Goal: Task Accomplishment & Management: Complete application form

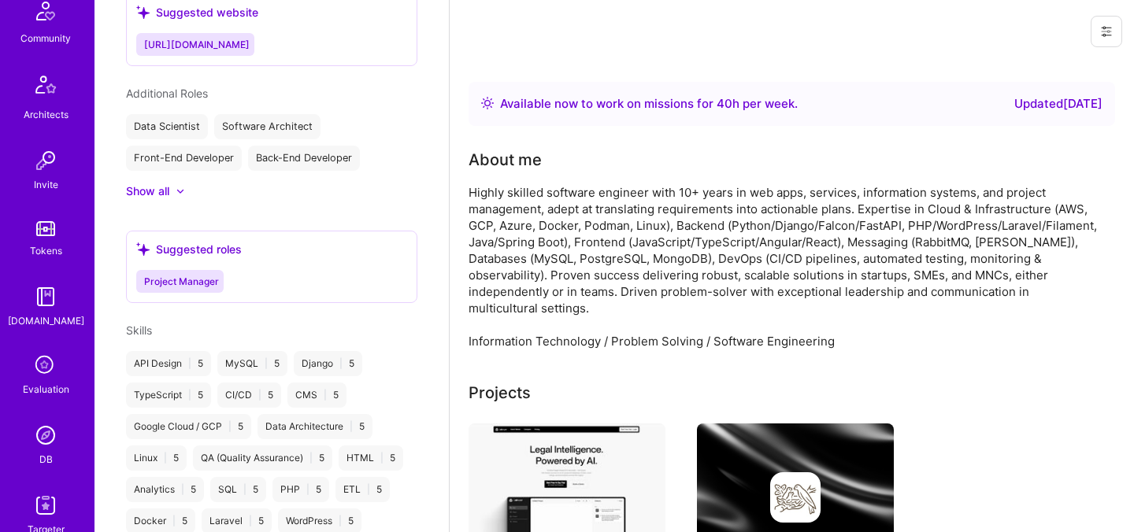
scroll to position [473, 0]
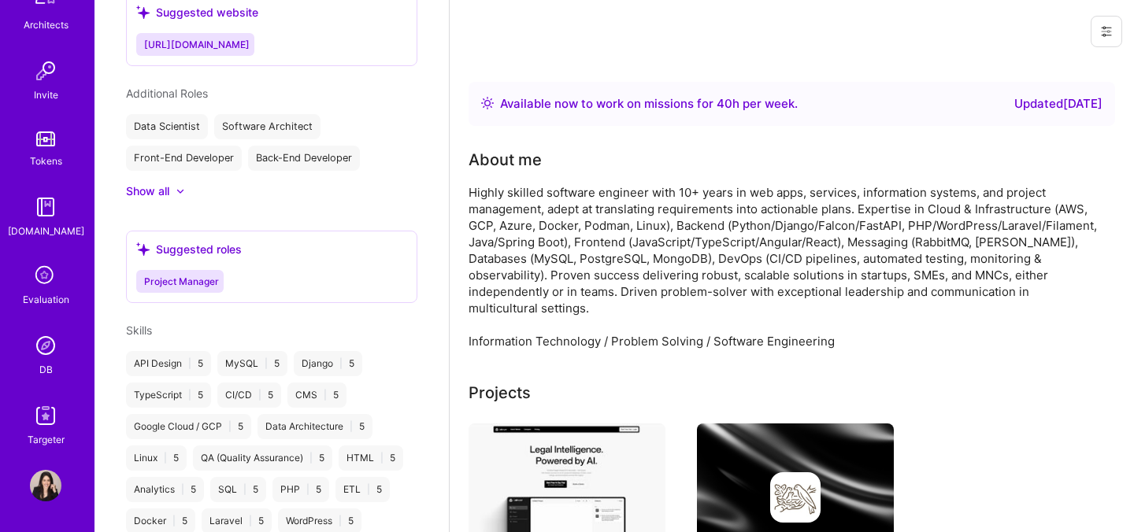
click at [43, 293] on div "Evaluation" at bounding box center [46, 299] width 46 height 17
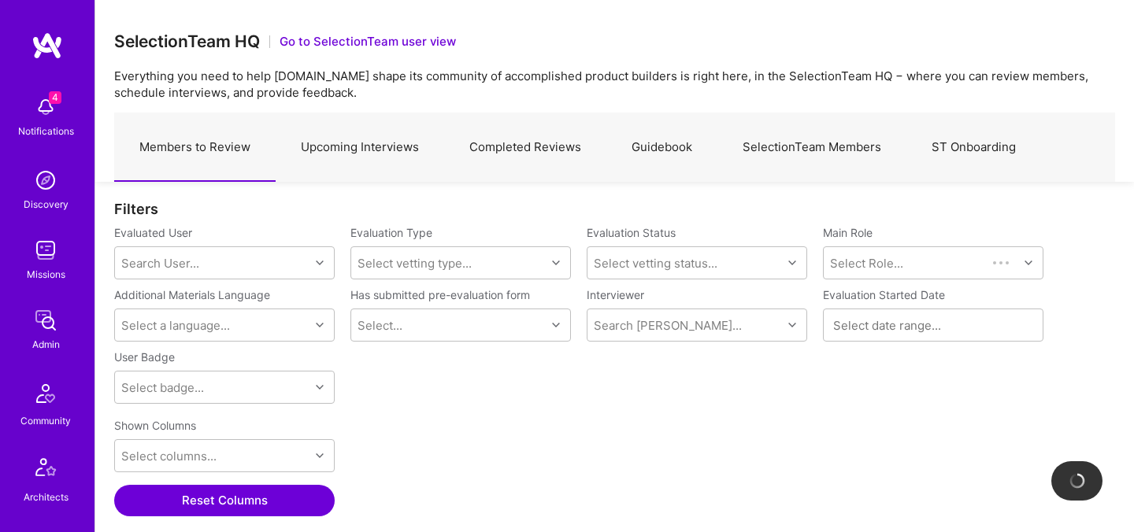
click at [358, 151] on link "Upcoming Interviews" at bounding box center [360, 147] width 169 height 69
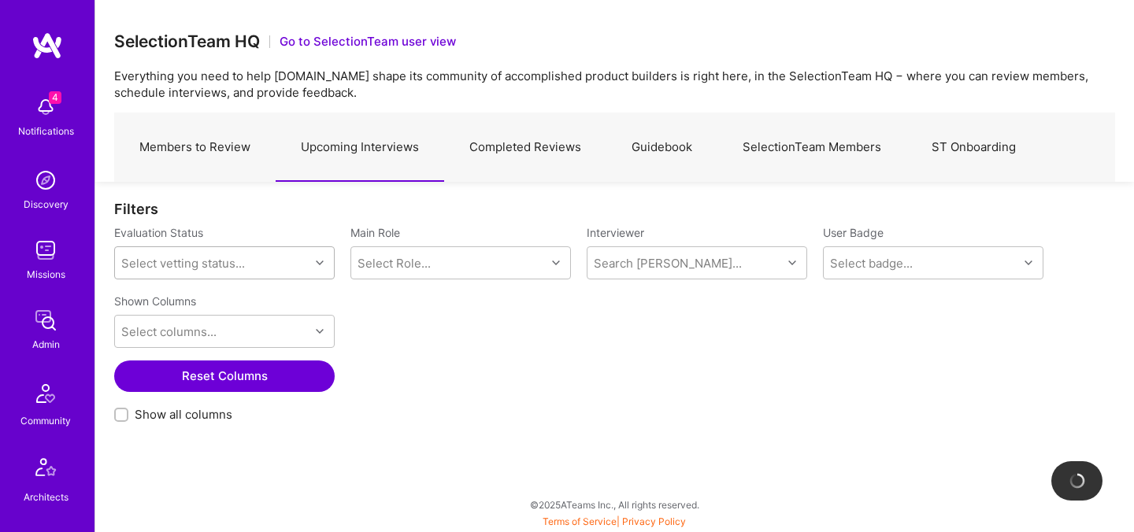
click at [261, 267] on div "Select vetting status..." at bounding box center [212, 263] width 195 height 32
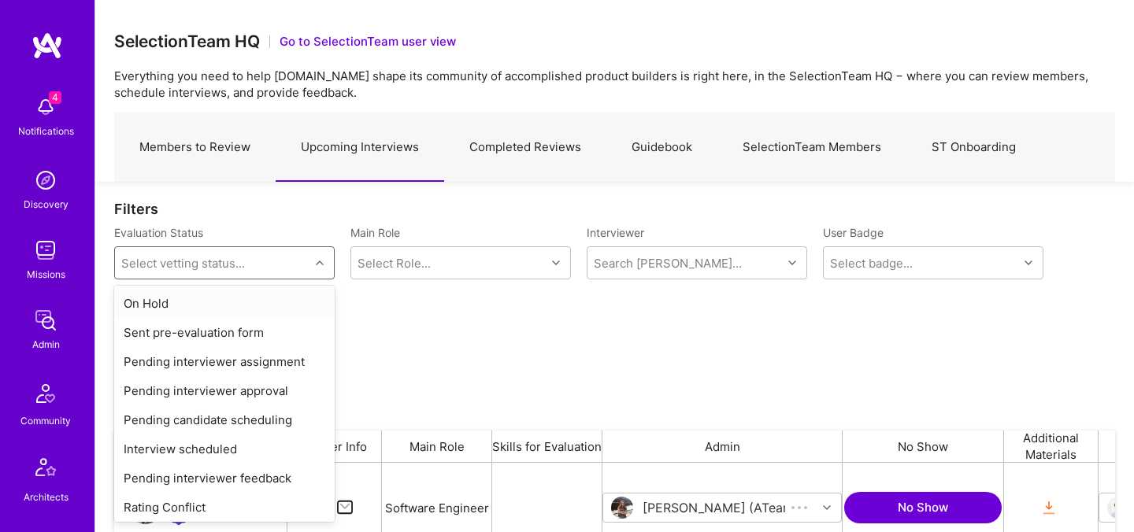
scroll to position [367, 1001]
click at [247, 307] on div "On Hold" at bounding box center [224, 303] width 221 height 29
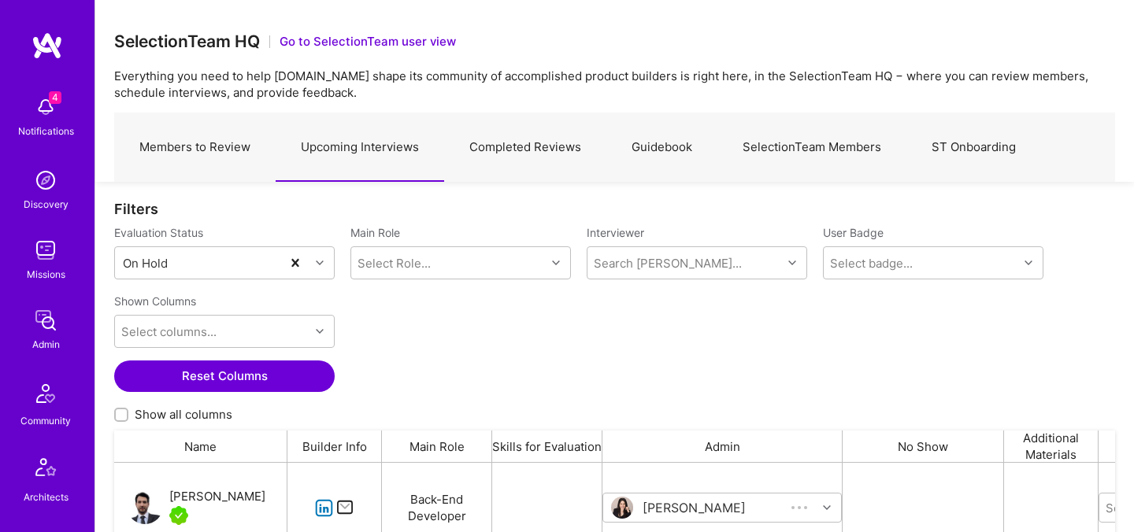
scroll to position [367, 1001]
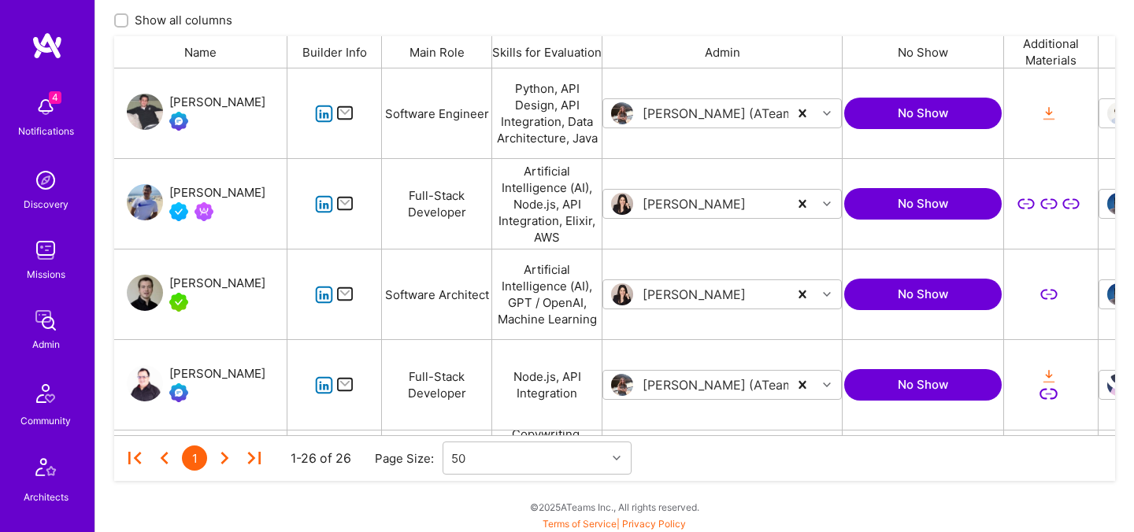
scroll to position [395, 0]
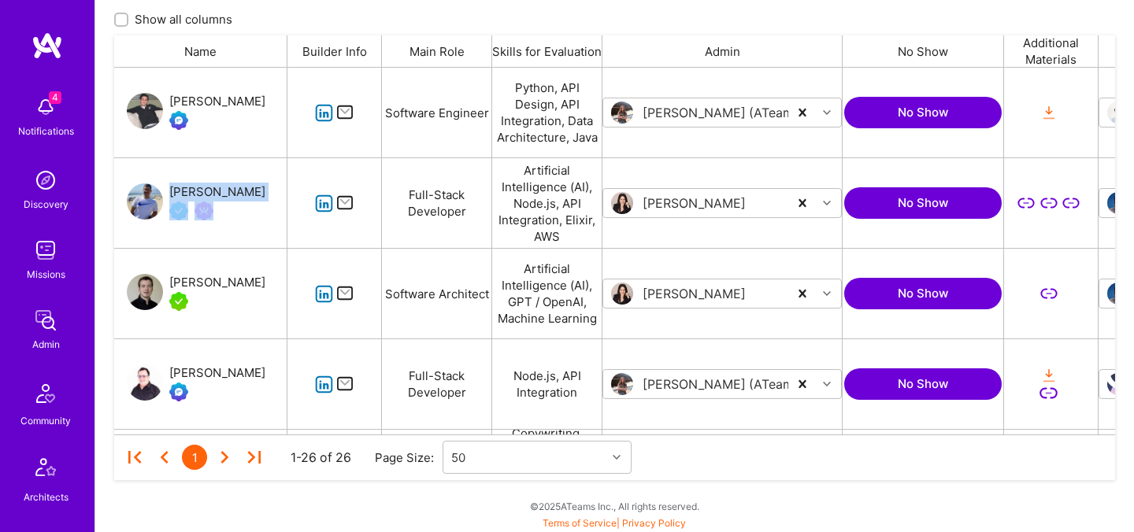
drag, startPoint x: 242, startPoint y: 191, endPoint x: 169, endPoint y: 188, distance: 72.5
click at [169, 188] on div "Juan Rivillas" at bounding box center [200, 203] width 173 height 90
copy div "Juan Rivillas"
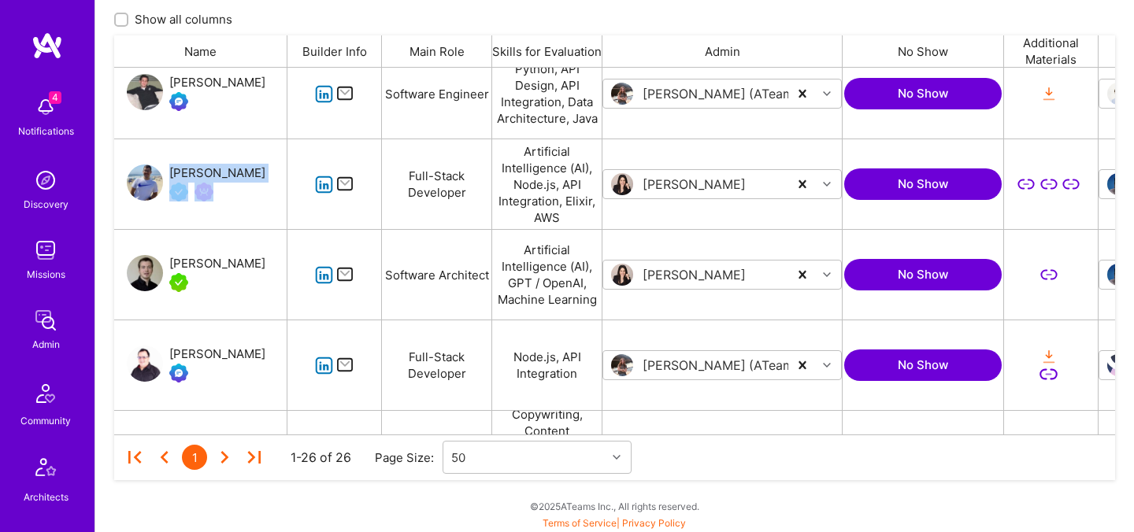
scroll to position [25, 0]
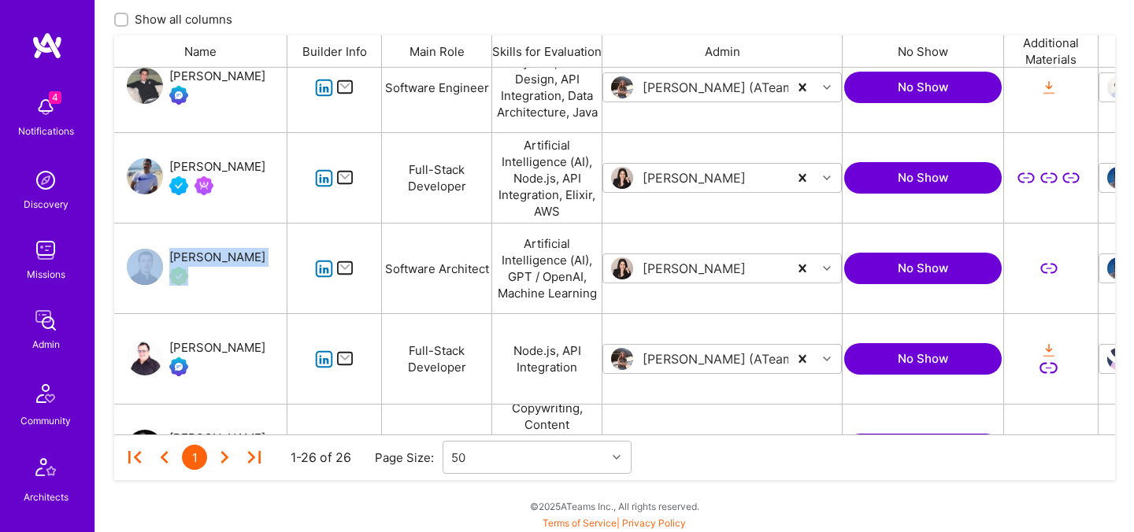
drag, startPoint x: 181, startPoint y: 241, endPoint x: 271, endPoint y: 259, distance: 91.6
click at [271, 259] on div "Dmitrii Korotovskii" at bounding box center [200, 269] width 173 height 90
copy div "Dmitrii Korotovskii"
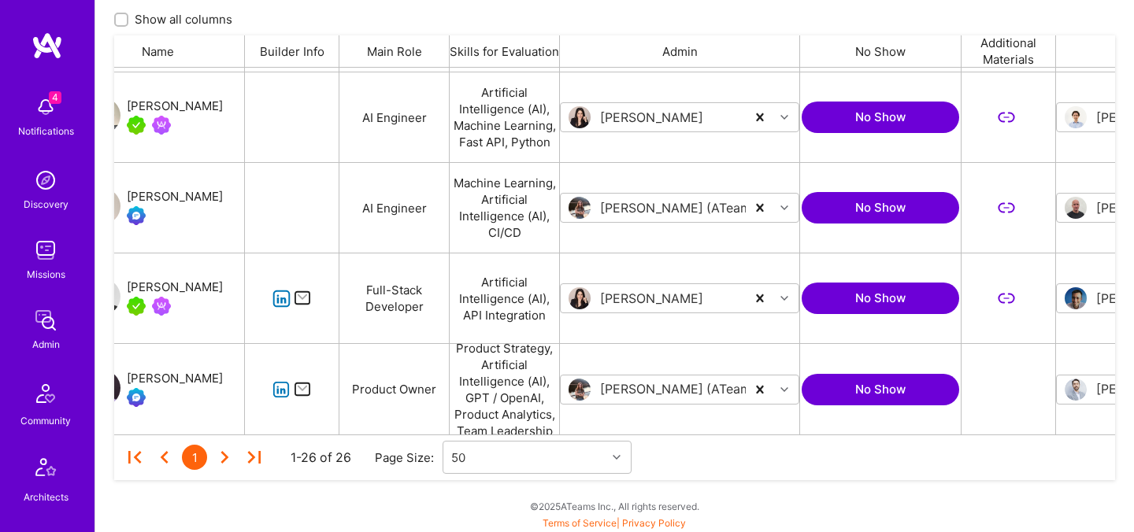
scroll to position [0, 17]
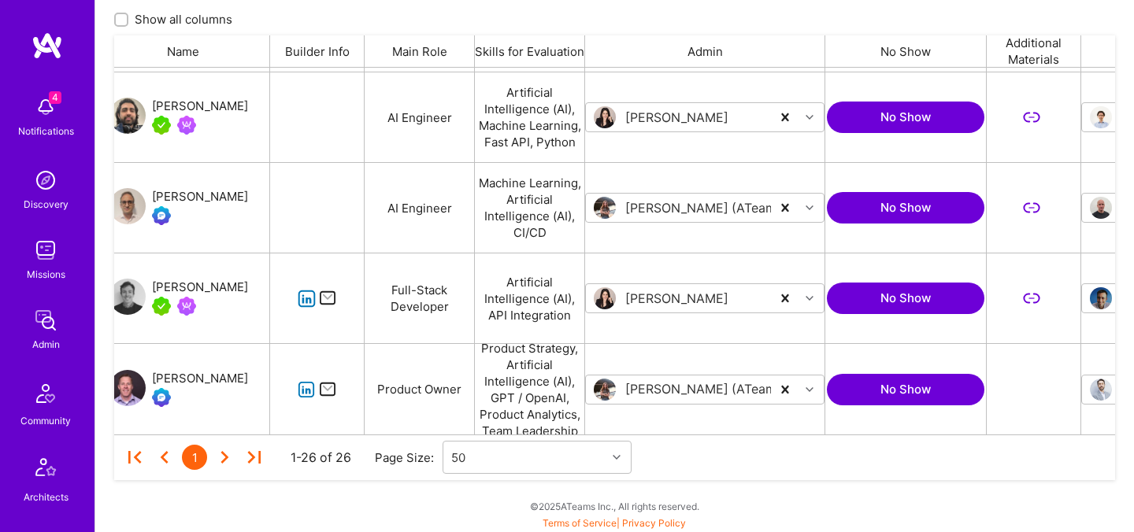
click at [215, 287] on div "Andreas Kater" at bounding box center [200, 287] width 96 height 19
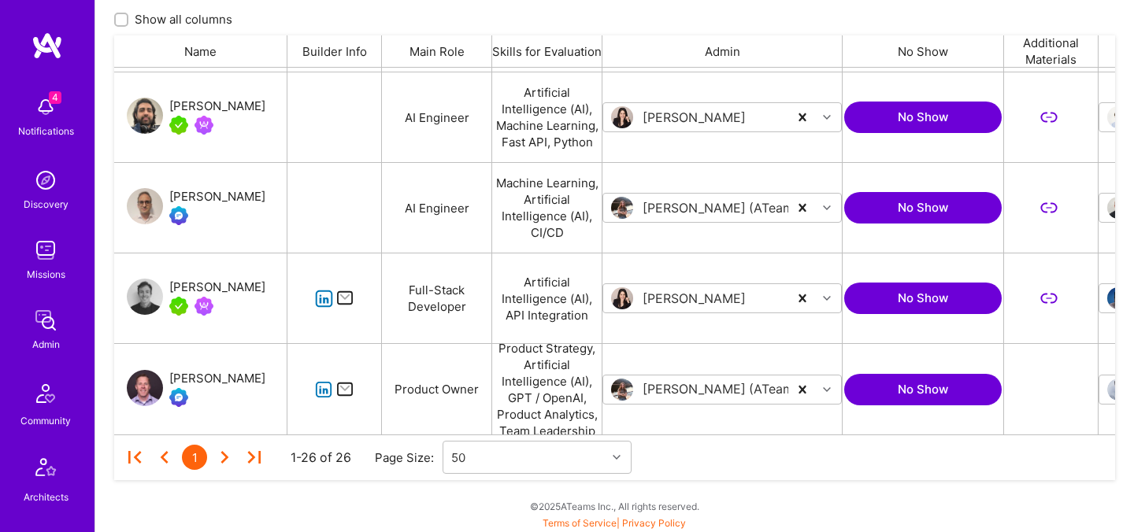
click at [234, 114] on div "Jimson James" at bounding box center [217, 106] width 96 height 19
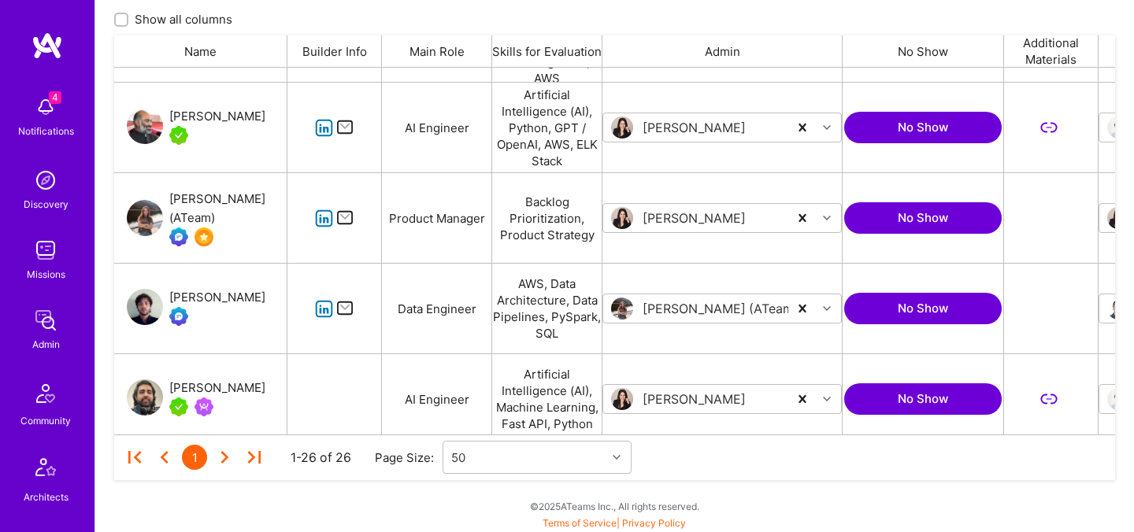
scroll to position [1670, 0]
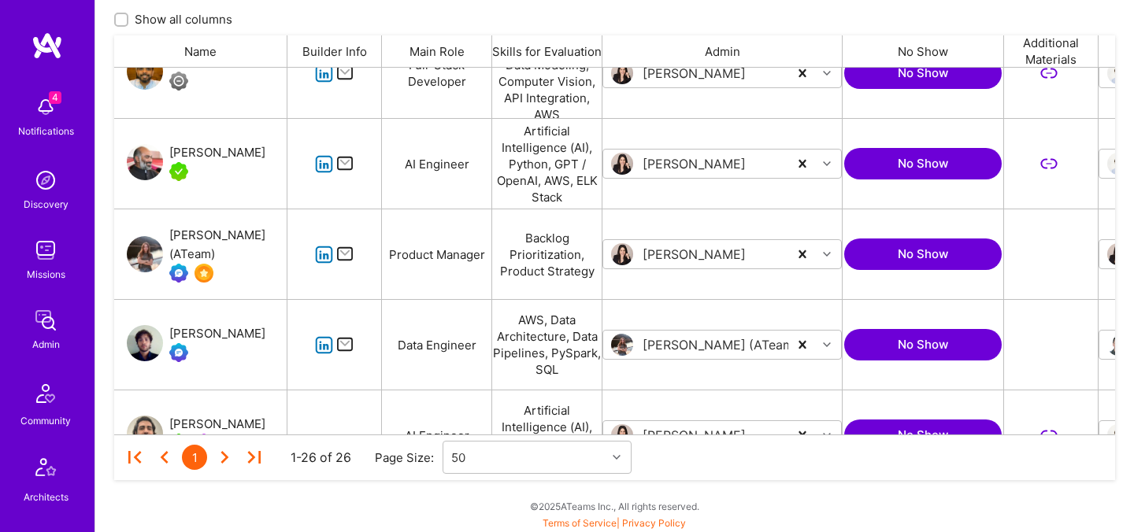
click at [217, 154] on div "Gurpreet Singh" at bounding box center [217, 152] width 96 height 19
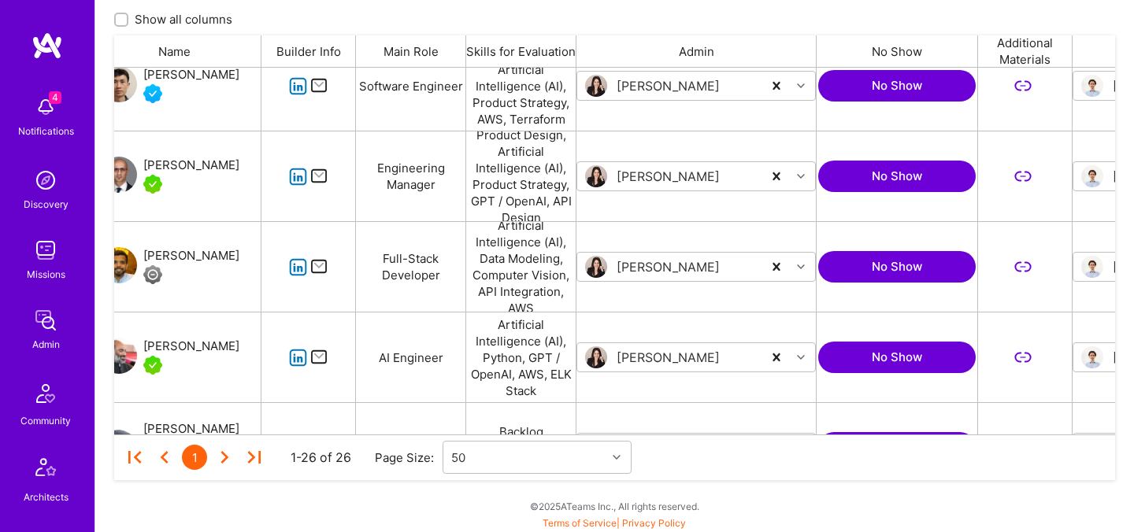
scroll to position [0, 0]
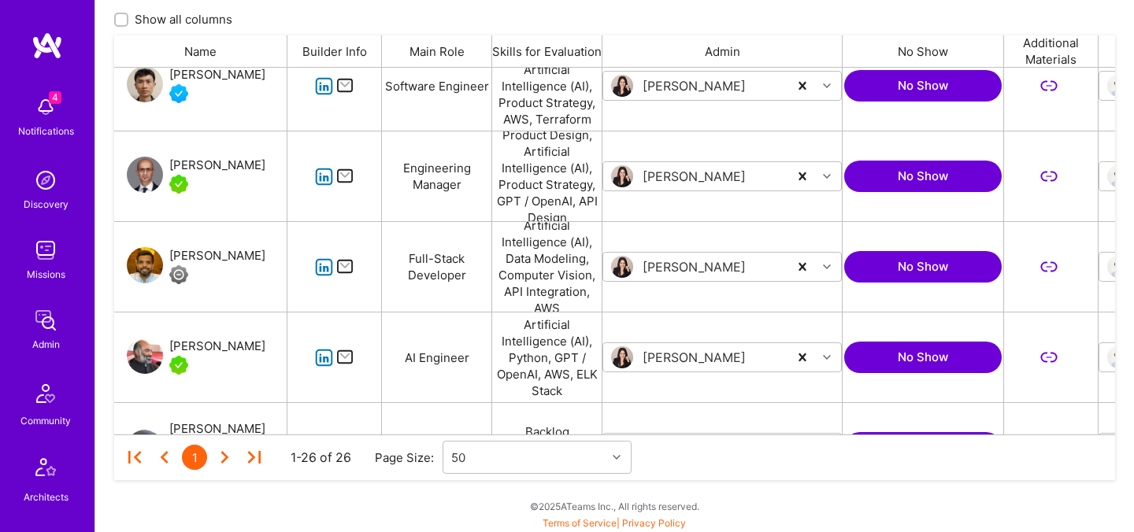
click at [225, 168] on div "Carlo Sciolla" at bounding box center [217, 165] width 96 height 19
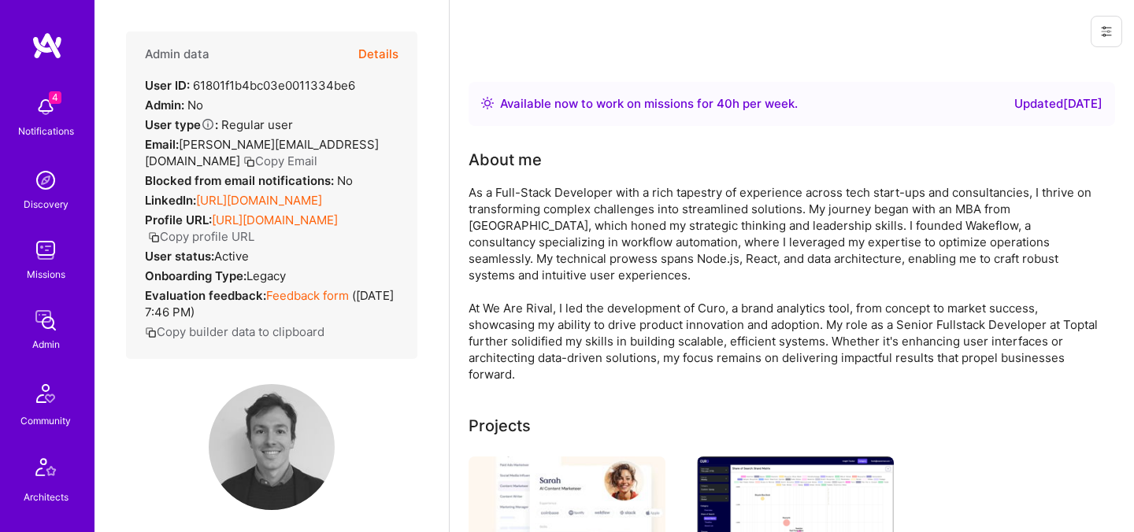
click at [384, 53] on button "Details" at bounding box center [378, 55] width 40 height 46
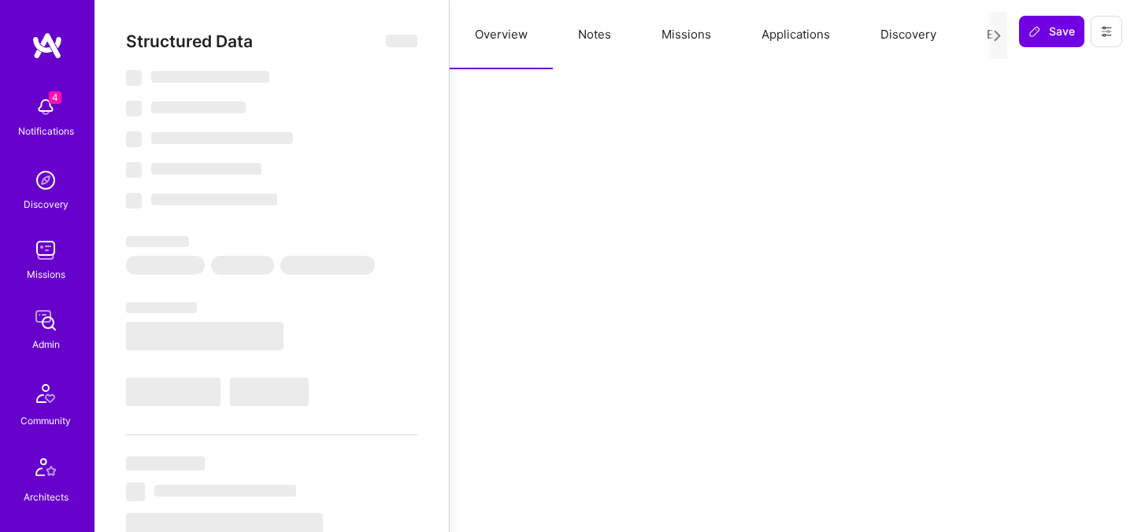
click at [977, 32] on button "Evaluation" at bounding box center [1016, 34] width 108 height 69
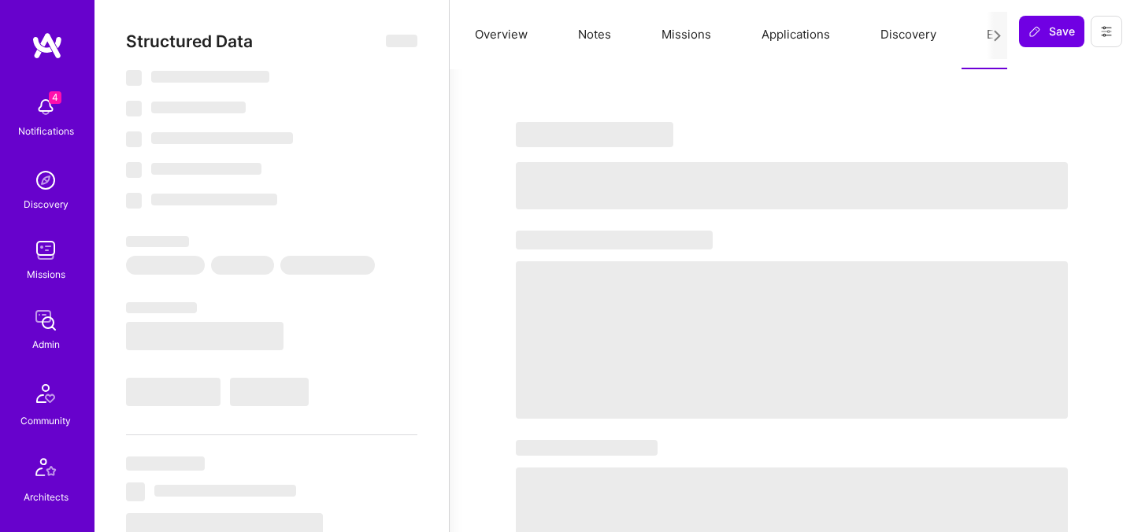
select select "Right Now"
select select "5"
select select "7"
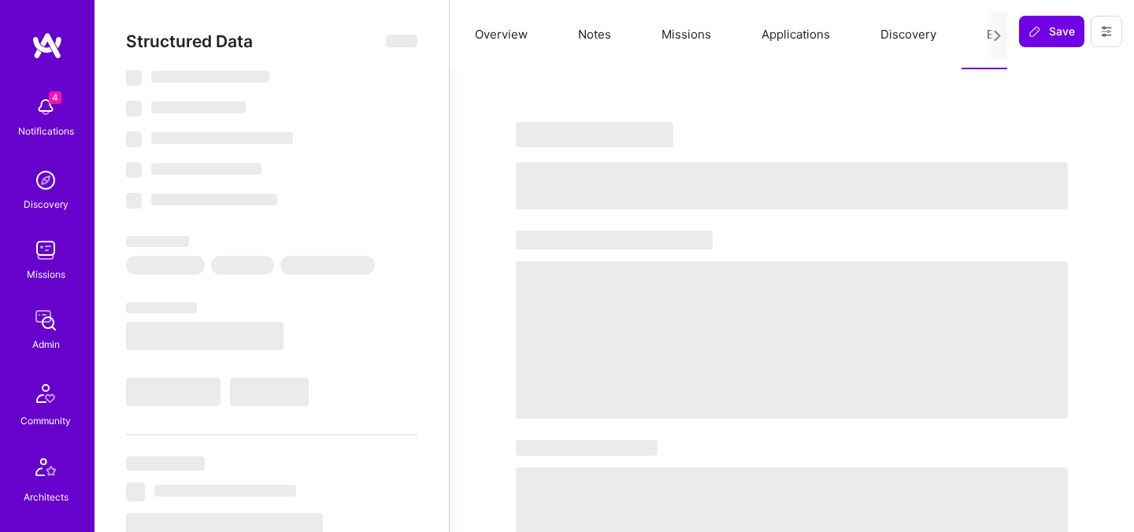
select select "GB"
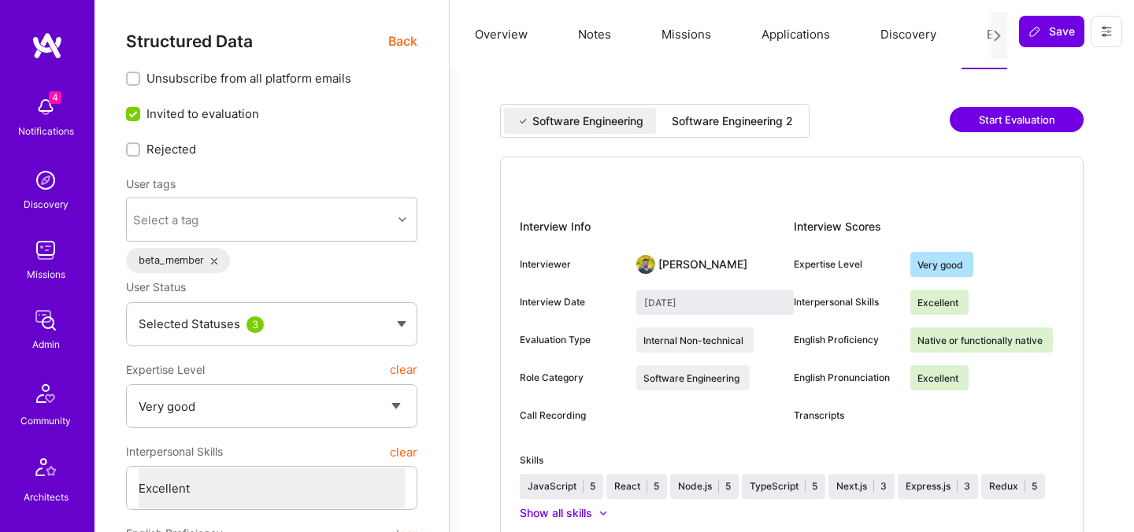
click at [762, 129] on div "Software Engineering 2" at bounding box center [732, 121] width 146 height 26
type input "[DATE]"
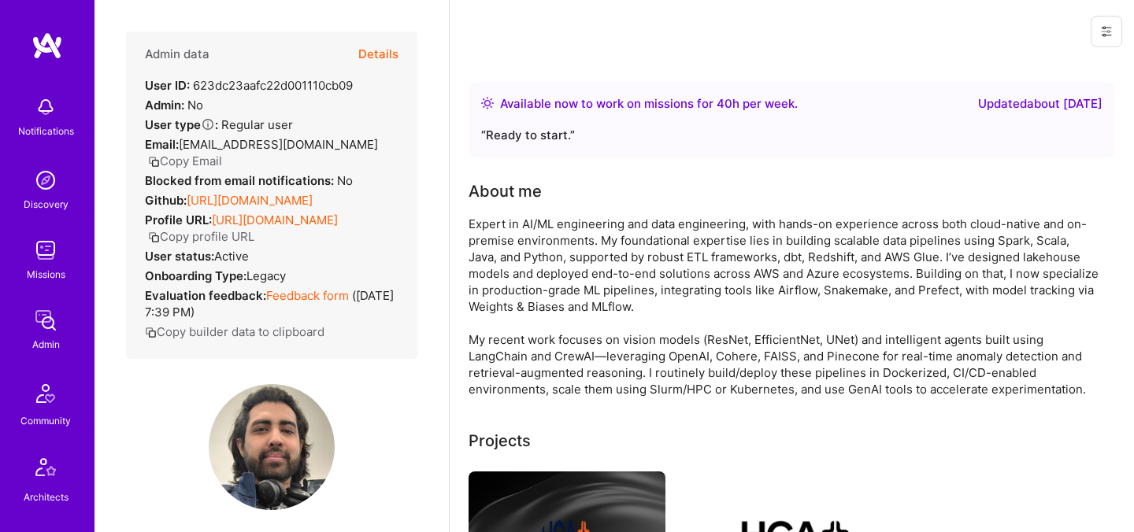
click at [367, 54] on button "Details" at bounding box center [378, 55] width 40 height 46
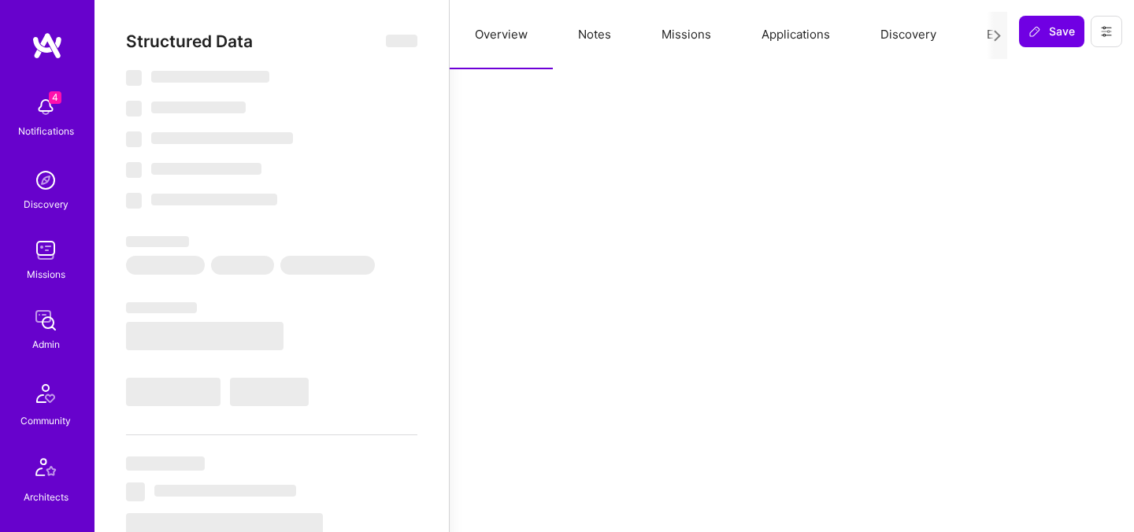
click at [977, 37] on button "Evaluation" at bounding box center [1016, 34] width 108 height 69
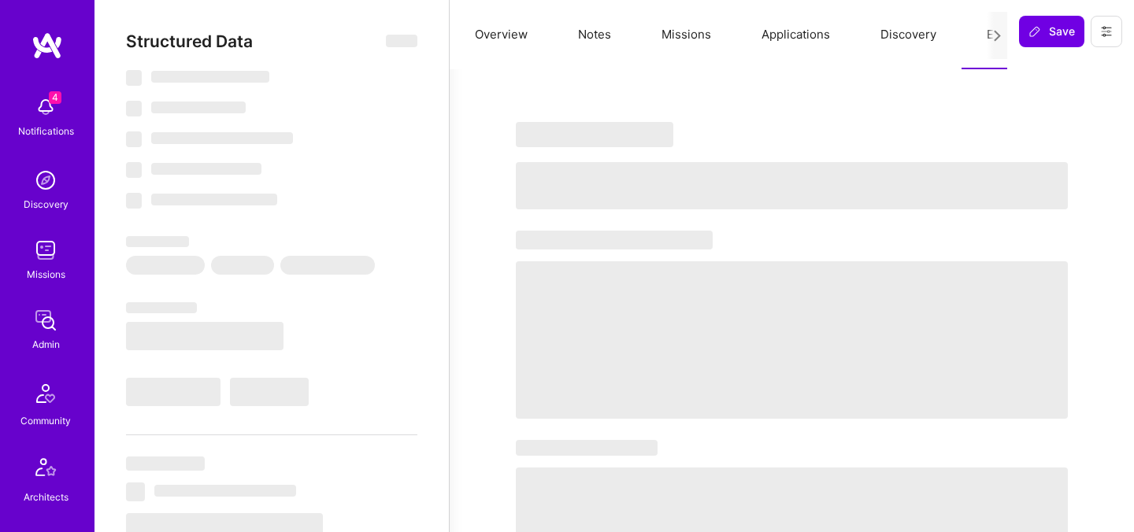
select select "Right Now"
select select "5"
select select "7"
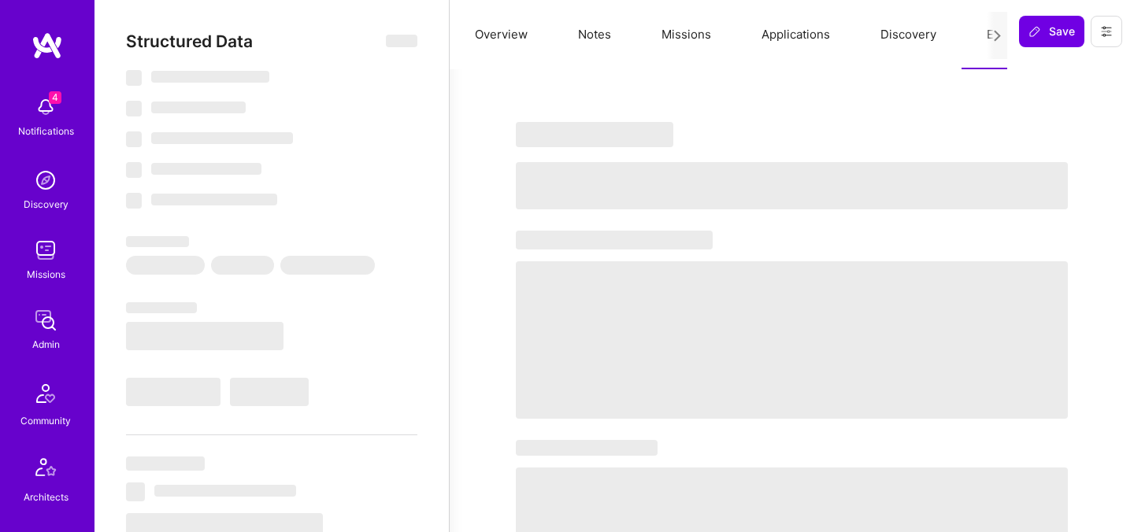
select select "CA"
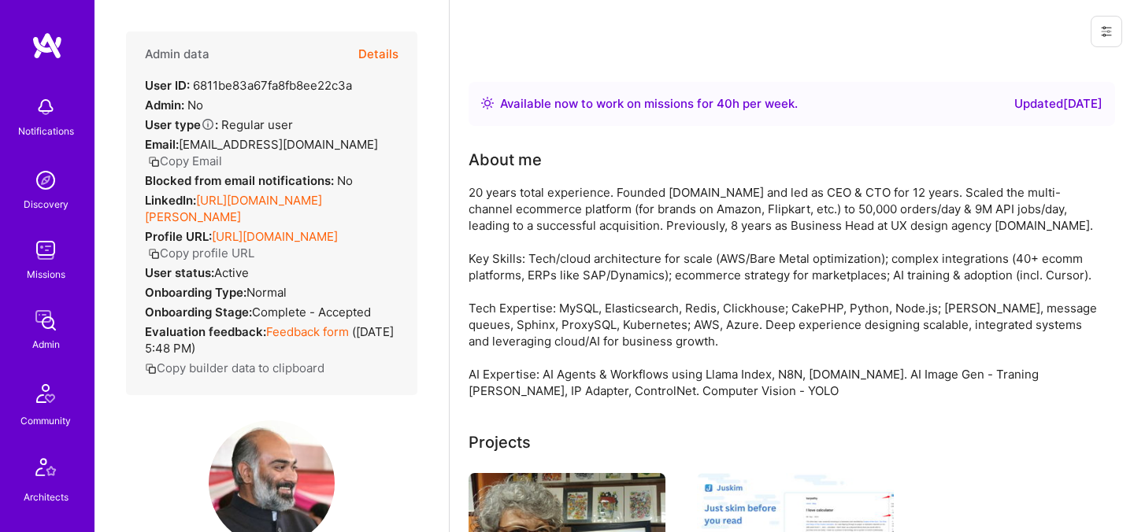
click at [381, 57] on button "Details" at bounding box center [378, 55] width 40 height 46
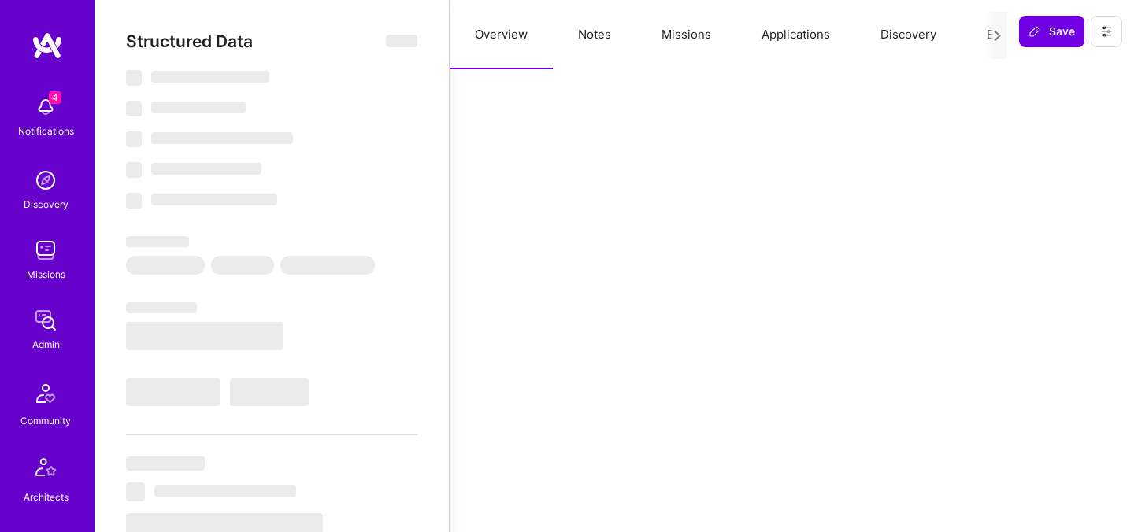
click at [981, 37] on button "Evaluation" at bounding box center [1016, 34] width 108 height 69
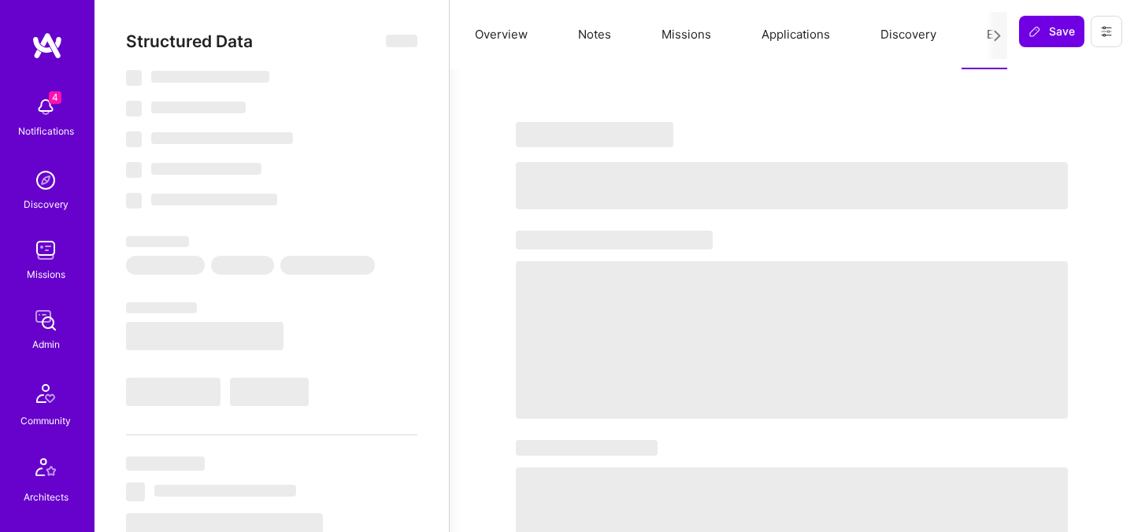
select select "Right Now"
select select "5"
select select "7"
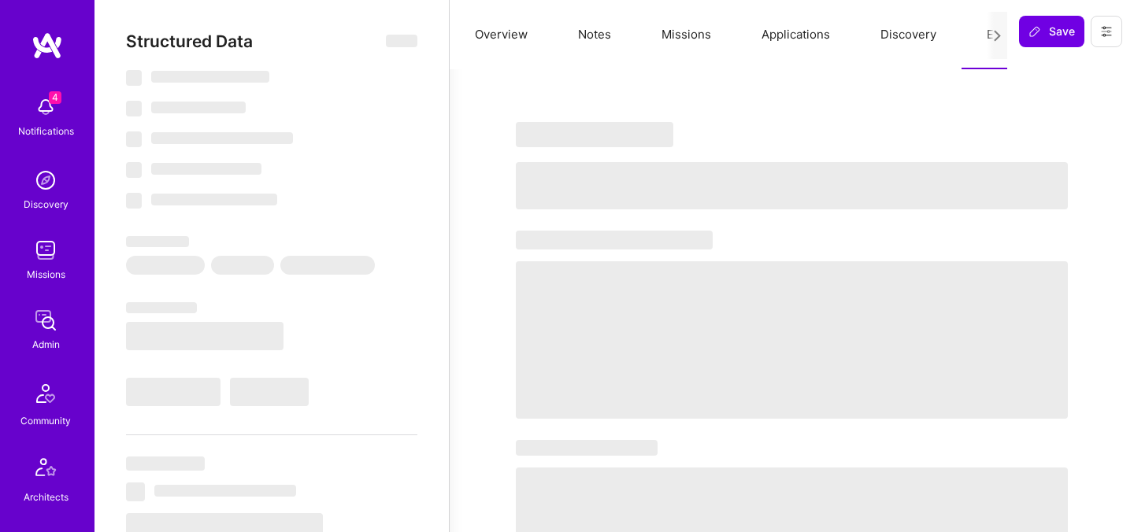
select select "IN"
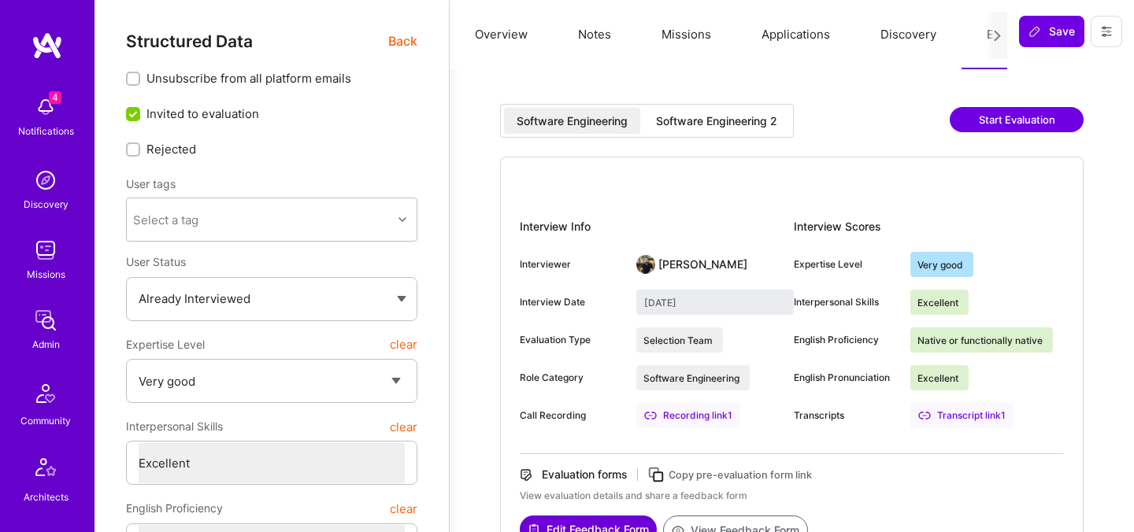
click at [702, 128] on div "Software Engineering 2" at bounding box center [716, 121] width 146 height 26
type input "September 9, 2025"
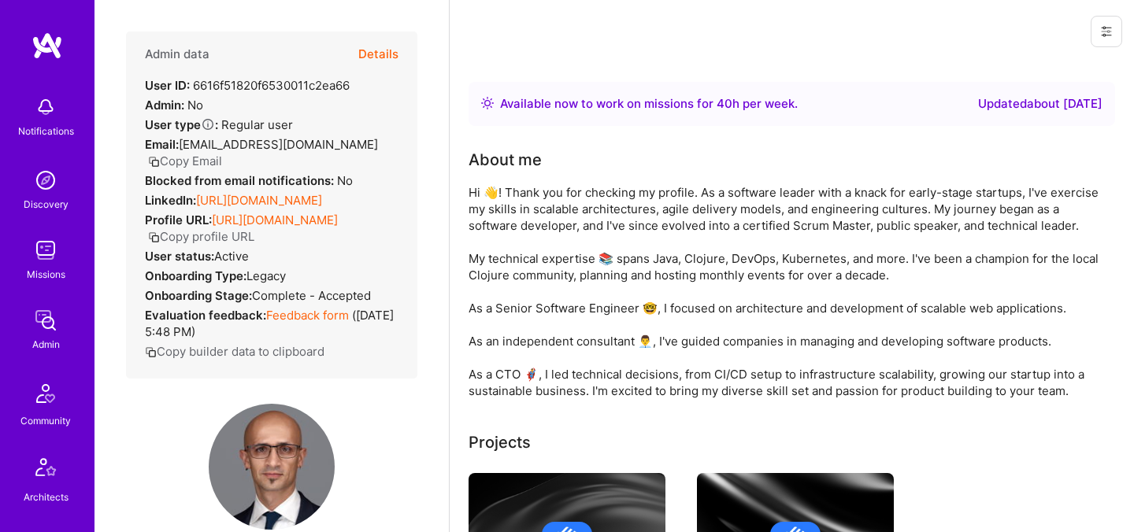
click at [377, 50] on button "Details" at bounding box center [378, 55] width 40 height 46
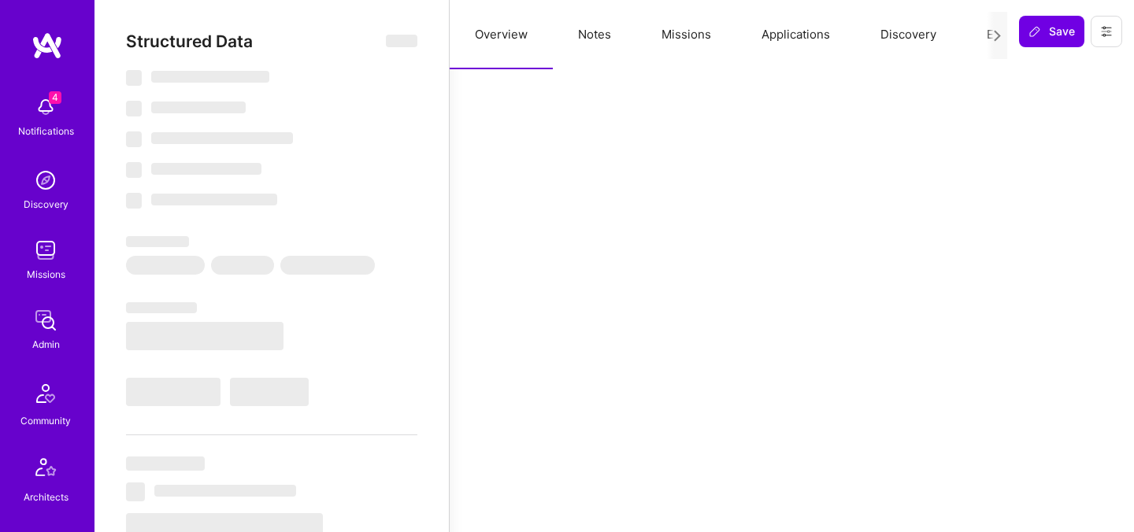
select select "Right Now"
select select "5"
select select "7"
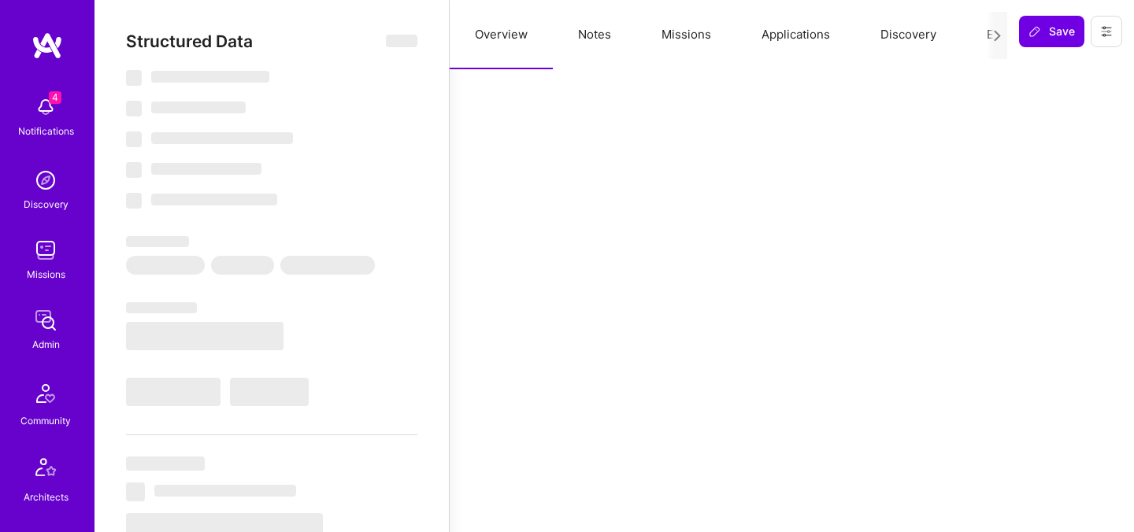
select select "NL"
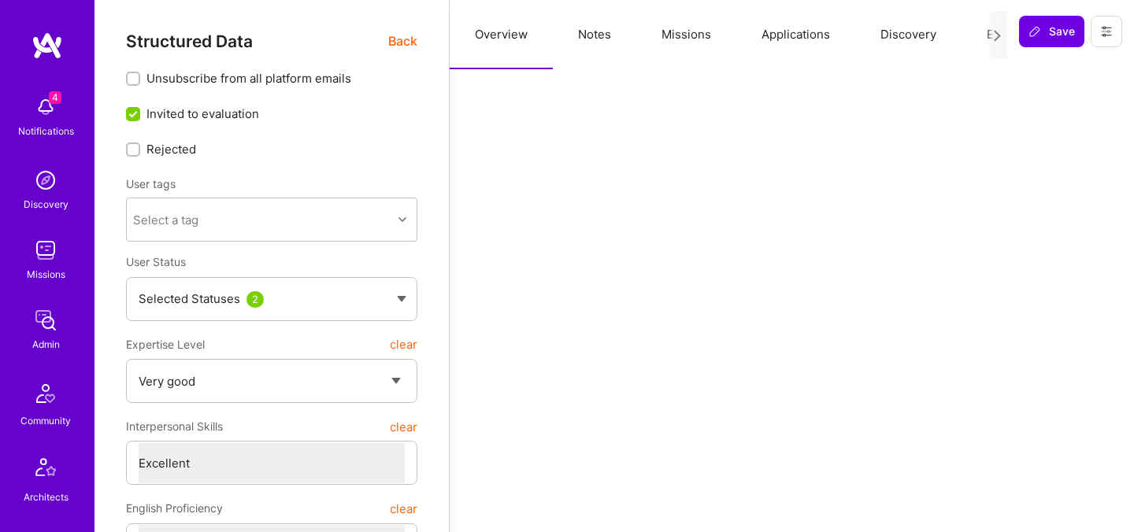
click at [987, 36] on div at bounding box center [997, 35] width 20 height 47
click at [985, 36] on button "Evaluation" at bounding box center [1016, 34] width 108 height 69
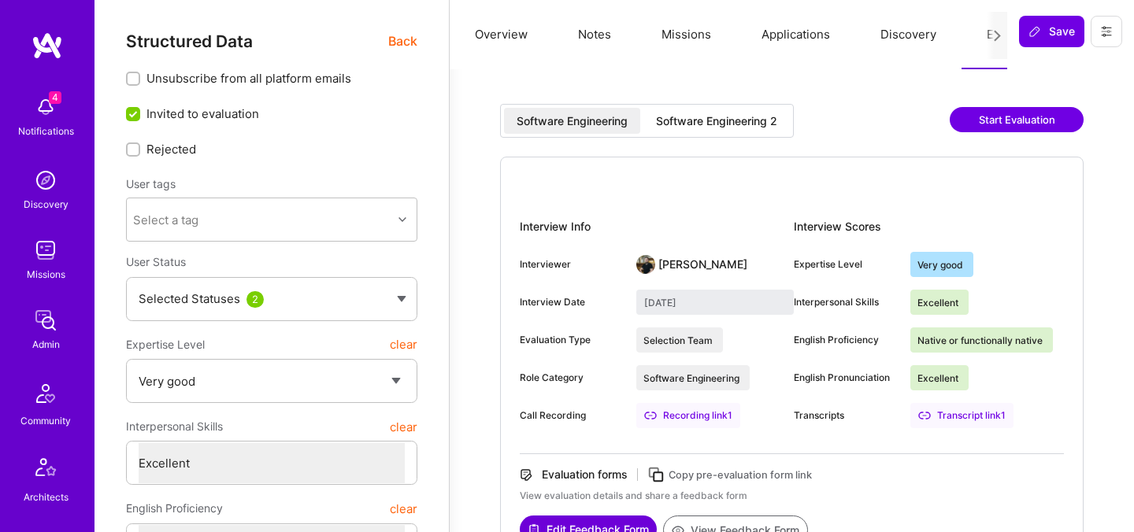
click at [742, 124] on div "Software Engineering 2" at bounding box center [716, 121] width 121 height 16
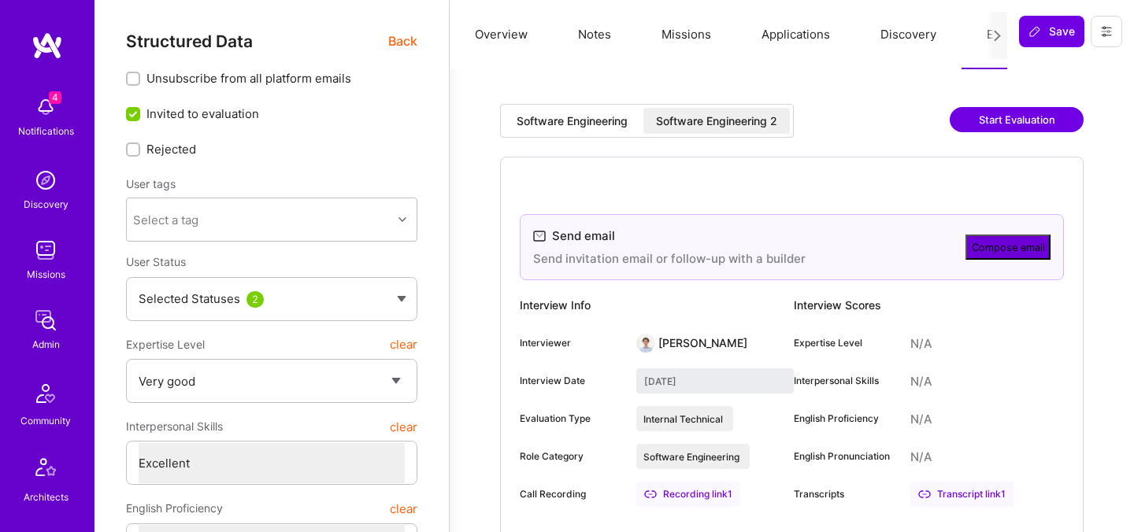
type input "September 10, 2025"
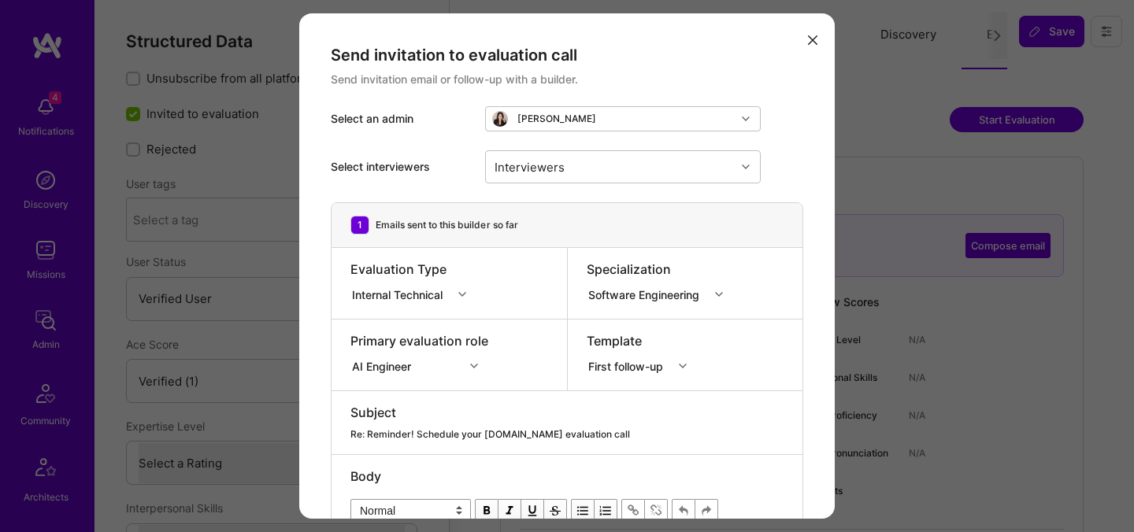
select select "Verified"
select select "ES"
select select "Right Now"
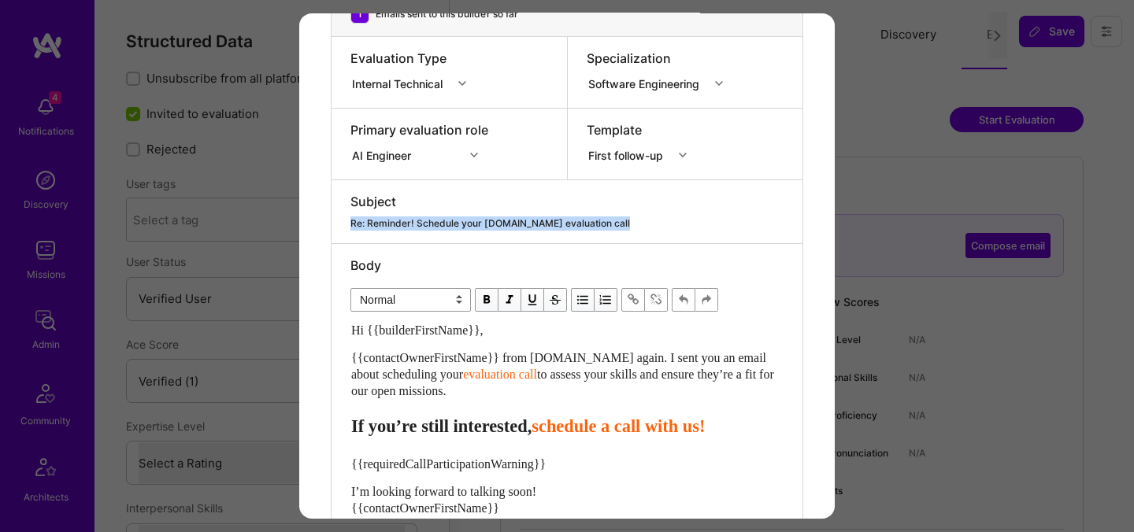
scroll to position [234, 0]
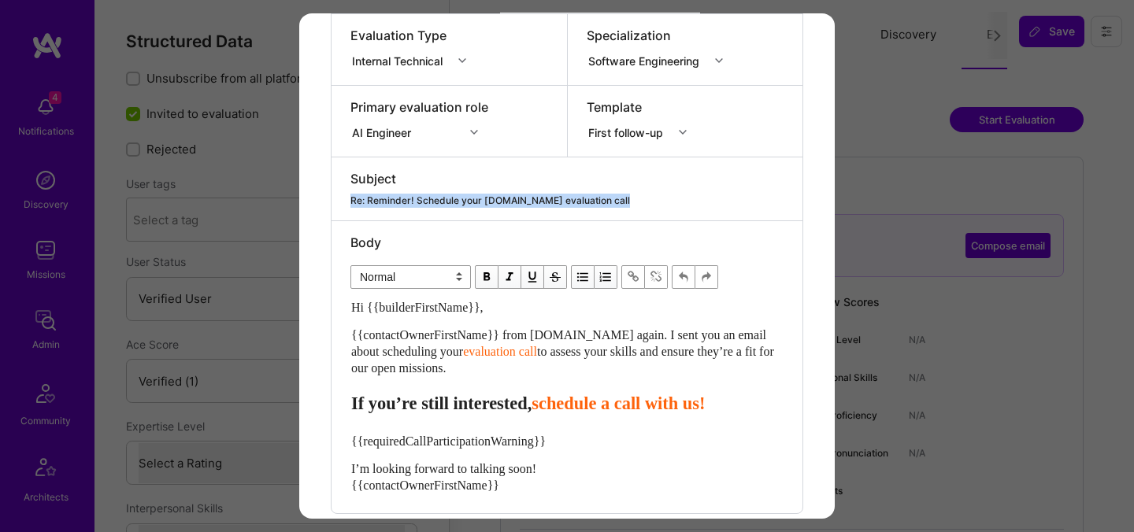
drag, startPoint x: 573, startPoint y: 403, endPoint x: 352, endPoint y: 326, distance: 234.4
click at [352, 326] on div "Hi {{builderFirstName}}, {{contactOwnerFirstName}} from [DOMAIN_NAME] again. I …" at bounding box center [567, 396] width 432 height 195
click at [478, 386] on div "Hi {{builderFirstName}}, {{contactOwnerFirstName}} from [DOMAIN_NAME] again. I …" at bounding box center [567, 396] width 432 height 195
drag, startPoint x: 484, startPoint y: 370, endPoint x: 336, endPoint y: 328, distance: 154.6
click at [336, 328] on div "Body Normal Heading Large Heading Medium Heading Small Heading Small Hi {{build…" at bounding box center [567, 367] width 471 height 292
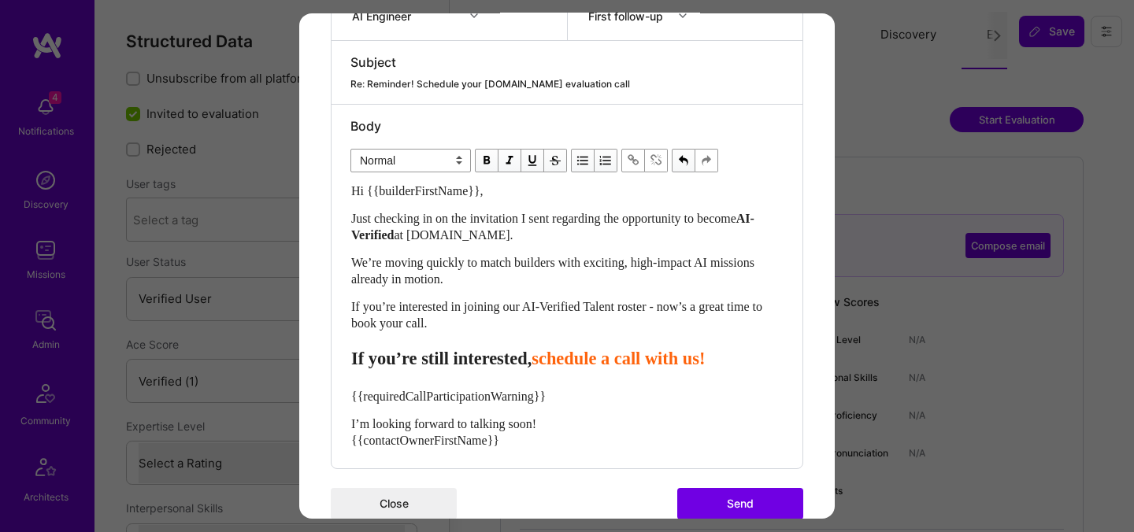
scroll to position [360, 0]
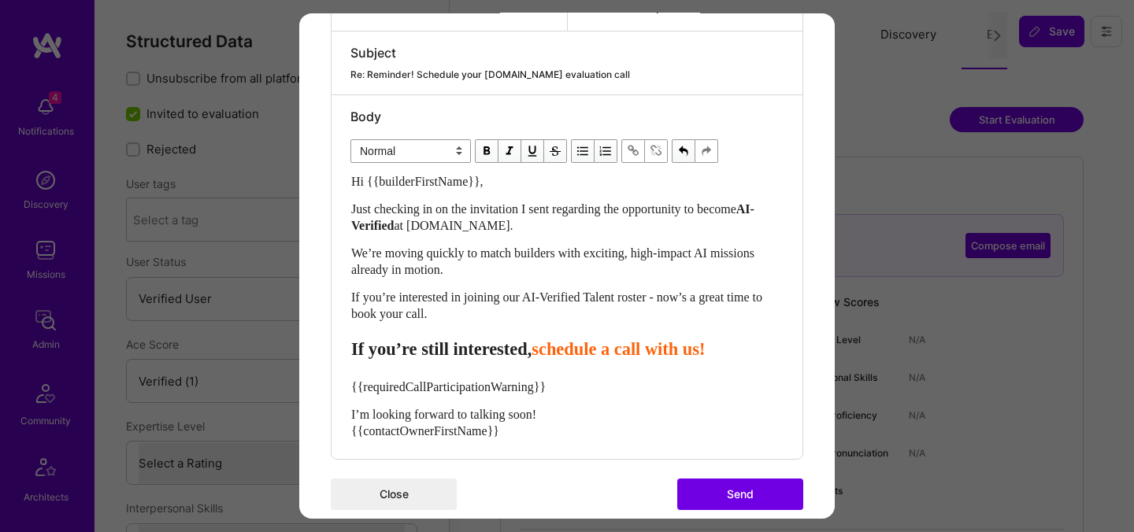
click at [584, 354] on span "schedule a call with us!" at bounding box center [618, 349] width 173 height 20
click at [673, 352] on span "sSchedule a call with us!" at bounding box center [624, 349] width 184 height 20
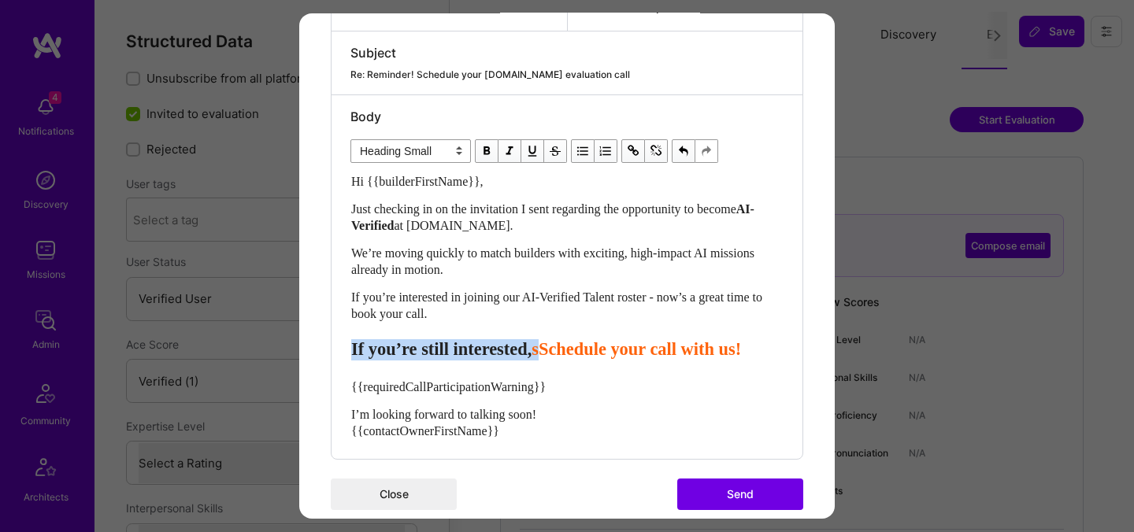
drag, startPoint x: 584, startPoint y: 352, endPoint x: 354, endPoint y: 350, distance: 230.8
click at [354, 350] on div "If you’re still interested, sSchedule your call with us!" at bounding box center [567, 349] width 432 height 21
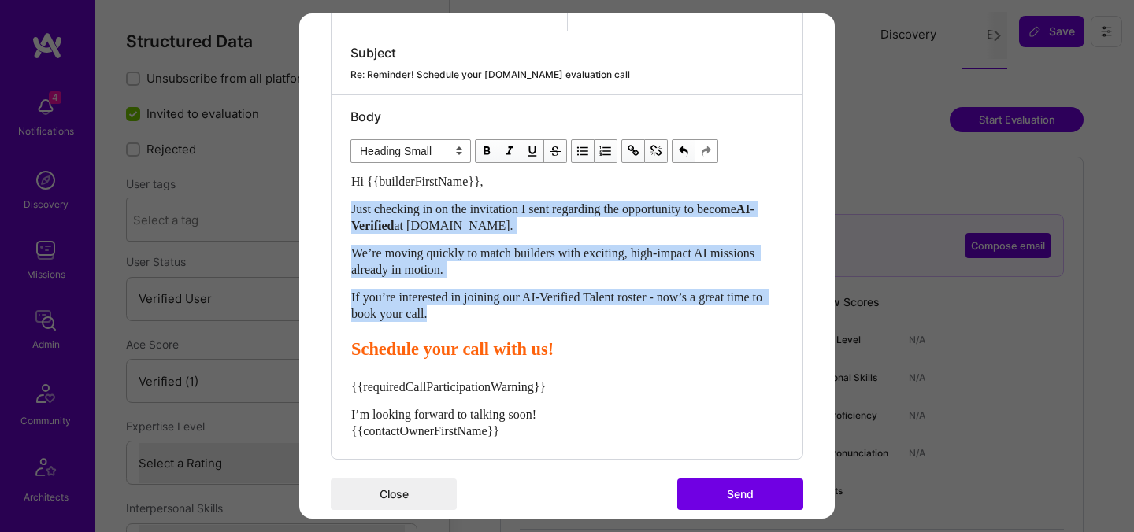
drag, startPoint x: 481, startPoint y: 317, endPoint x: 328, endPoint y: 212, distance: 185.9
click at [328, 212] on div "Send invitation to evaluation call Send invitation email or follow-up with a bu…" at bounding box center [567, 97] width 536 height 888
select select "unstyled"
copy div "Just checking in on the invitation I sent regarding the opportunity to become A…"
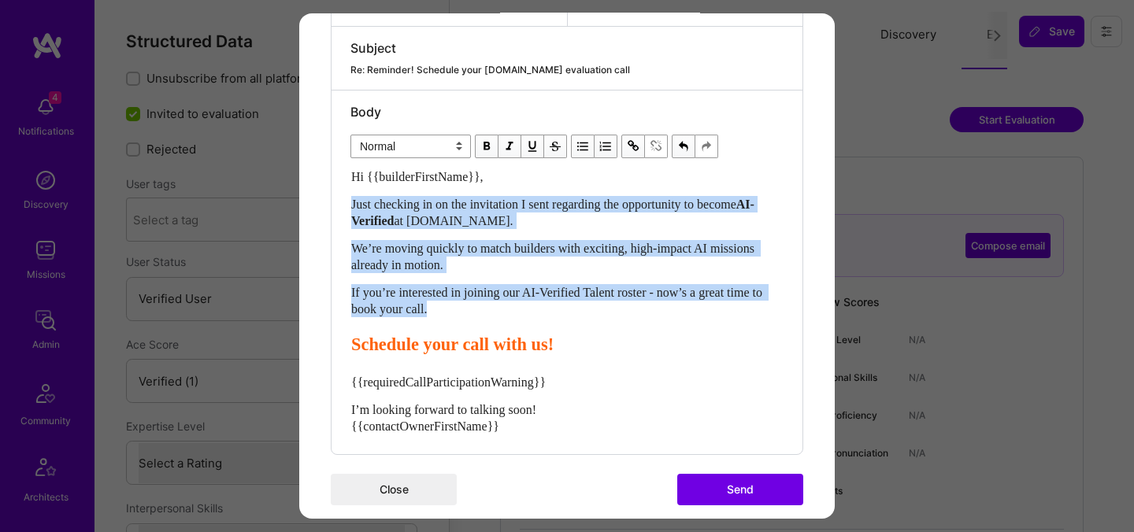
scroll to position [379, 0]
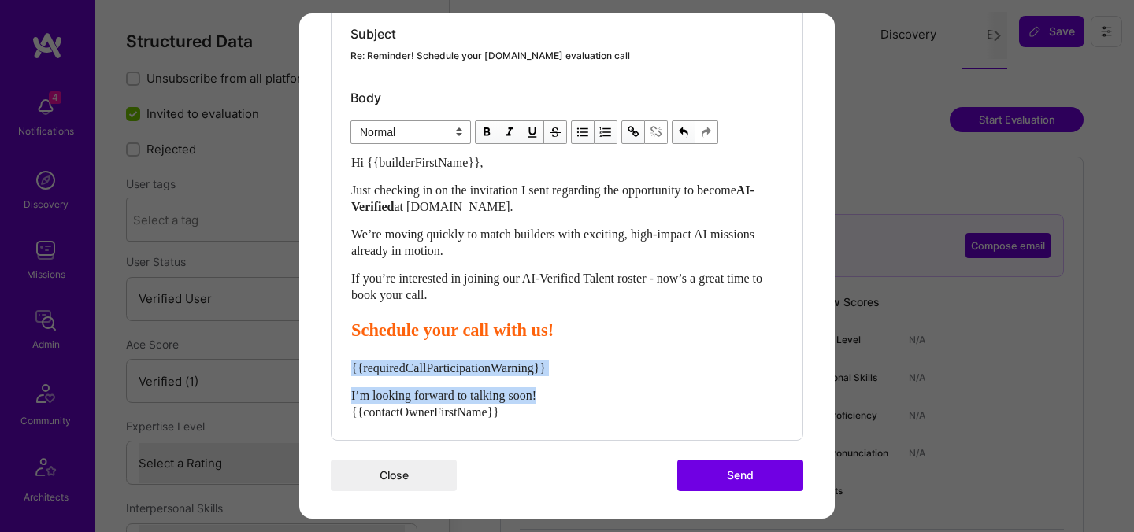
drag, startPoint x: 567, startPoint y: 396, endPoint x: 341, endPoint y: 363, distance: 228.5
click at [341, 363] on div "Body Normal Heading Large Heading Medium Heading Small Normal Hi {{builderFirst…" at bounding box center [567, 258] width 471 height 364
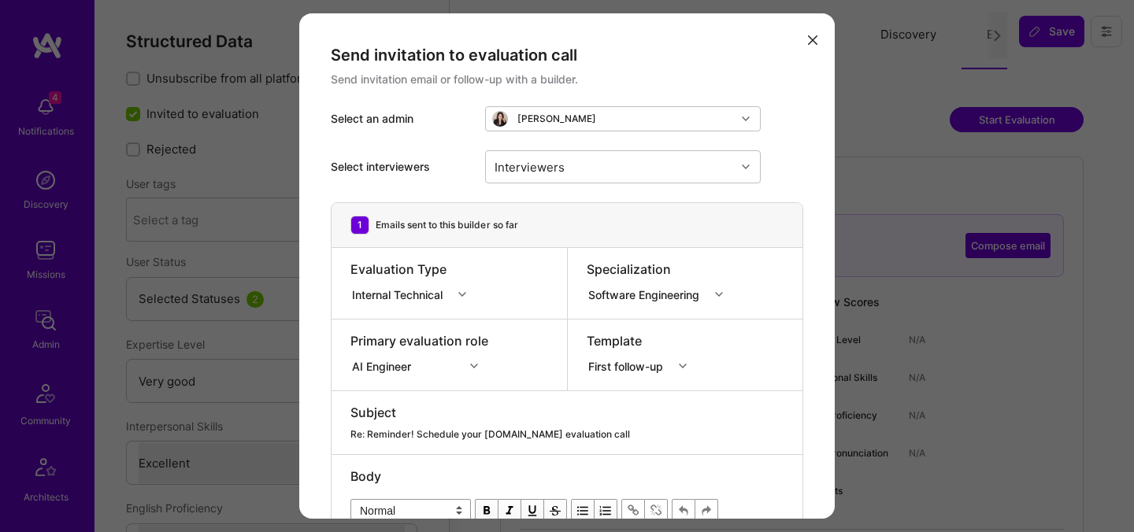
select select "5"
select select "7"
select select "MX"
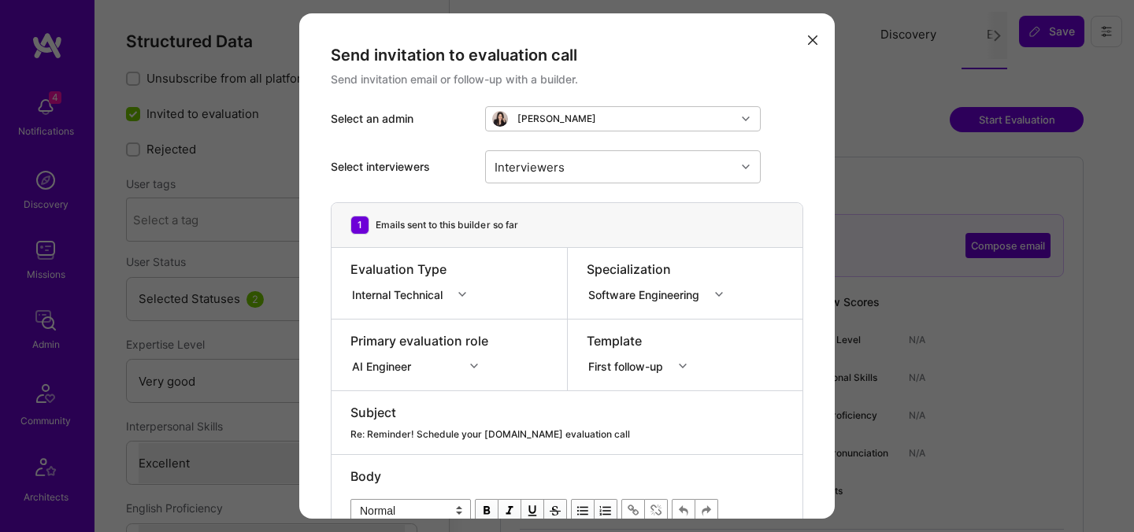
select select "Right Now"
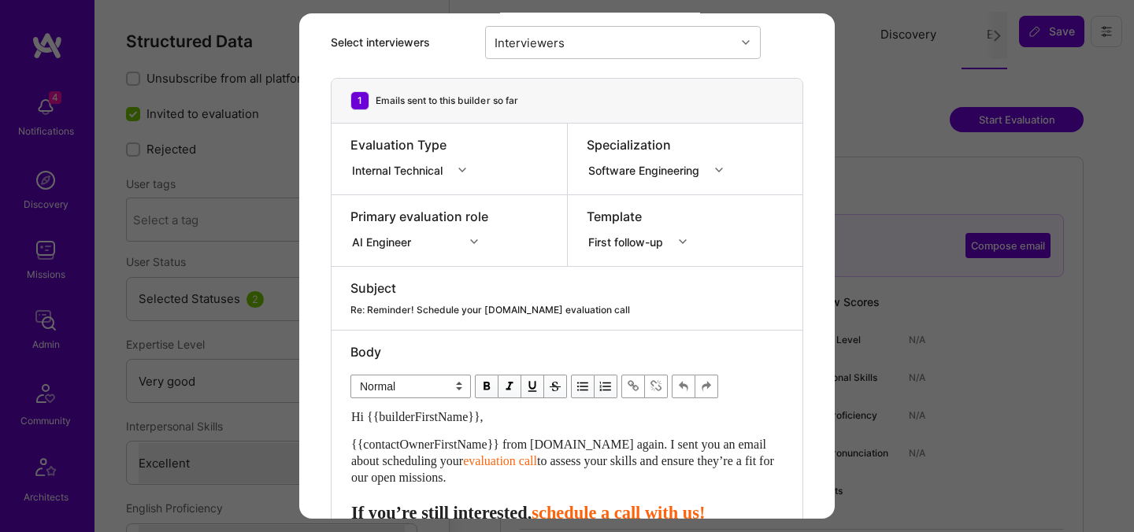
scroll to position [155, 0]
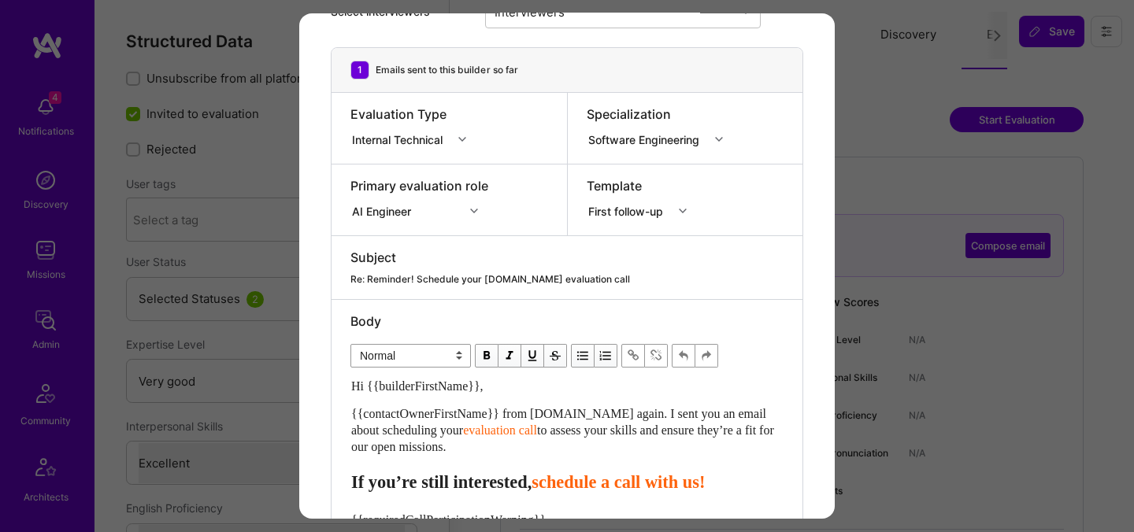
drag, startPoint x: 499, startPoint y: 449, endPoint x: 336, endPoint y: 413, distance: 166.2
click at [336, 413] on div "Body Normal Heading Large Heading Medium Heading Small Normal Hi {{builderFirst…" at bounding box center [567, 446] width 471 height 292
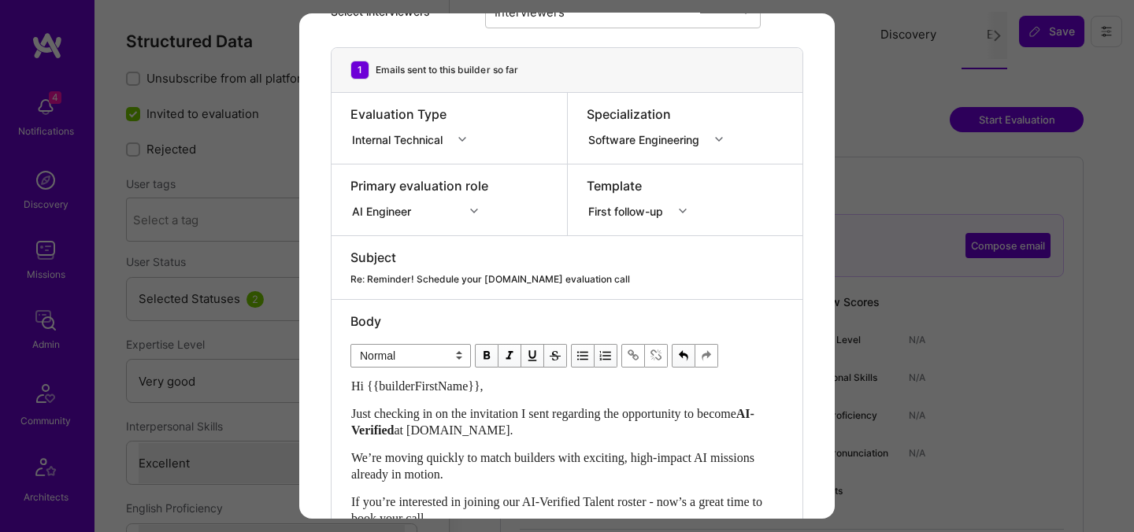
scroll to position [382, 0]
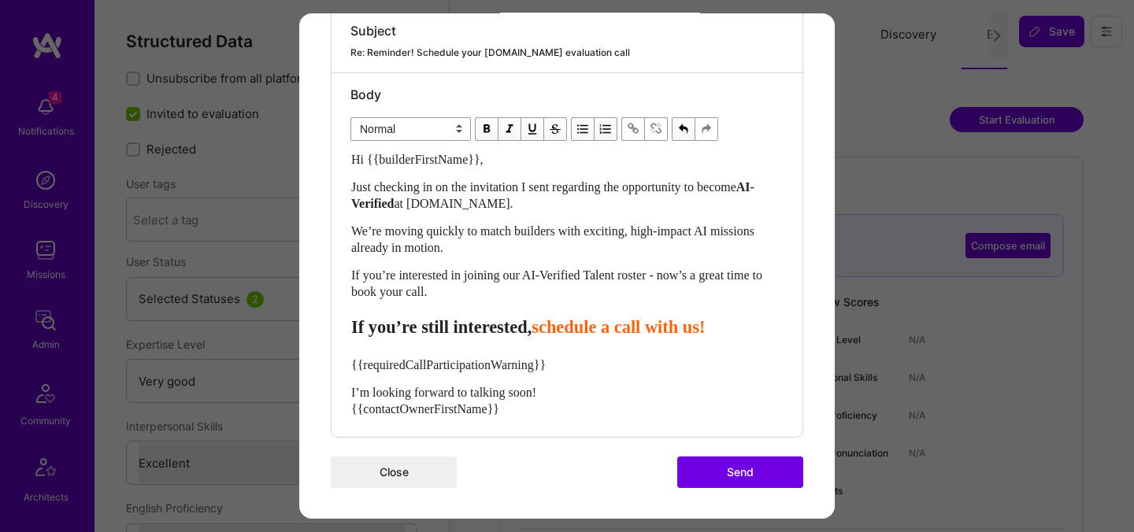
click at [582, 329] on span "schedule a call with us!" at bounding box center [618, 327] width 173 height 20
drag, startPoint x: 672, startPoint y: 331, endPoint x: 680, endPoint y: 335, distance: 8.8
click at [680, 335] on span "sSchedule a call with us!" at bounding box center [624, 327] width 184 height 20
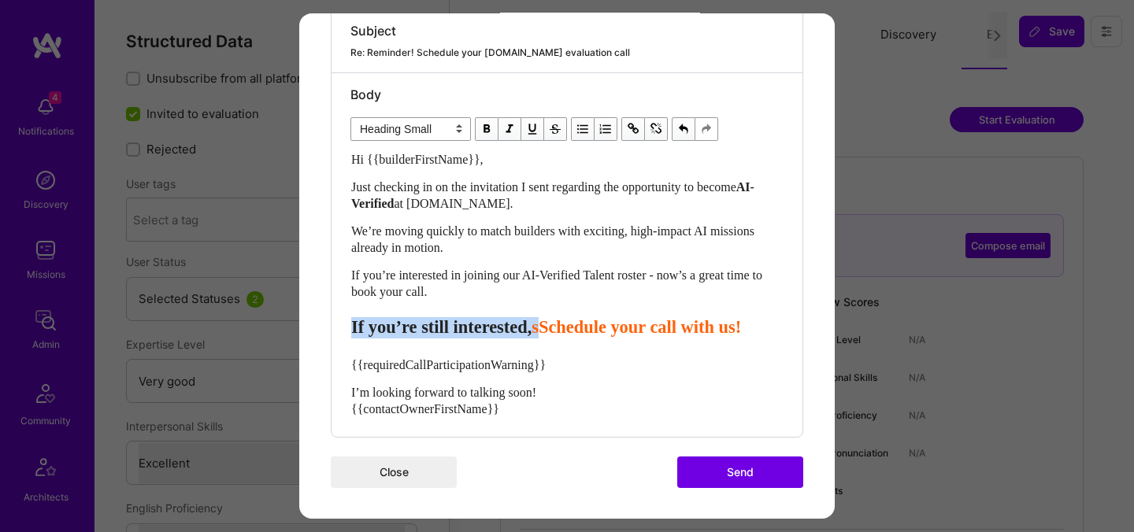
drag, startPoint x: 586, startPoint y: 335, endPoint x: 352, endPoint y: 335, distance: 233.9
click at [352, 335] on div "If you’re still interested, sSchedule your call with us!" at bounding box center [567, 327] width 432 height 21
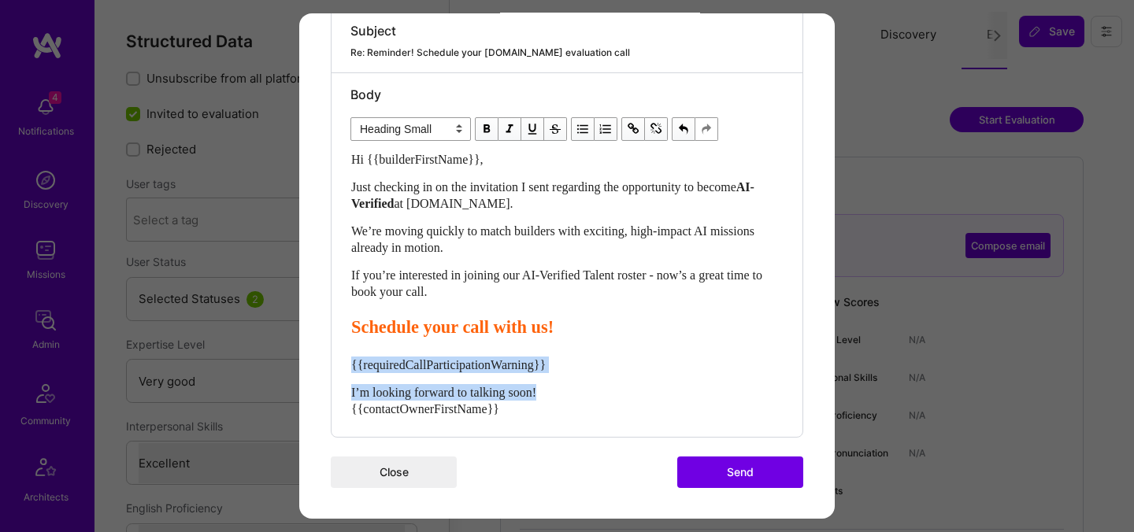
drag, startPoint x: 565, startPoint y: 388, endPoint x: 325, endPoint y: 354, distance: 241.7
click at [325, 354] on div "Send invitation to evaluation call Send invitation email or follow-up with a bu…" at bounding box center [567, 75] width 536 height 888
select select "unstyled"
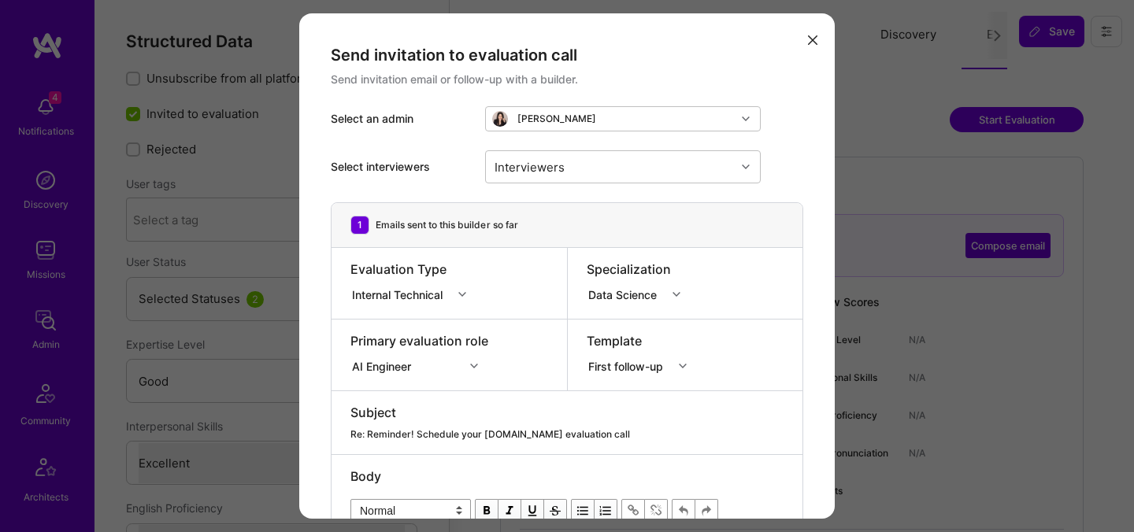
select select "4"
select select "7"
select select "GB"
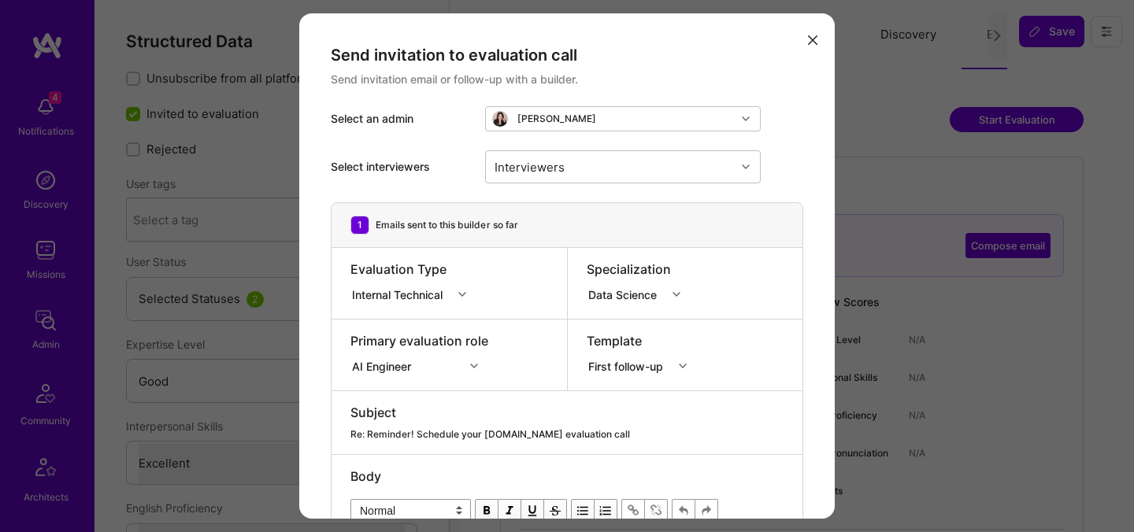
select select "Right Now"
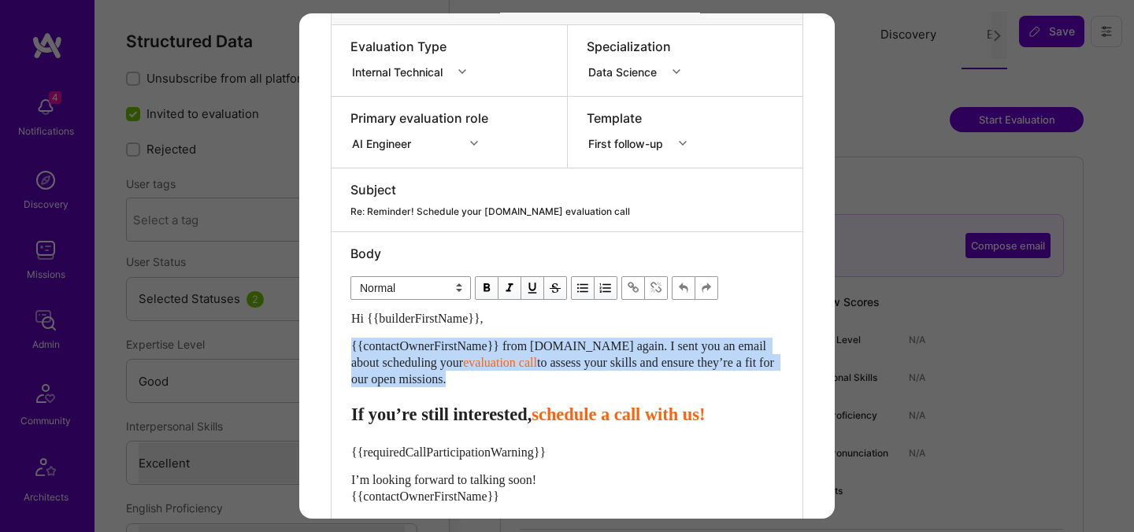
drag, startPoint x: 537, startPoint y: 396, endPoint x: 310, endPoint y: 344, distance: 233.5
click at [310, 344] on div "Send invitation to evaluation call Send invitation email or follow-up with a bu…" at bounding box center [567, 198] width 536 height 817
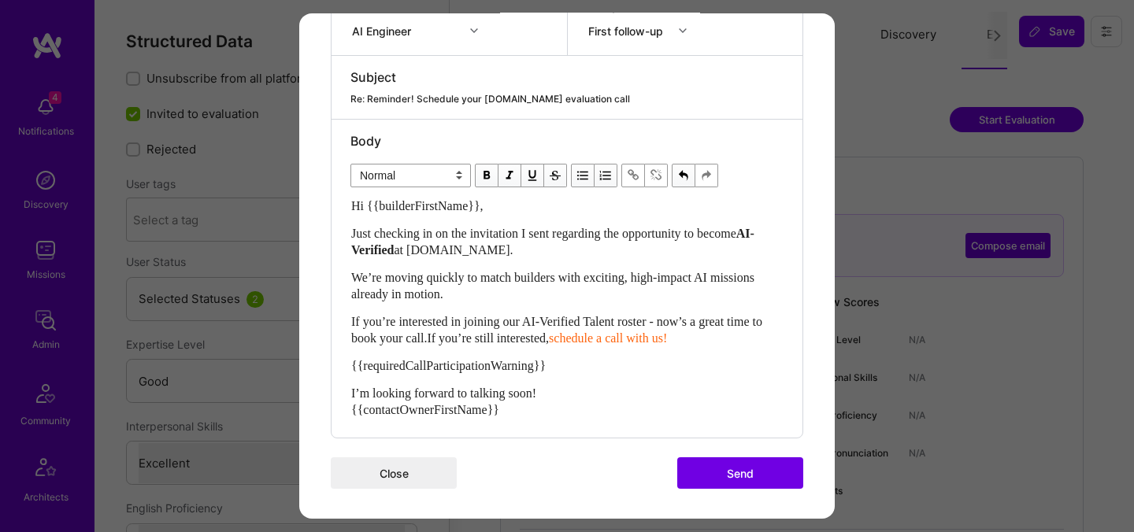
scroll to position [336, 0]
click at [568, 337] on span "If you’re interested in joining our AI-Verified Talent roster - now’s a great t…" at bounding box center [558, 329] width 414 height 30
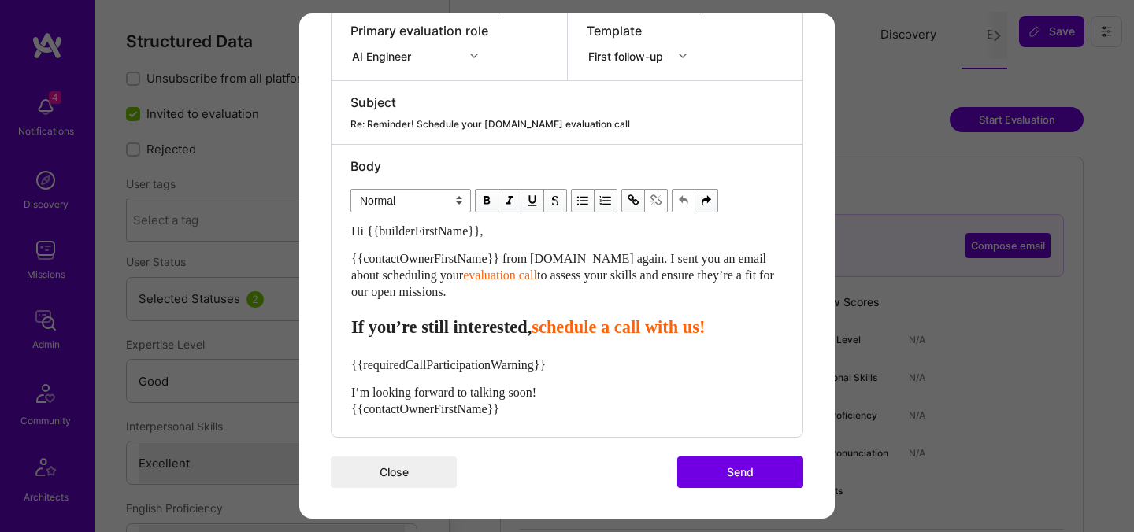
click at [492, 299] on div "{{contactOwnerFirstName}} from [DOMAIN_NAME] again. I sent you an email about s…" at bounding box center [567, 275] width 432 height 50
drag, startPoint x: 483, startPoint y: 291, endPoint x: 347, endPoint y: 257, distance: 140.4
click at [347, 257] on div "Body Normal Heading Large Heading Medium Heading Small Normal Hi {{builderFirst…" at bounding box center [567, 291] width 471 height 292
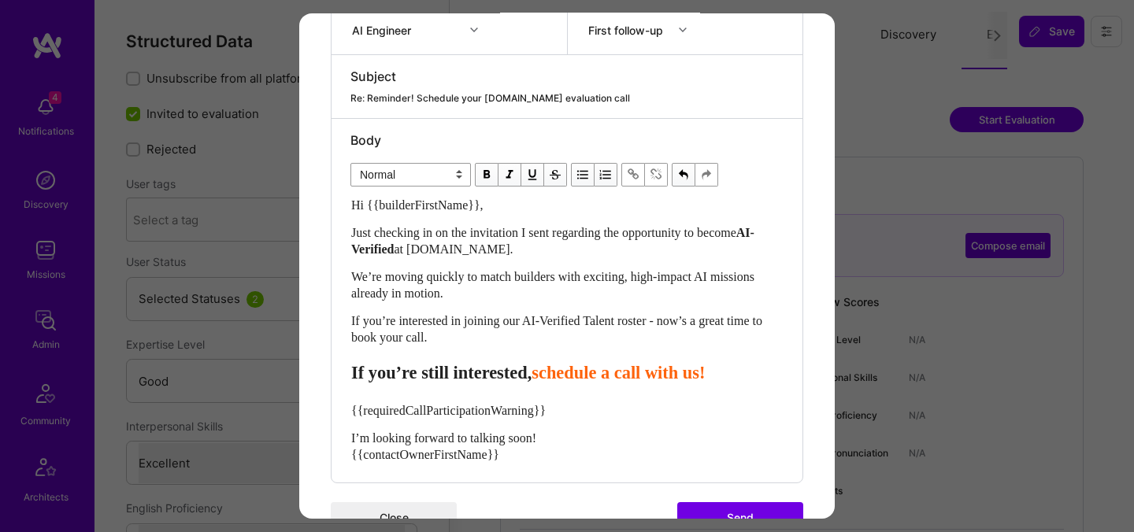
click at [588, 374] on span "schedule a call with us!" at bounding box center [618, 373] width 173 height 20
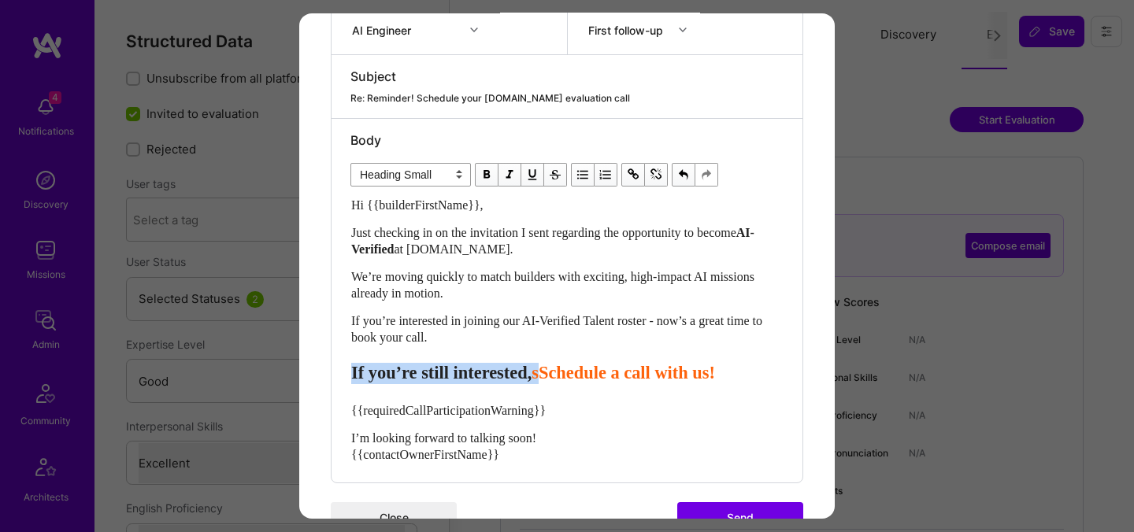
drag, startPoint x: 585, startPoint y: 376, endPoint x: 336, endPoint y: 372, distance: 249.7
click at [336, 372] on div "Body Normal Heading Large Heading Medium Heading Small Heading Small Hi {{build…" at bounding box center [567, 301] width 471 height 364
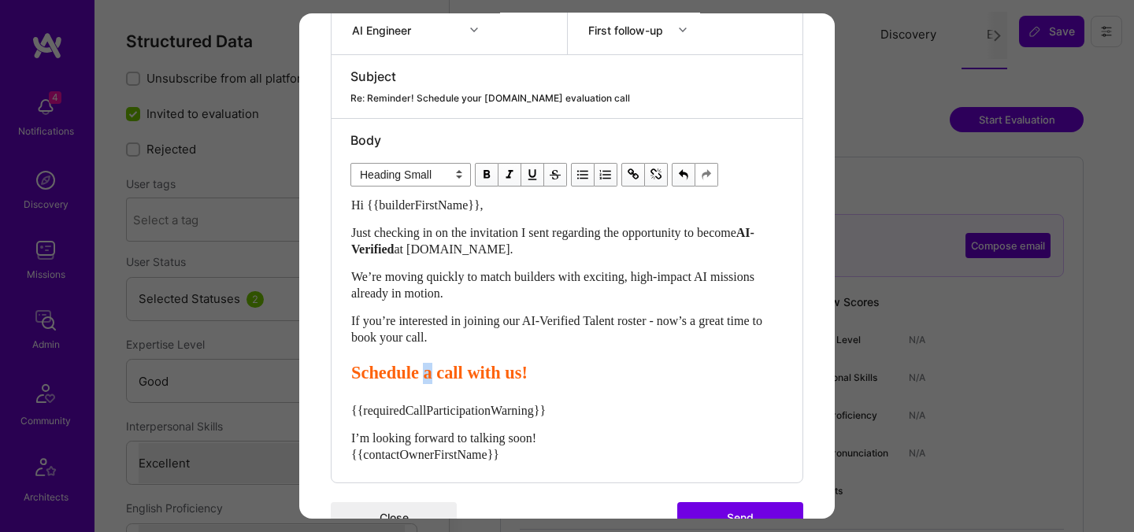
click at [444, 380] on span "Schedule a call with us!" at bounding box center [439, 373] width 176 height 20
drag, startPoint x: 578, startPoint y: 446, endPoint x: 339, endPoint y: 404, distance: 243.0
click at [339, 404] on div "Body Normal Heading Large Heading Medium Heading Small Heading Small Hi {{build…" at bounding box center [567, 301] width 471 height 364
select select "unstyled"
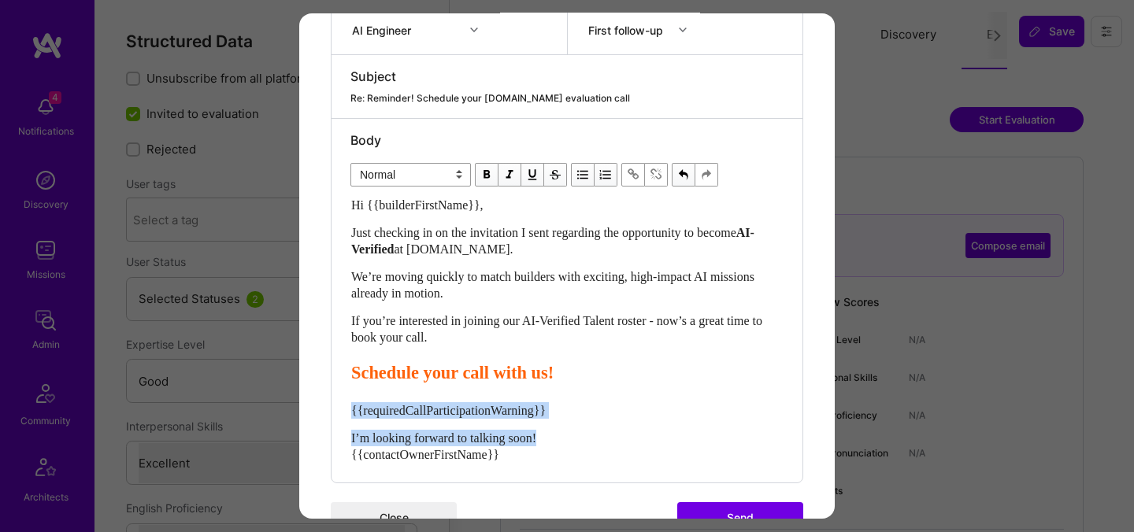
drag, startPoint x: 568, startPoint y: 441, endPoint x: 334, endPoint y: 411, distance: 235.8
click at [334, 411] on div "Body Normal Heading Large Heading Medium Heading Small Normal Hi {{builderFirst…" at bounding box center [567, 301] width 471 height 364
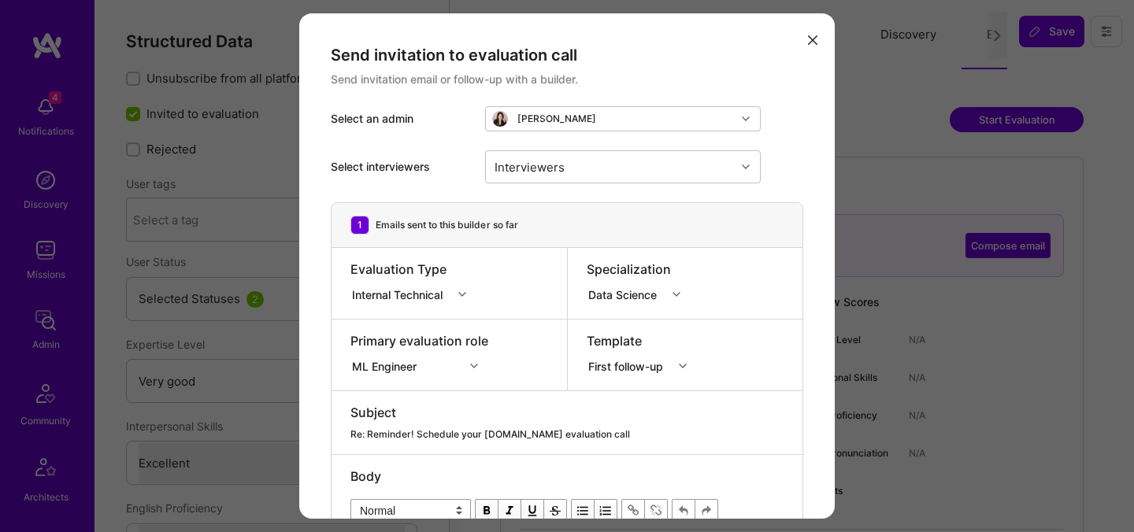
select select "5"
select select "7"
select select "6"
select select "CA"
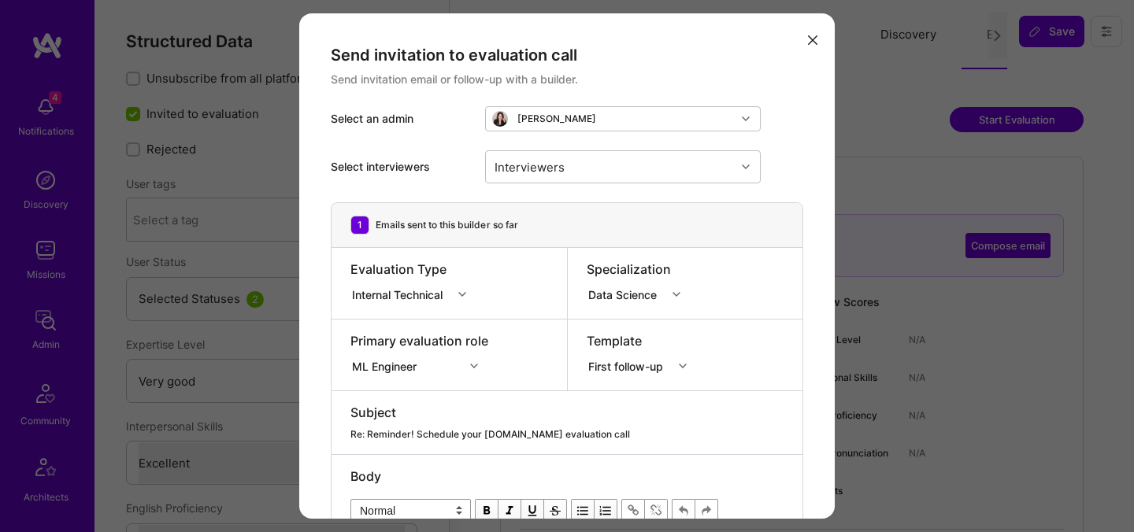
select select "Right Now"
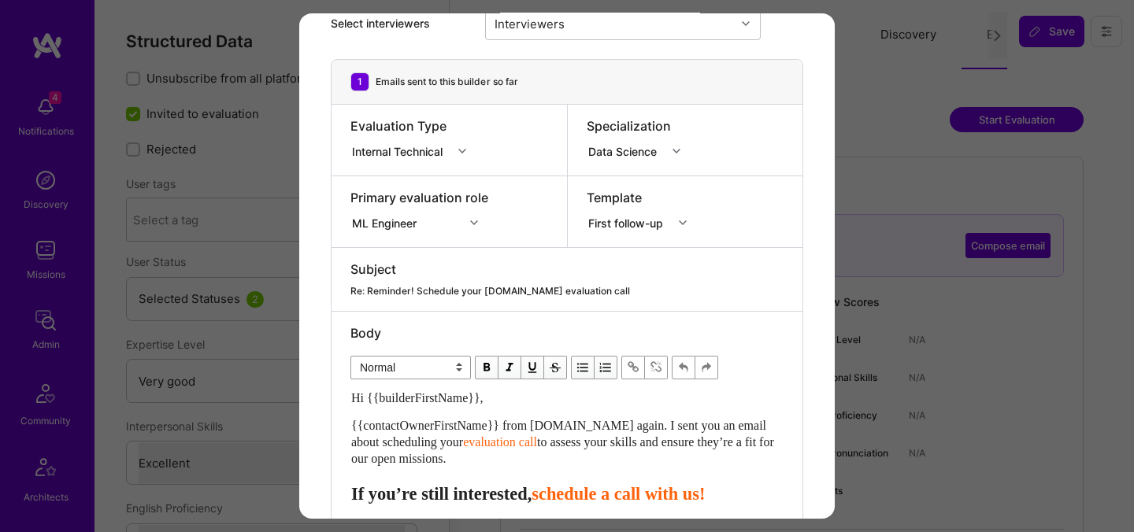
scroll to position [264, 0]
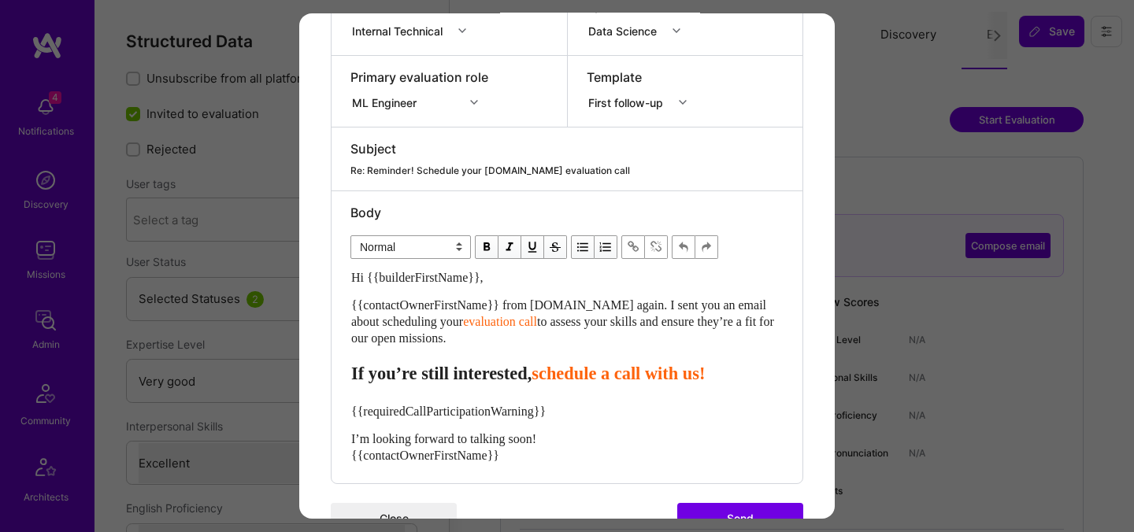
drag, startPoint x: 515, startPoint y: 346, endPoint x: 339, endPoint y: 310, distance: 180.1
click at [339, 310] on div "Body Normal Heading Large Heading Medium Heading Small Normal Hi {{builderFirst…" at bounding box center [567, 337] width 471 height 292
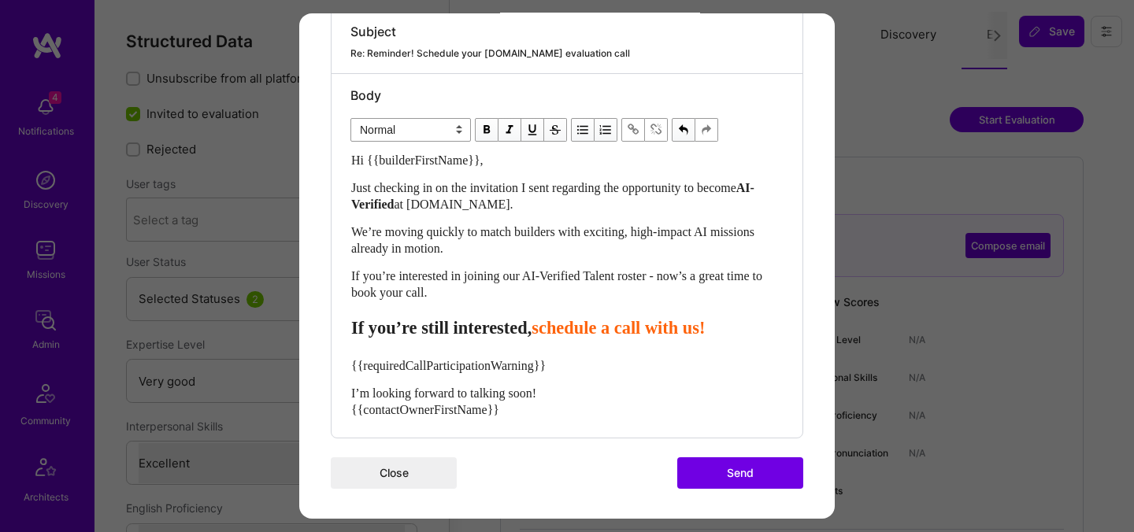
scroll to position [382, 0]
click at [581, 334] on span "schedule a call with us!" at bounding box center [618, 327] width 173 height 20
click at [675, 329] on span "sSchedule a call with us!" at bounding box center [624, 327] width 184 height 20
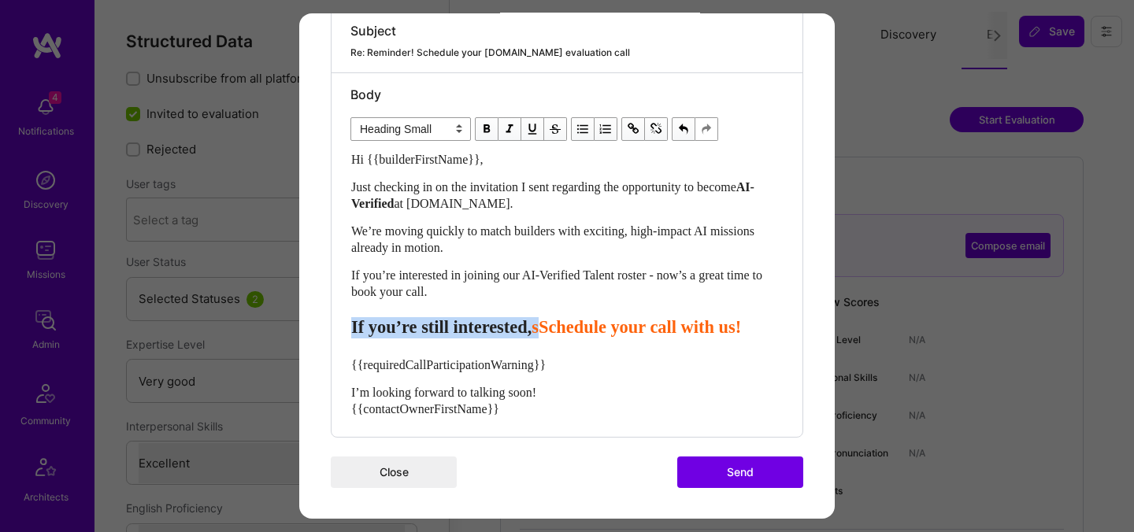
drag, startPoint x: 582, startPoint y: 331, endPoint x: 343, endPoint y: 326, distance: 239.5
click at [343, 326] on div "Body Normal Heading Large Heading Medium Heading Small Heading Small Hi {{build…" at bounding box center [567, 255] width 471 height 364
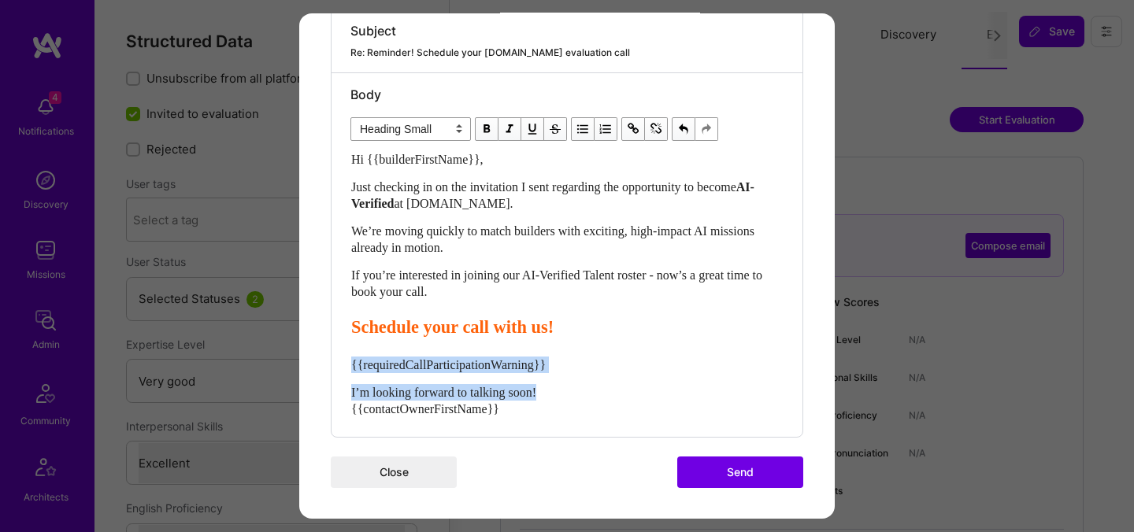
drag, startPoint x: 566, startPoint y: 390, endPoint x: 345, endPoint y: 365, distance: 222.8
click at [345, 365] on div "Body Normal Heading Large Heading Medium Heading Small Heading Small Hi {{build…" at bounding box center [567, 255] width 471 height 364
select select "unstyled"
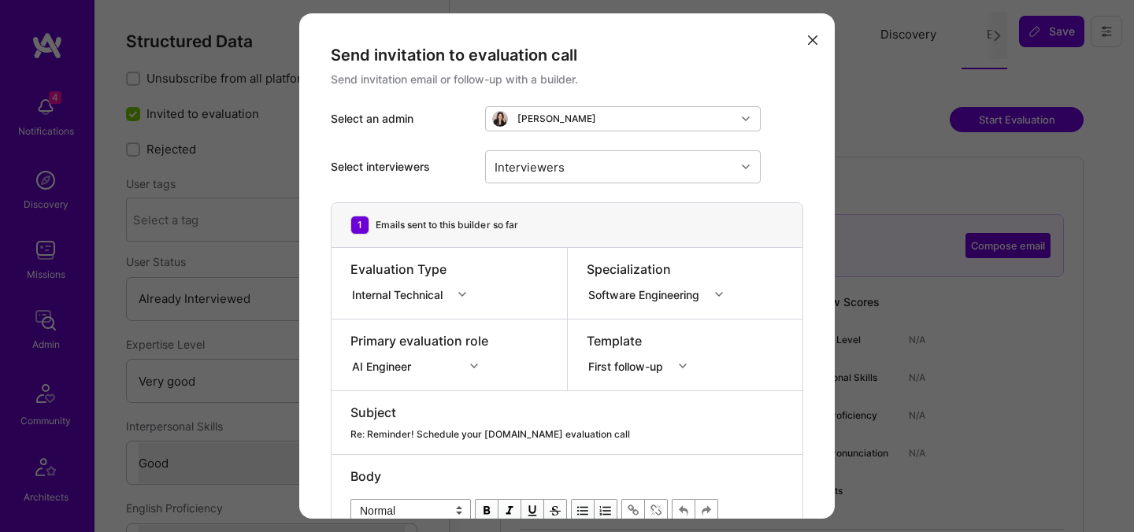
select select "5"
select select "4"
select select "6"
select select "CA"
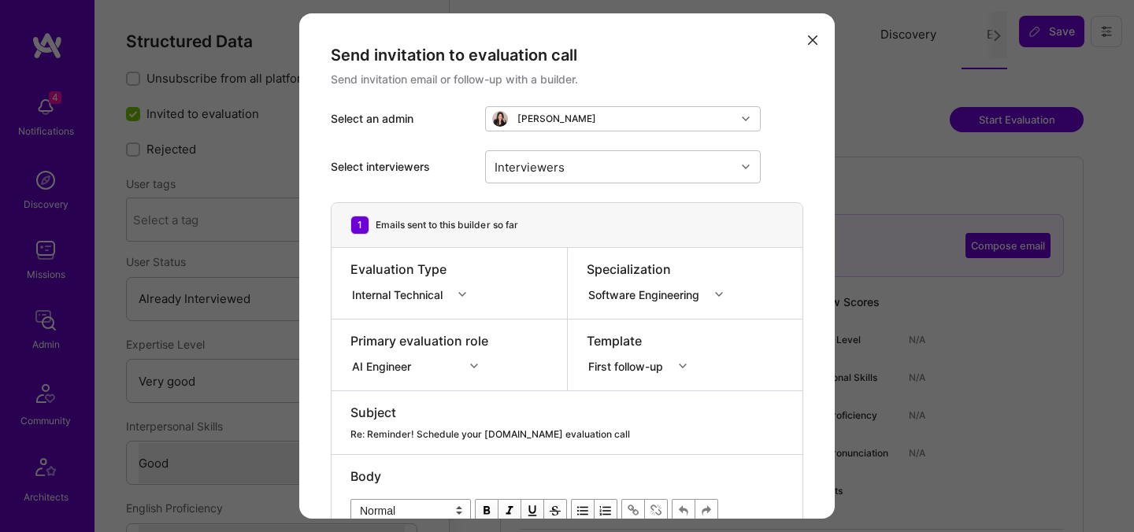
select select "Right Now"
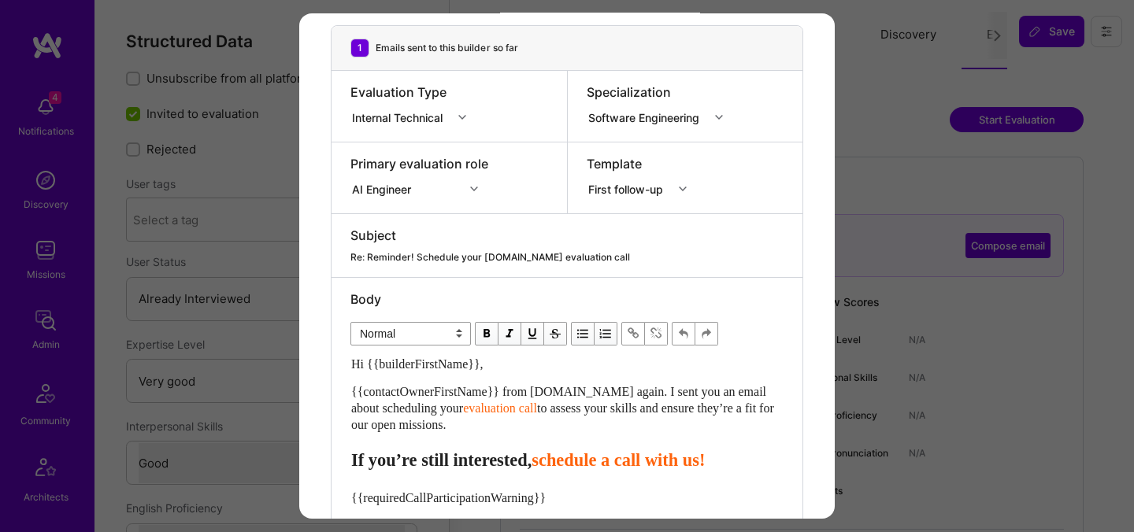
scroll to position [194, 0]
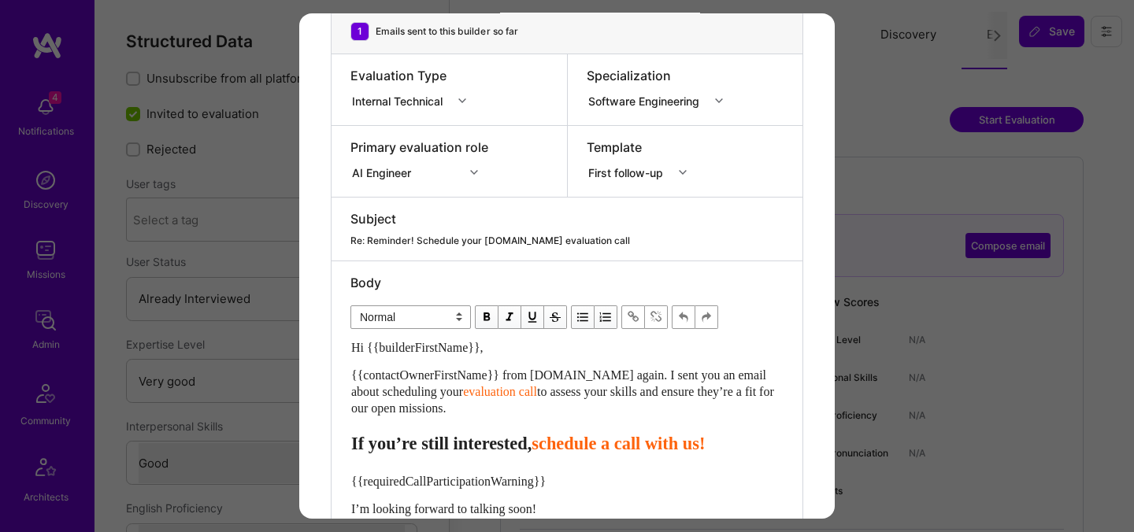
drag, startPoint x: 504, startPoint y: 414, endPoint x: 336, endPoint y: 377, distance: 171.8
click at [336, 377] on div "Body Normal Heading Large Heading Medium Heading Small Normal Hi {{builderFirst…" at bounding box center [567, 407] width 471 height 292
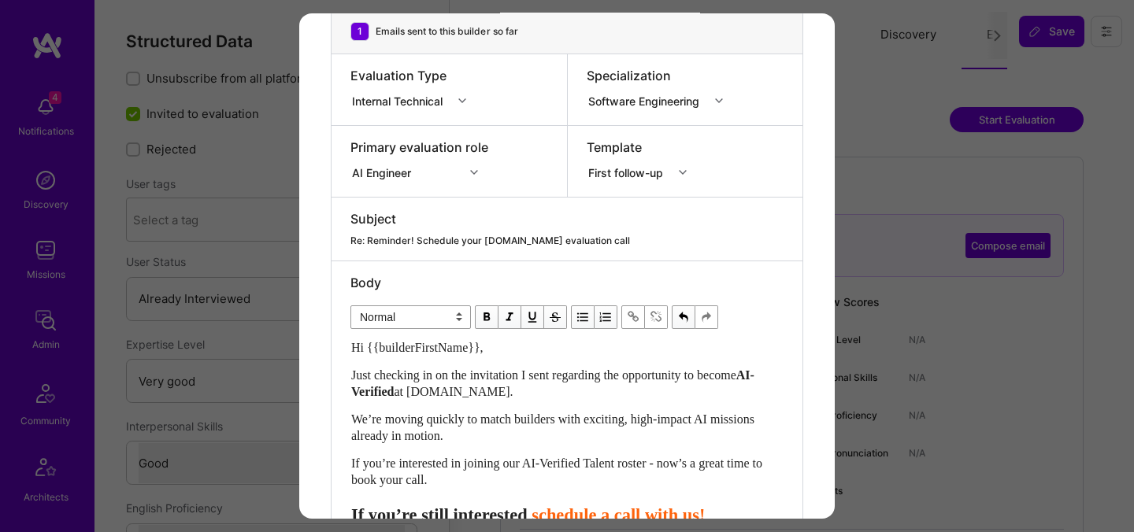
scroll to position [382, 0]
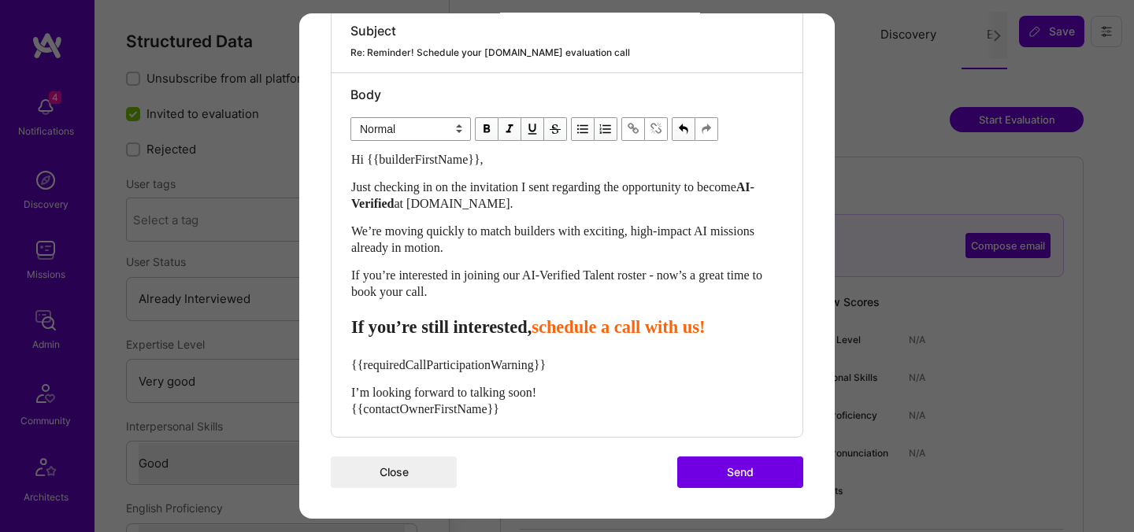
click at [585, 333] on span "schedule a call with us!" at bounding box center [618, 327] width 173 height 20
click at [680, 334] on span "sSchedule a call with us!" at bounding box center [624, 327] width 184 height 20
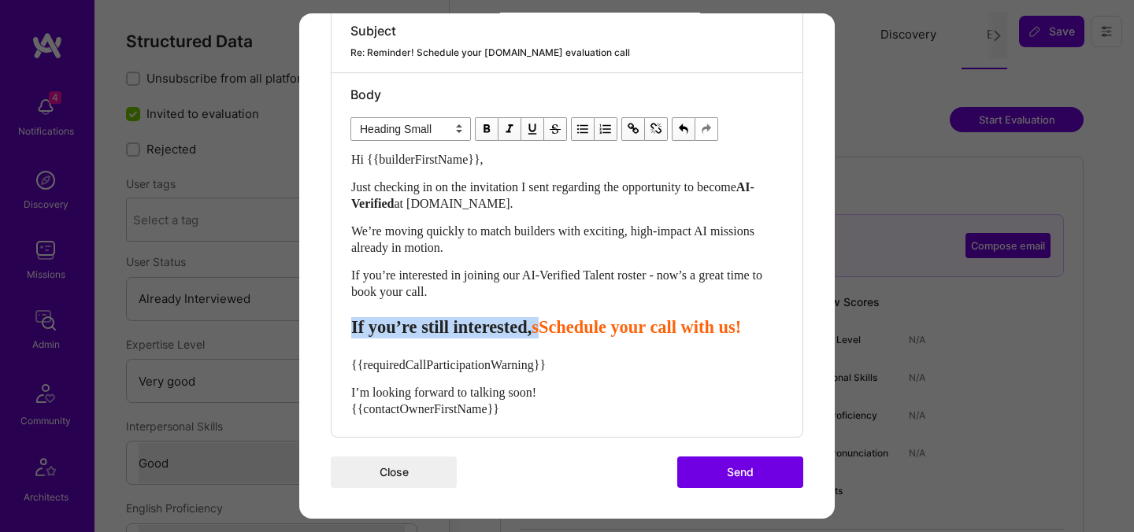
drag, startPoint x: 584, startPoint y: 329, endPoint x: 310, endPoint y: 332, distance: 273.3
click at [310, 332] on div "Send invitation to evaluation call Send invitation email or follow-up with a bu…" at bounding box center [567, 75] width 536 height 888
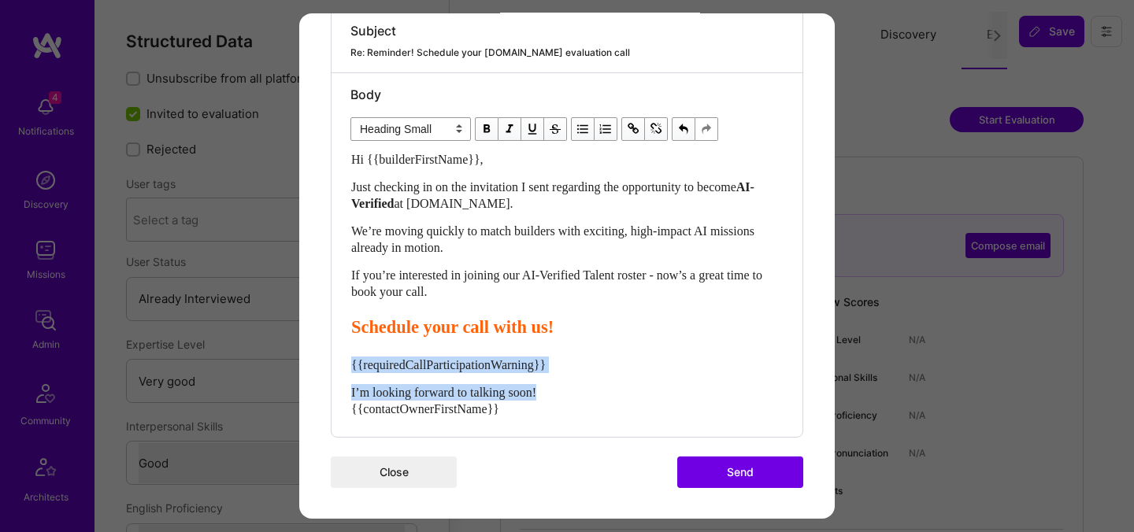
drag, startPoint x: 561, startPoint y: 387, endPoint x: 333, endPoint y: 350, distance: 230.6
click at [333, 350] on div "Body Normal Heading Large Heading Medium Heading Small Heading Small Hi {{build…" at bounding box center [567, 255] width 471 height 364
select select "unstyled"
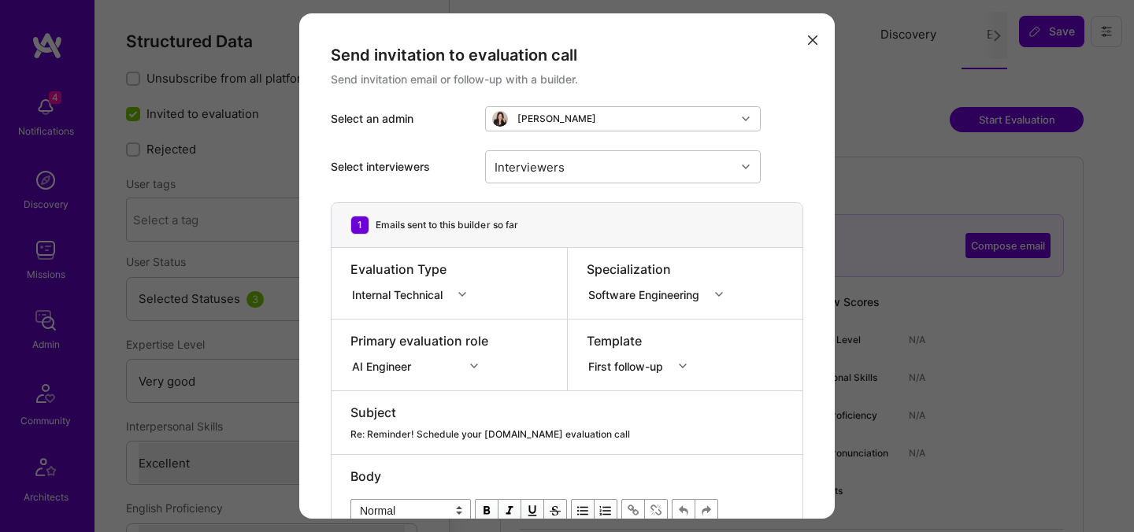
select select "5"
select select "7"
select select "GB"
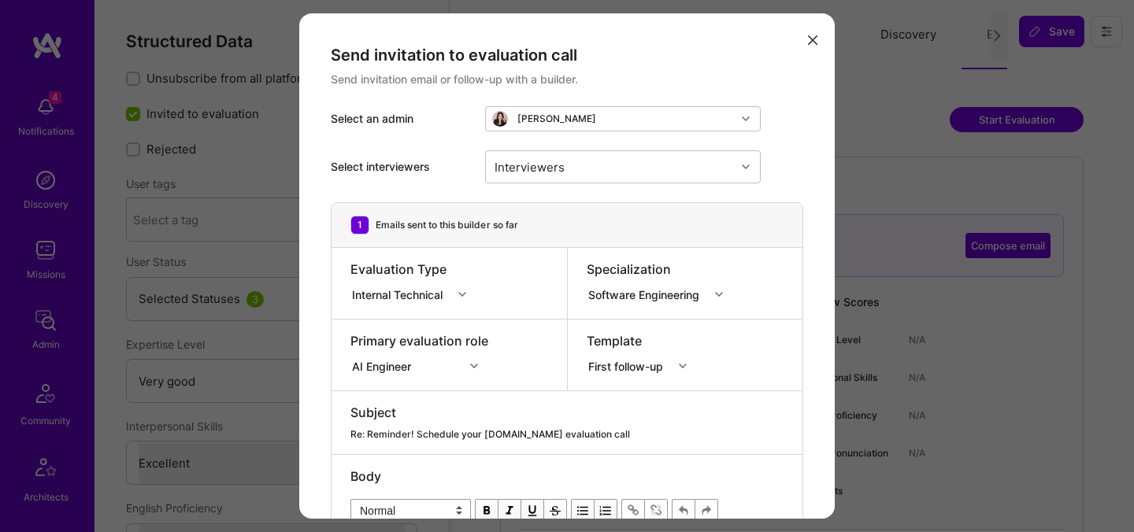
select select "Right Now"
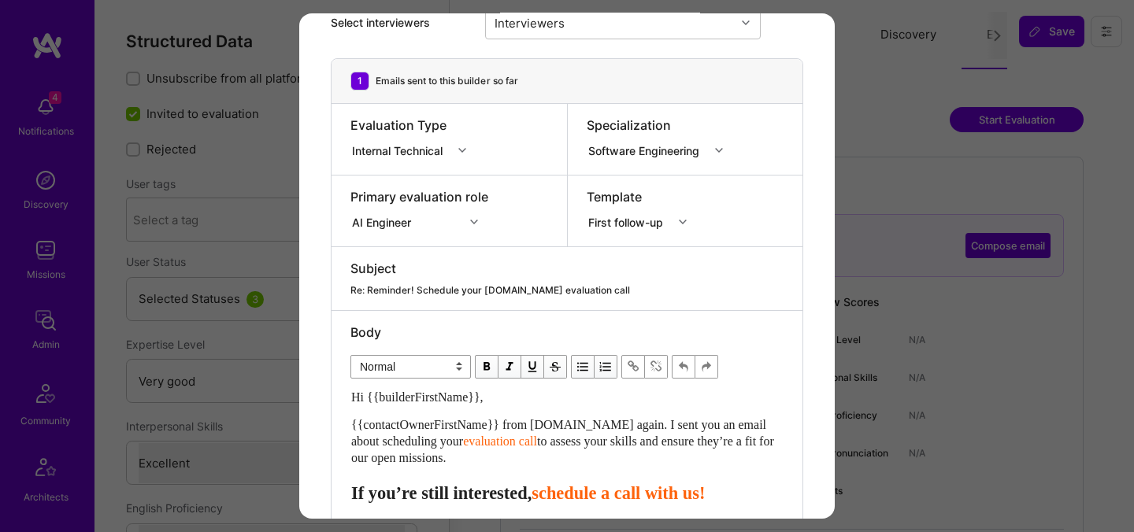
scroll to position [234, 0]
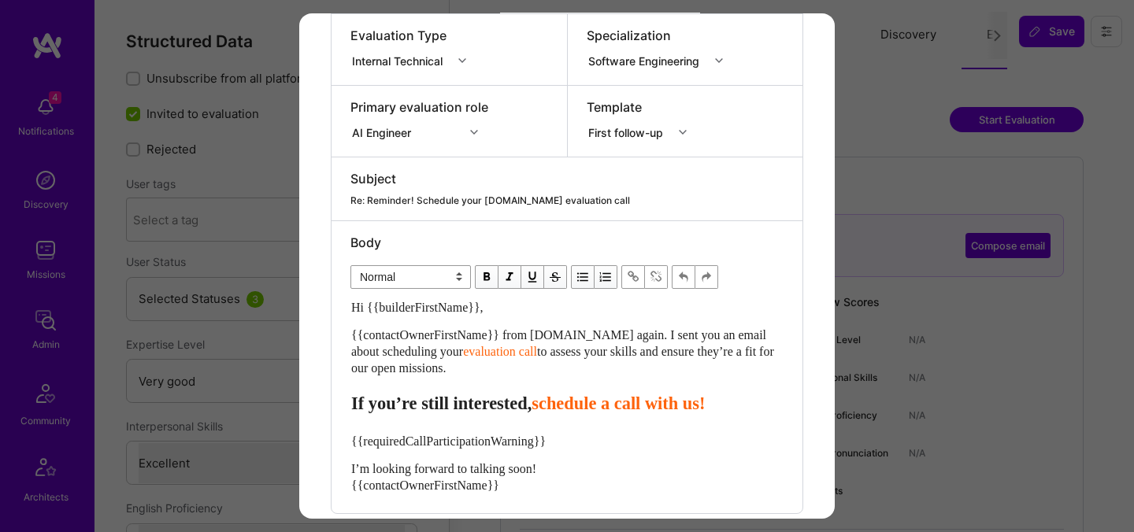
drag, startPoint x: 502, startPoint y: 369, endPoint x: 347, endPoint y: 331, distance: 160.7
click at [347, 331] on div "Body Normal Heading Large Heading Medium Heading Small Normal Hi {{builderFirst…" at bounding box center [567, 367] width 471 height 292
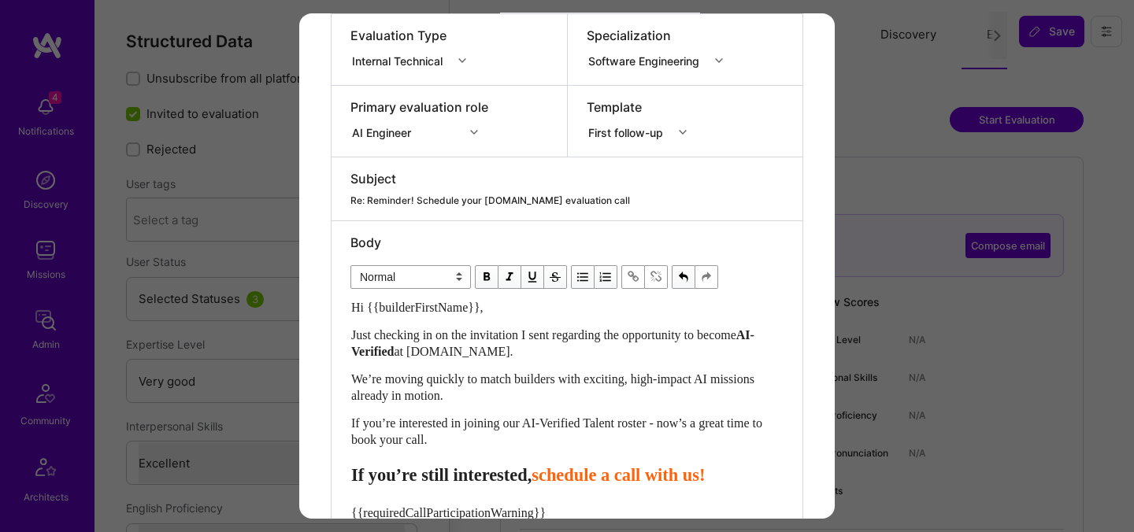
scroll to position [382, 0]
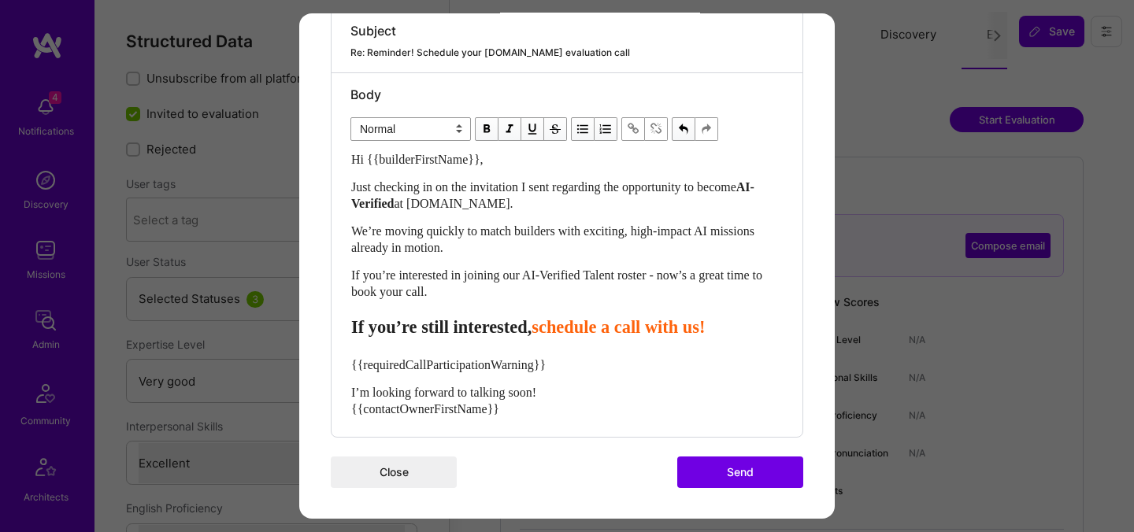
click at [589, 337] on span "schedule a call with us!" at bounding box center [618, 327] width 173 height 20
click at [677, 328] on span "sSchedule a call with us!" at bounding box center [624, 327] width 184 height 20
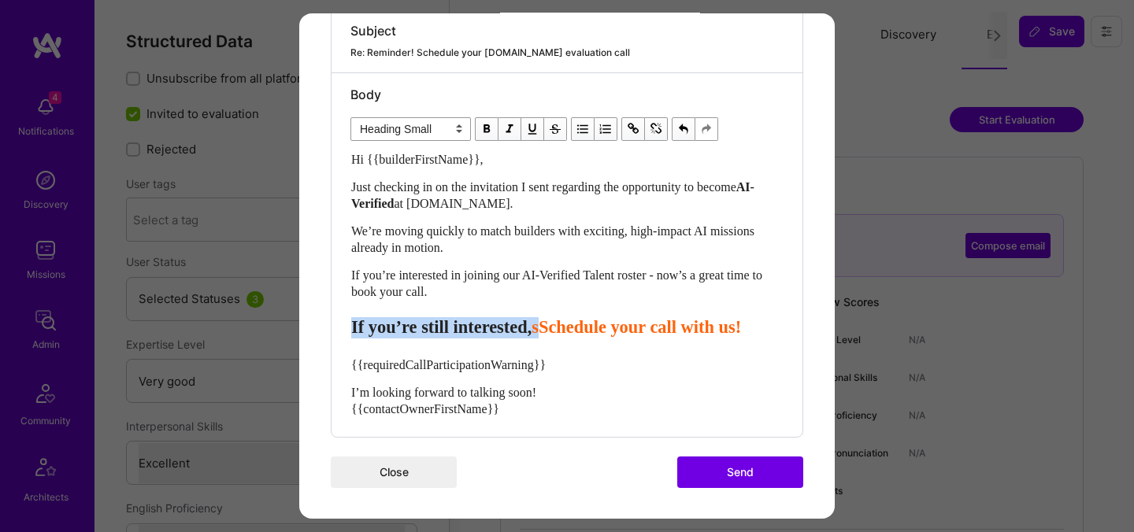
drag, startPoint x: 584, startPoint y: 331, endPoint x: 327, endPoint y: 332, distance: 257.6
click at [327, 332] on div "Send invitation to evaluation call Send invitation email or follow-up with a bu…" at bounding box center [567, 75] width 536 height 888
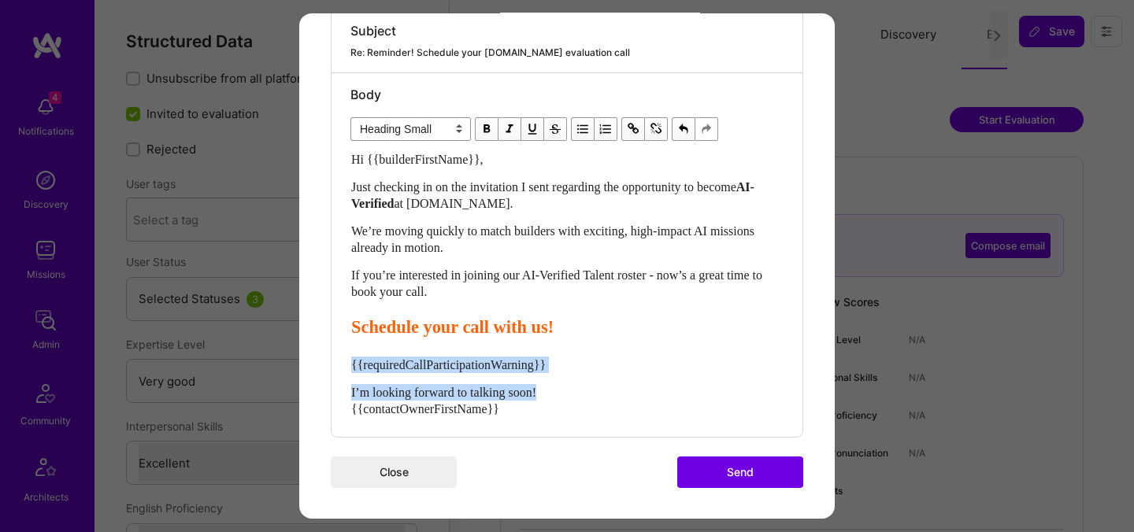
drag, startPoint x: 574, startPoint y: 393, endPoint x: 321, endPoint y: 363, distance: 255.4
click at [321, 363] on div "Send invitation to evaluation call Send invitation email or follow-up with a bu…" at bounding box center [567, 75] width 536 height 888
select select "unstyled"
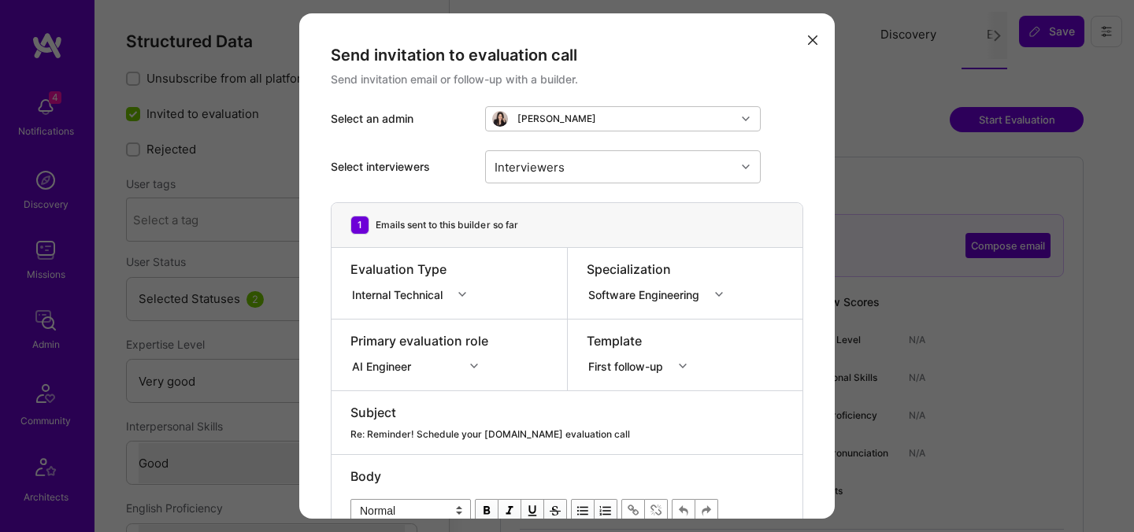
select select "5"
select select "4"
select select "6"
select select "AE"
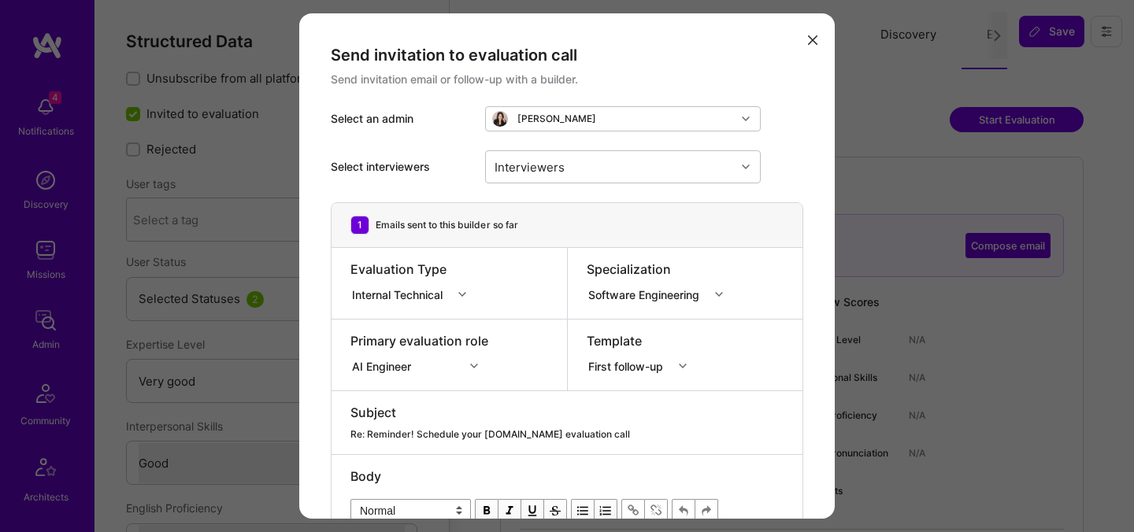
select select "Right Now"
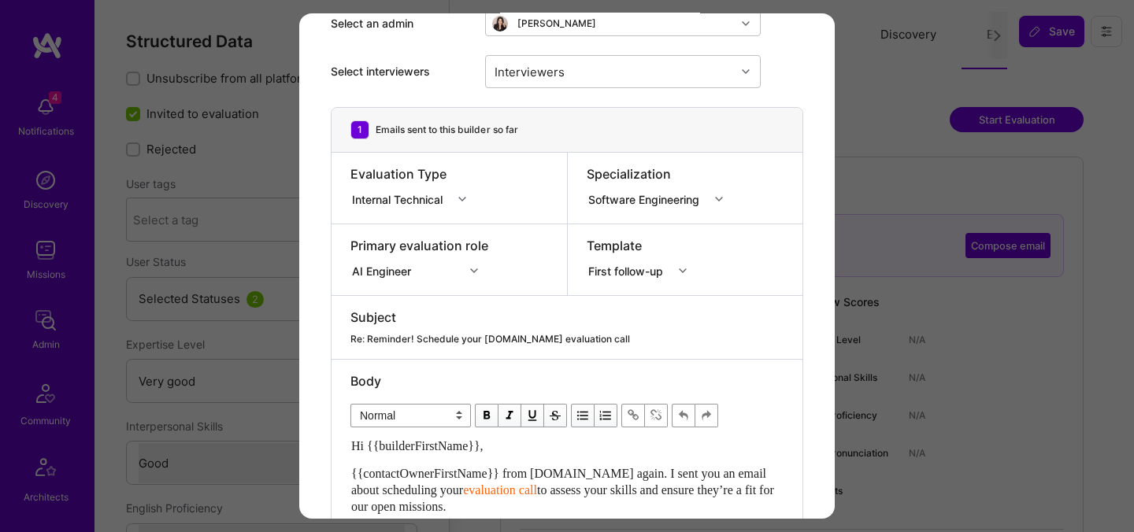
scroll to position [192, 0]
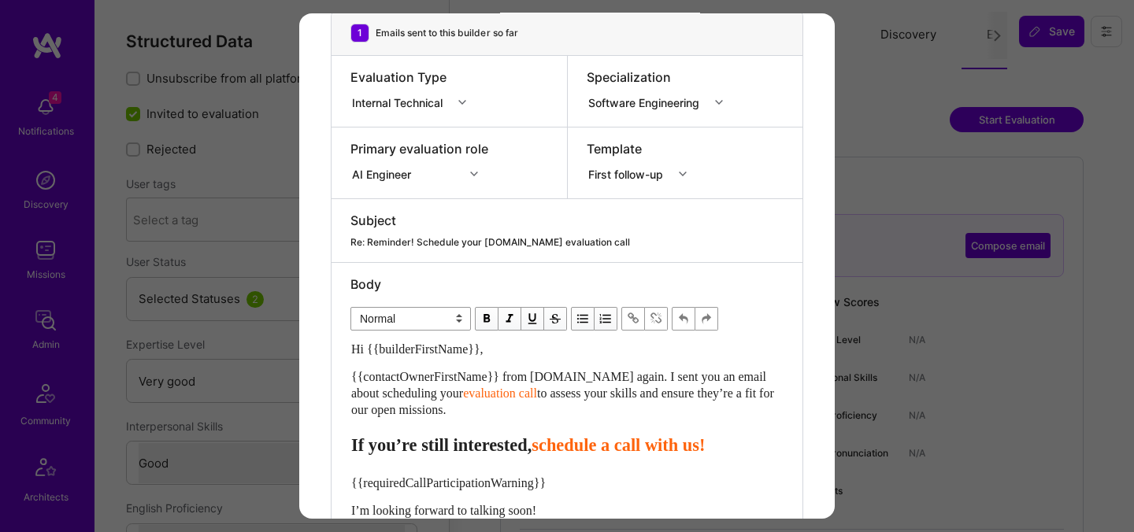
drag, startPoint x: 531, startPoint y: 404, endPoint x: 324, endPoint y: 372, distance: 209.6
click at [324, 372] on div "Send invitation to evaluation call Send invitation email or follow-up with a bu…" at bounding box center [567, 229] width 536 height 817
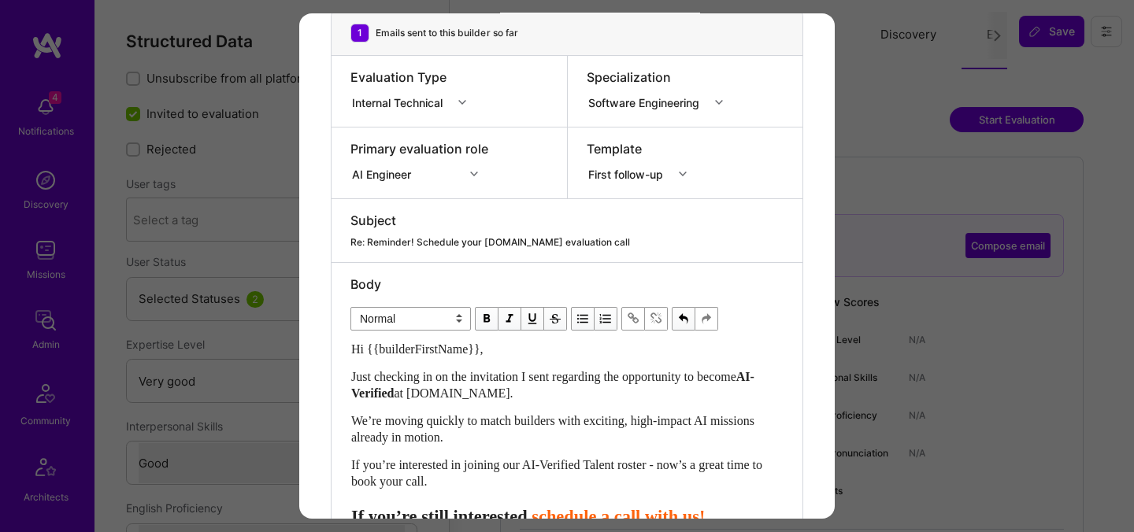
scroll to position [382, 0]
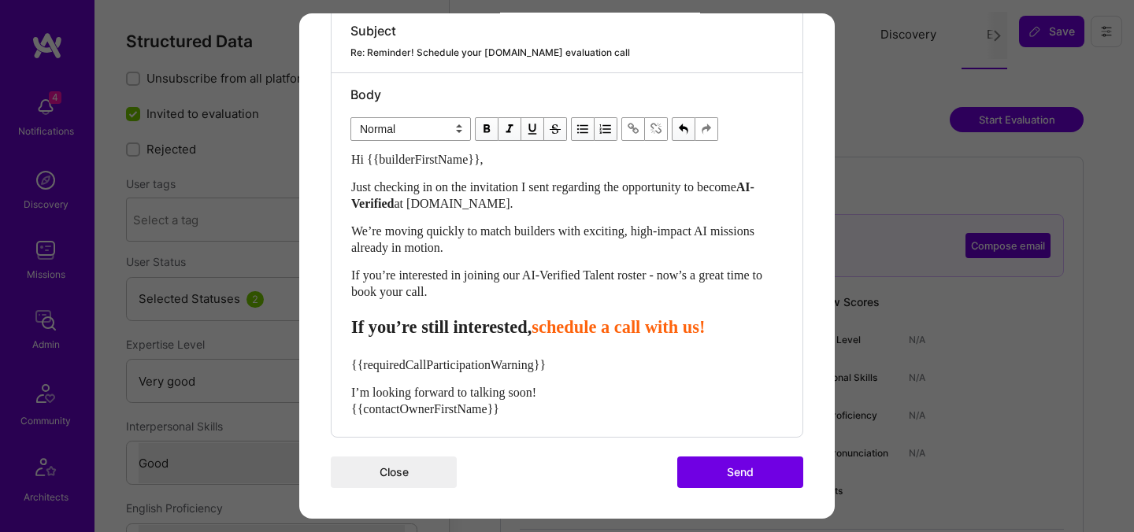
click at [664, 335] on span "schedule a call with us!" at bounding box center [618, 327] width 173 height 20
click at [581, 325] on span "schedule your call with us!" at bounding box center [631, 327] width 199 height 20
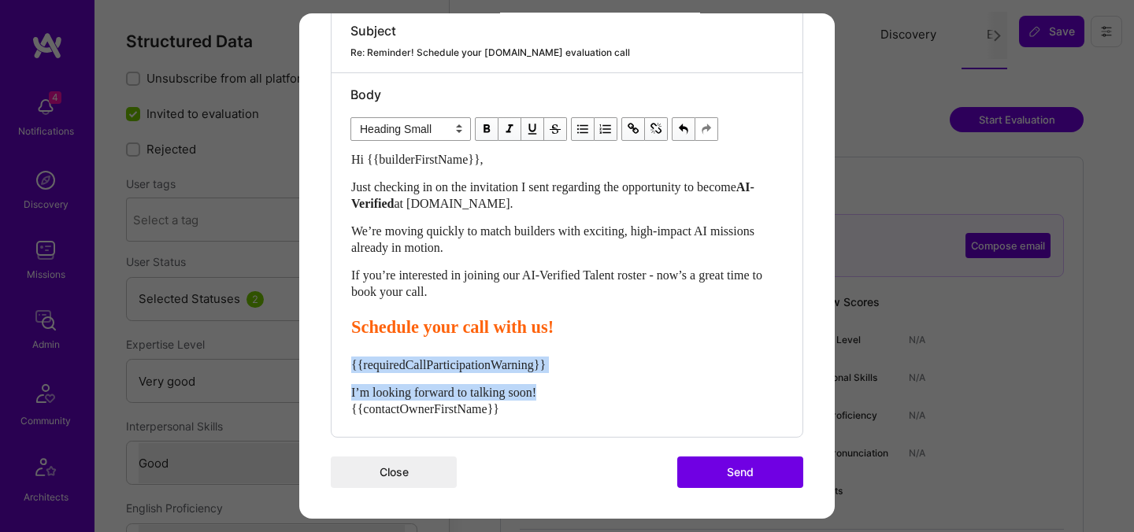
drag, startPoint x: 571, startPoint y: 396, endPoint x: 343, endPoint y: 362, distance: 231.0
click at [343, 362] on div "Body Normal Heading Large Heading Medium Heading Small Heading Small Hi {{build…" at bounding box center [567, 255] width 471 height 364
select select "unstyled"
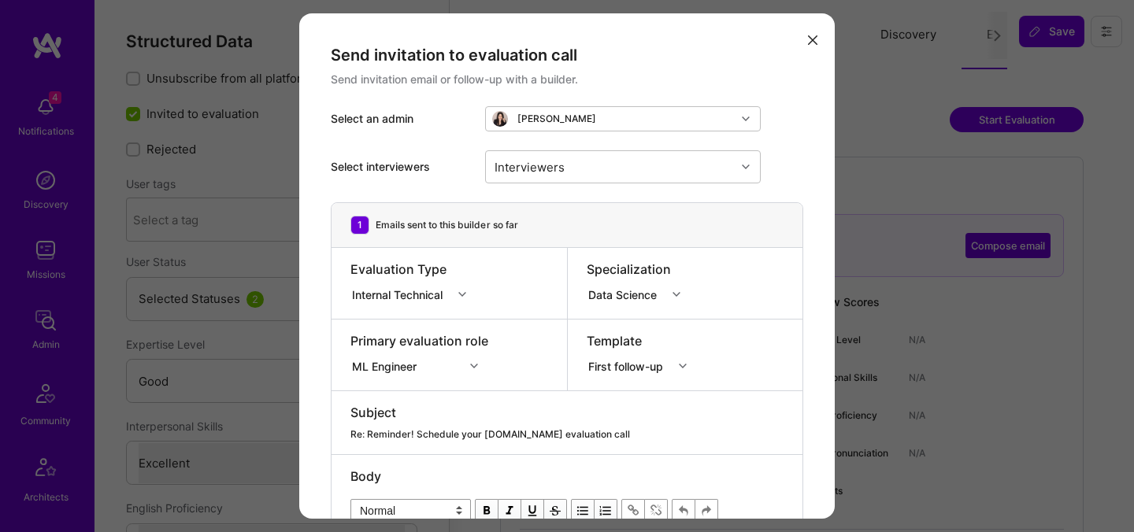
select select "4"
select select "7"
select select "6"
select select "US"
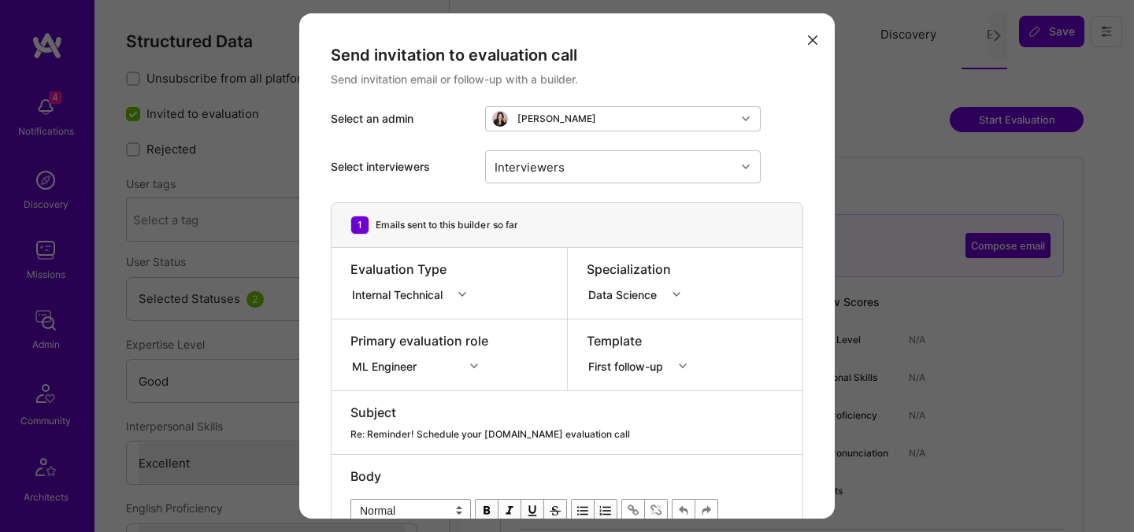
select select "Right Now"
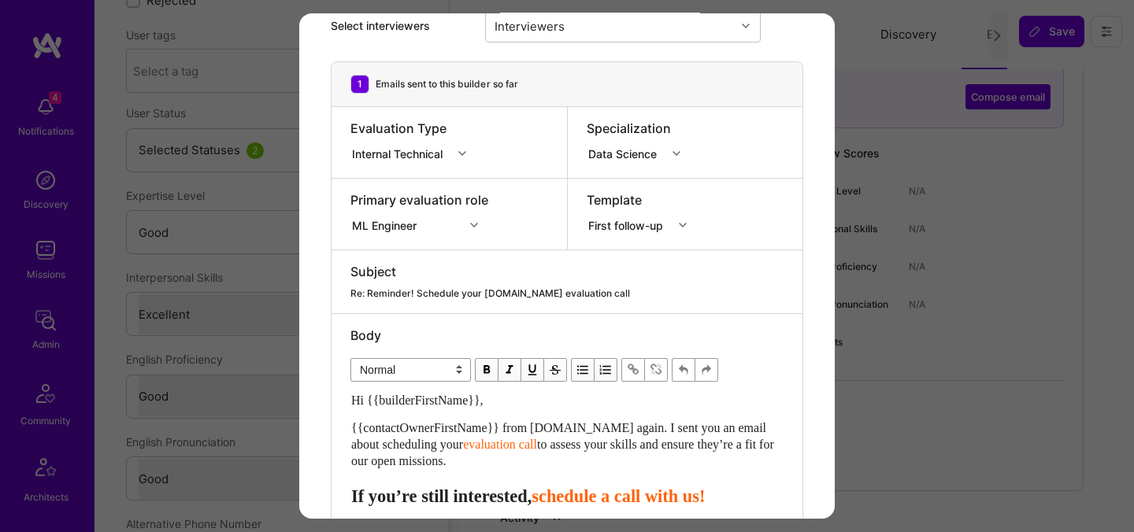
scroll to position [239, 0]
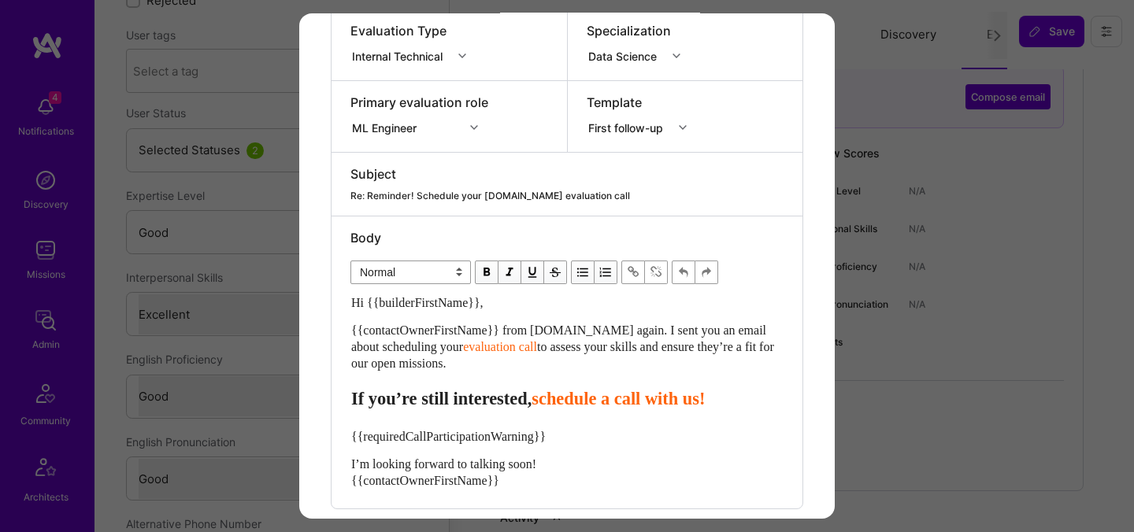
drag, startPoint x: 506, startPoint y: 364, endPoint x: 343, endPoint y: 329, distance: 166.7
click at [343, 329] on div "Body Normal Heading Large Heading Medium Heading Small Normal Hi {{builderFirst…" at bounding box center [567, 363] width 471 height 292
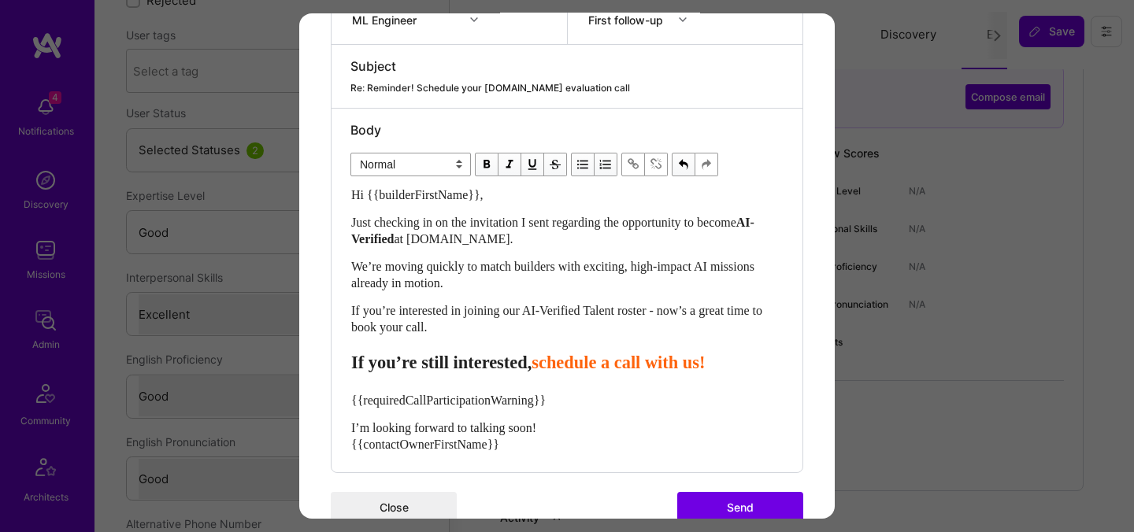
scroll to position [382, 0]
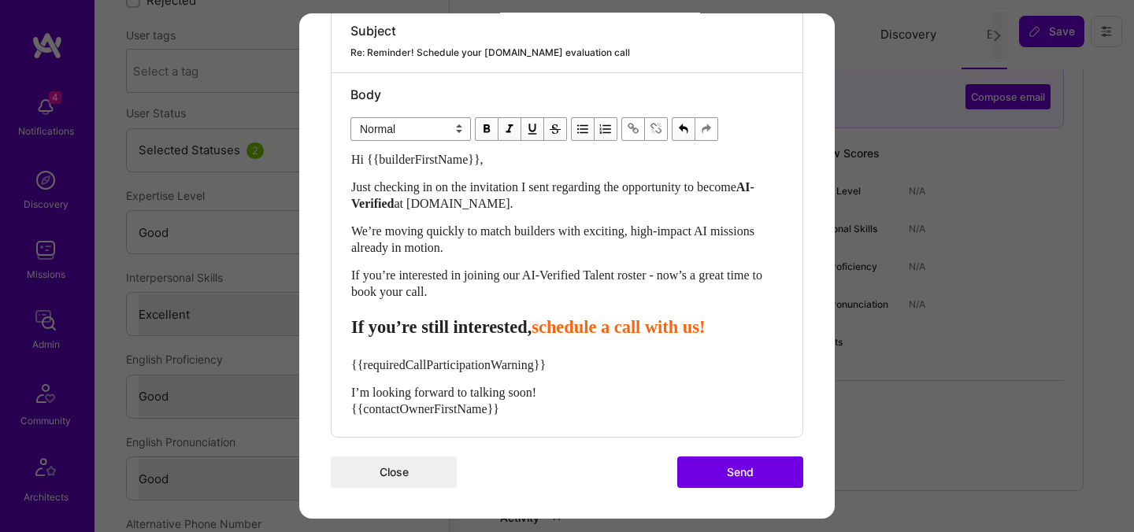
click at [666, 329] on span "schedule a call with us!" at bounding box center [618, 327] width 173 height 20
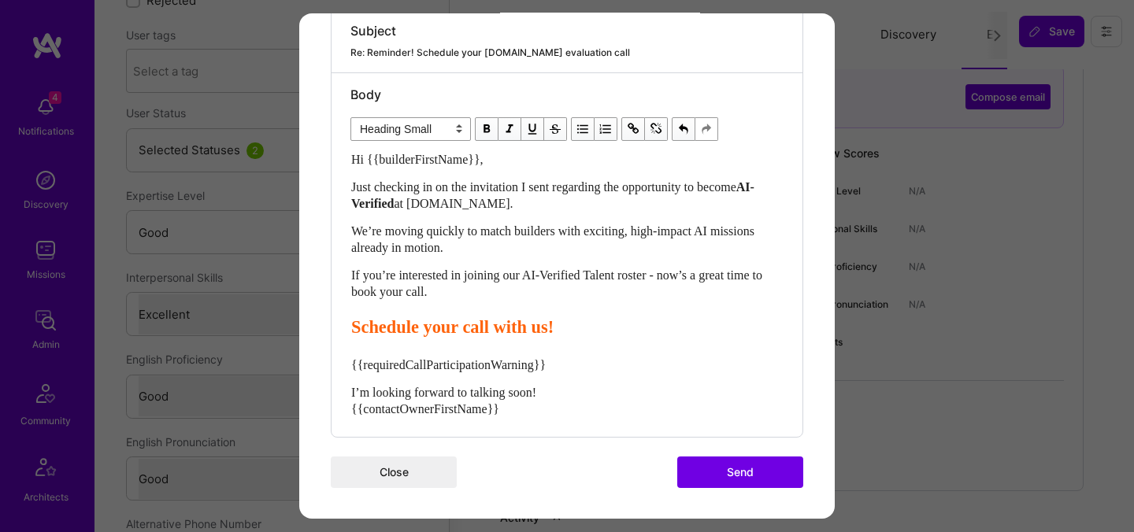
scroll to position [250, 0]
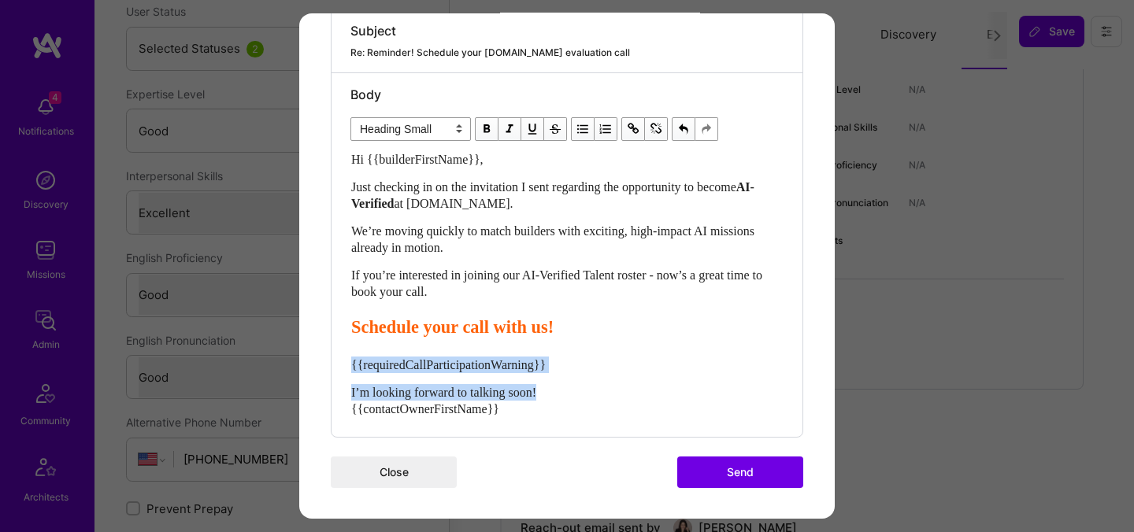
drag, startPoint x: 564, startPoint y: 388, endPoint x: 344, endPoint y: 365, distance: 220.8
click at [344, 365] on div "Body Normal Heading Large Heading Medium Heading Small Heading Small Hi {{build…" at bounding box center [567, 255] width 471 height 364
select select "unstyled"
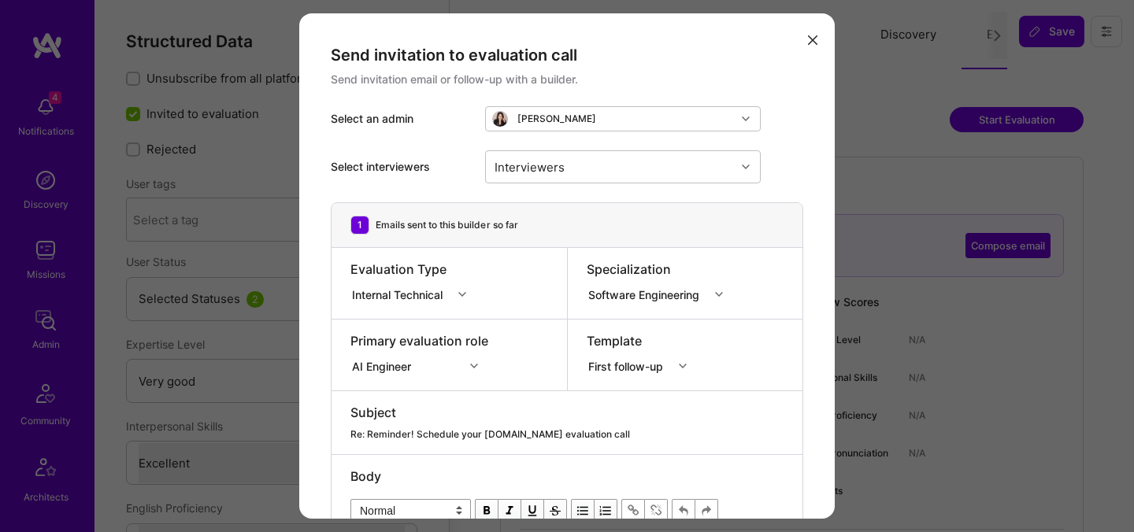
select select "5"
select select "7"
select select "US"
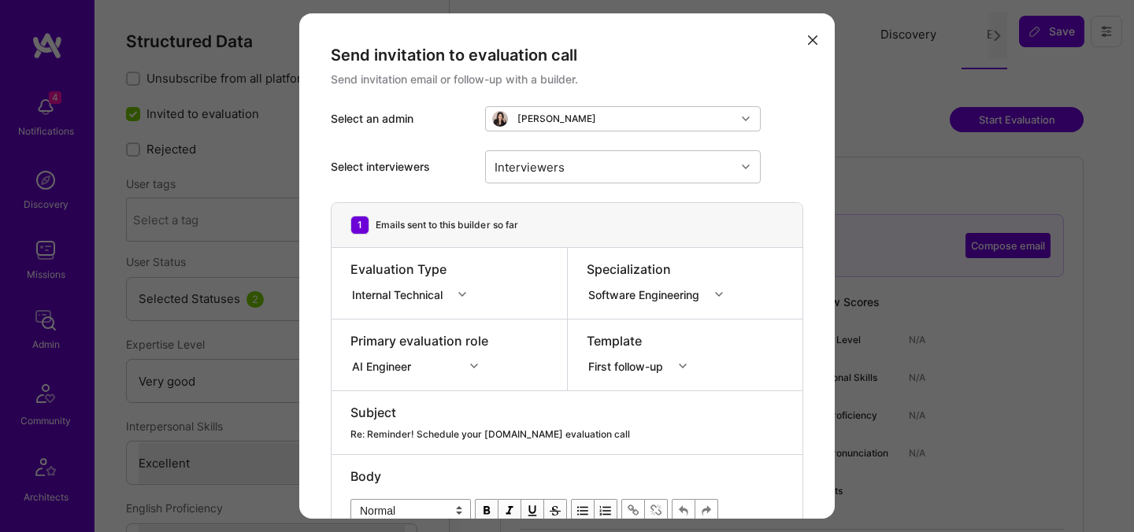
select select "Right Now"
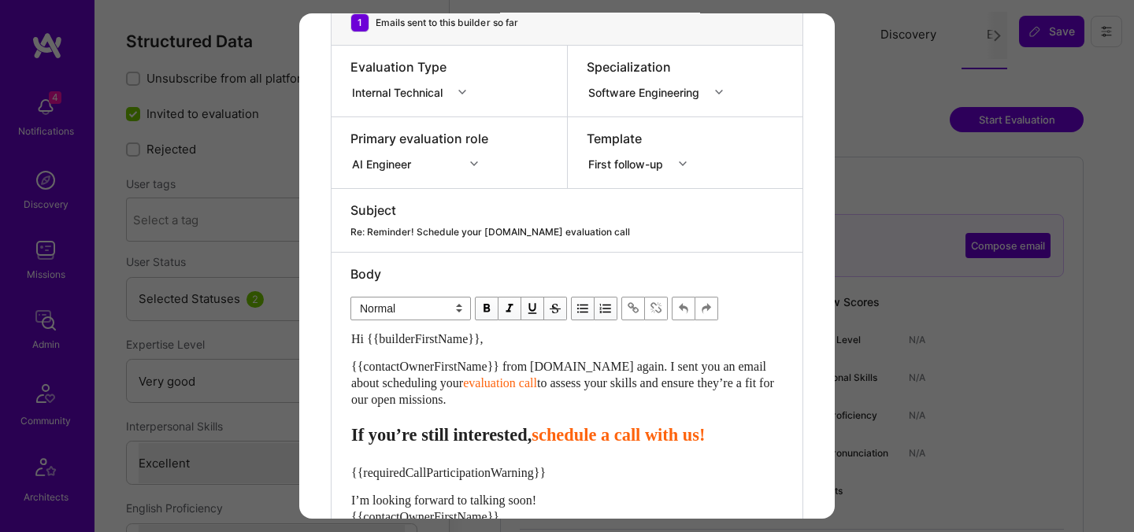
scroll to position [225, 0]
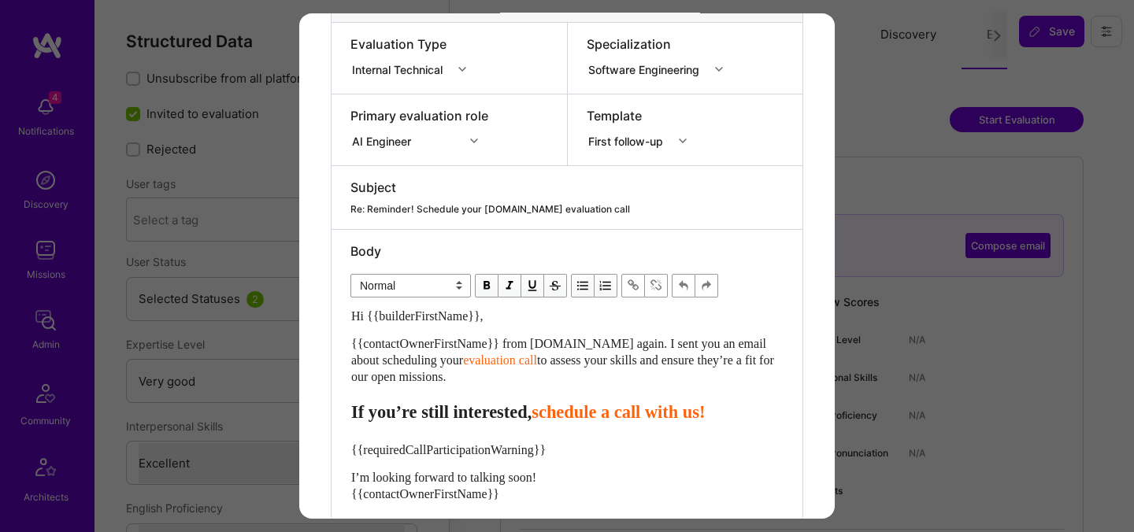
drag, startPoint x: 508, startPoint y: 384, endPoint x: 324, endPoint y: 350, distance: 187.4
click at [324, 350] on div "Send invitation to evaluation call Send invitation email or follow-up with a bu…" at bounding box center [567, 196] width 536 height 817
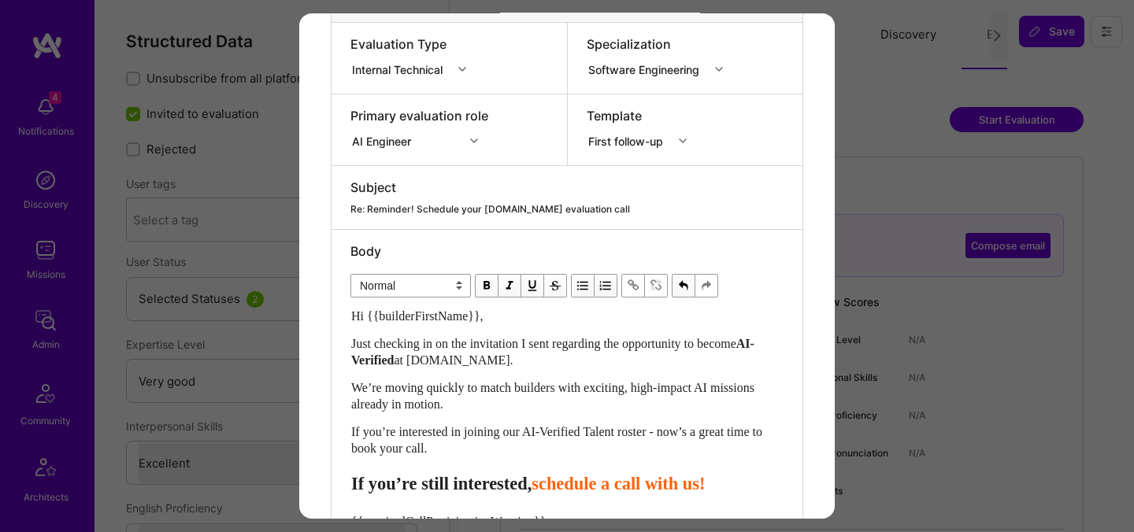
scroll to position [382, 0]
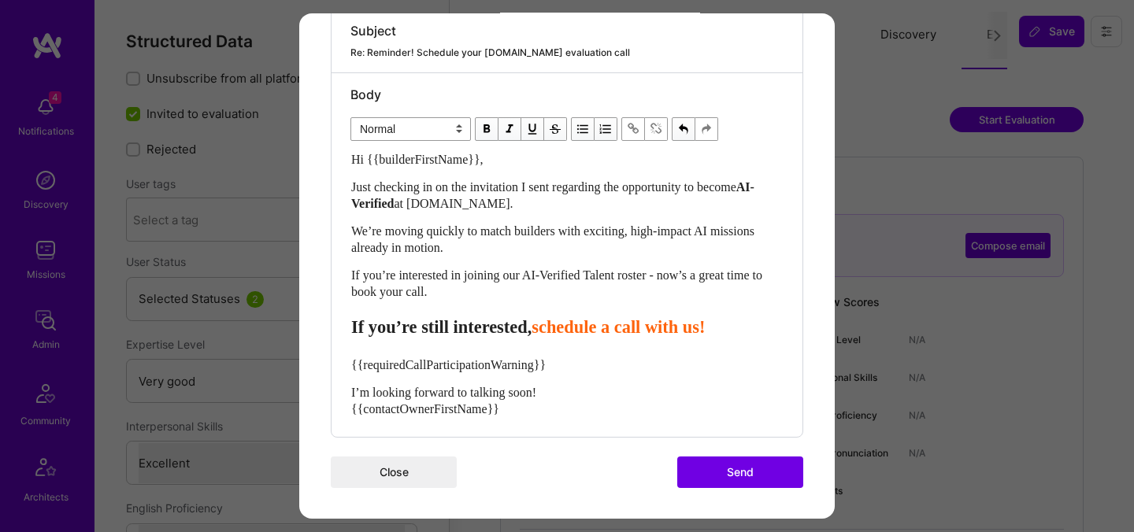
click at [666, 328] on span "schedule a call with us!" at bounding box center [618, 327] width 173 height 20
click at [584, 330] on span "schedule your call with us!" at bounding box center [631, 327] width 199 height 20
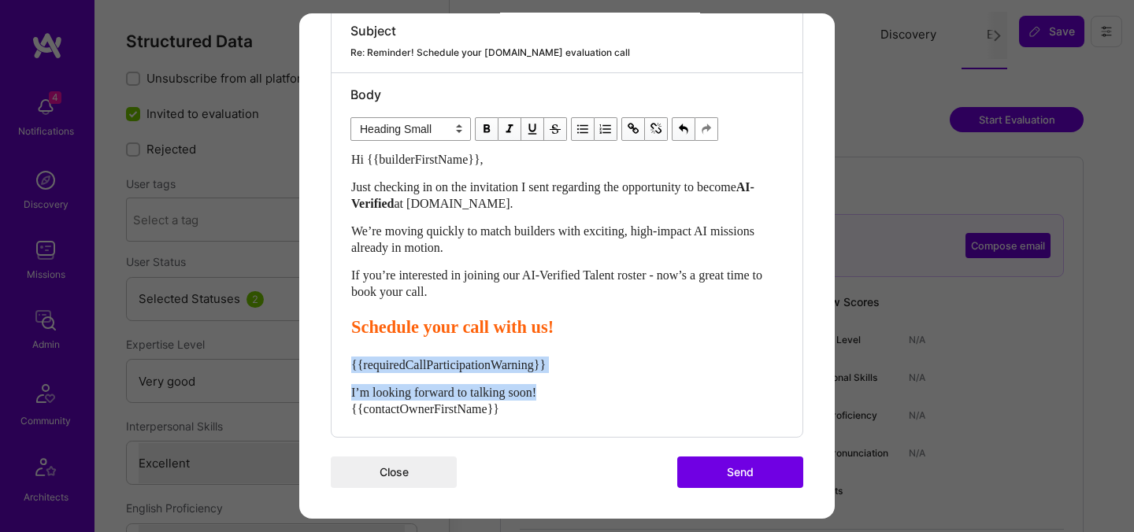
drag, startPoint x: 557, startPoint y: 394, endPoint x: 305, endPoint y: 359, distance: 254.4
click at [305, 359] on div "Send invitation to evaluation call Send invitation email or follow-up with a bu…" at bounding box center [567, 75] width 536 height 888
select select "unstyled"
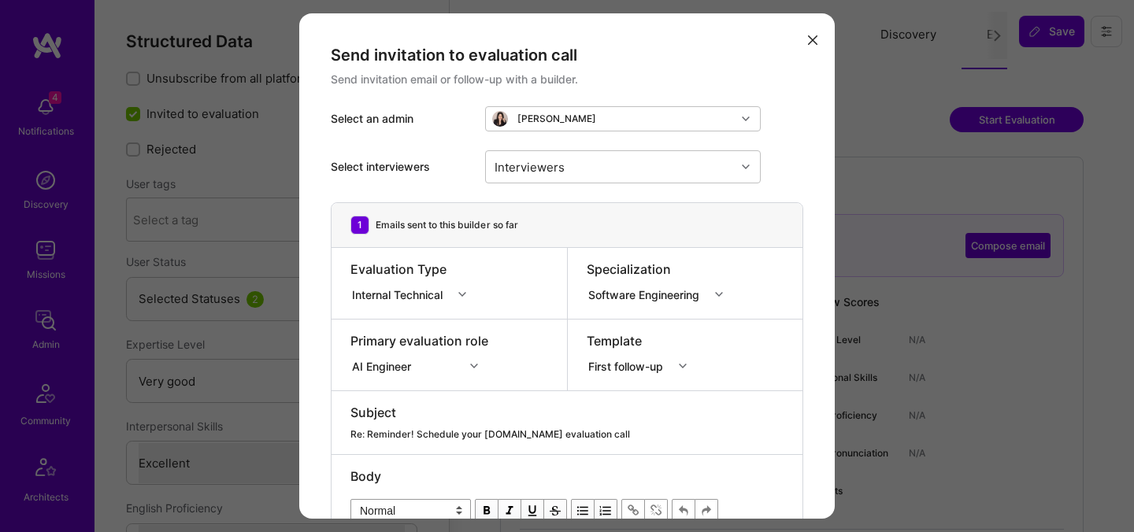
select select "5"
select select "7"
select select "CA"
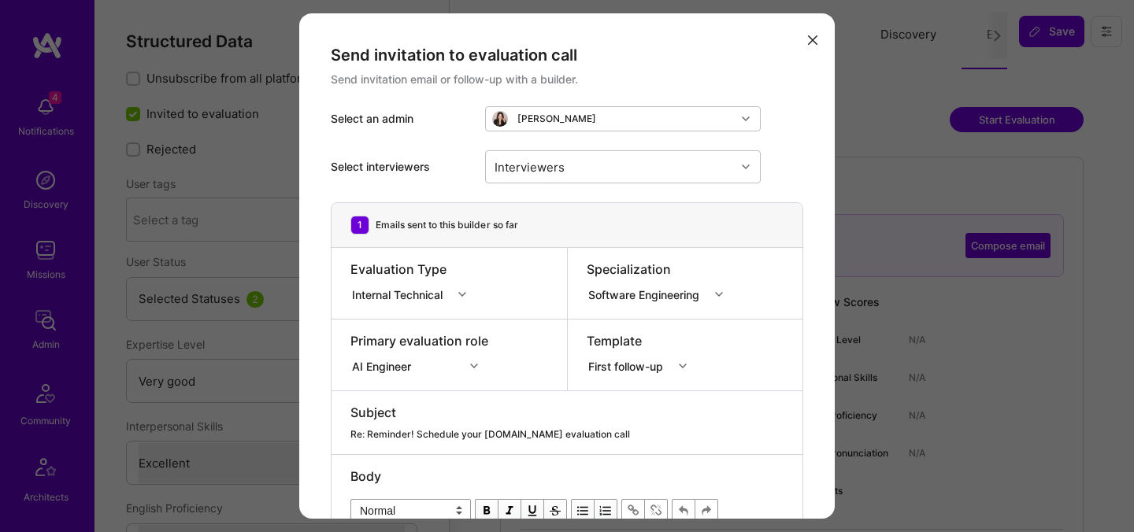
select select "Right Now"
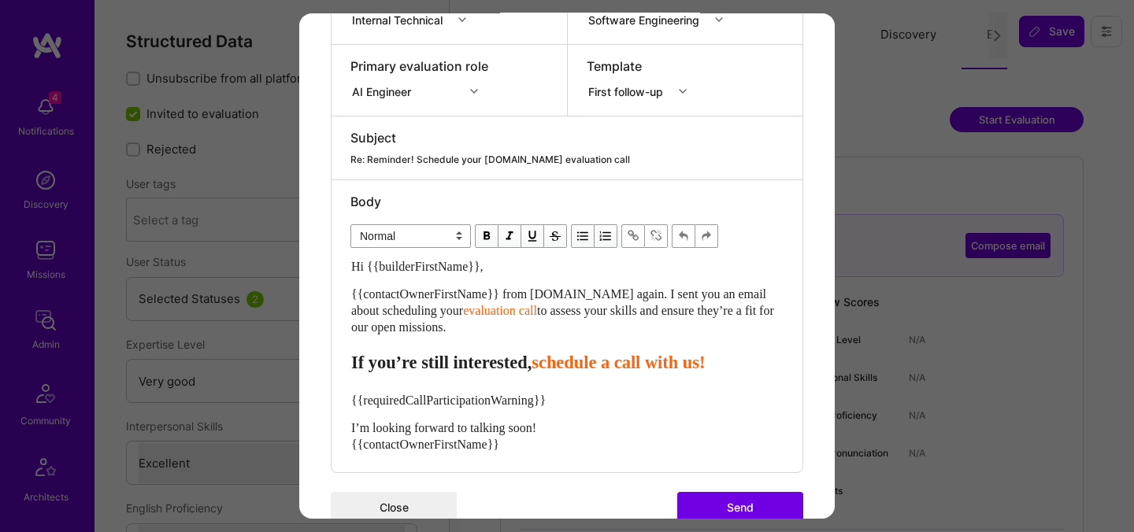
drag, startPoint x: 495, startPoint y: 332, endPoint x: 339, endPoint y: 292, distance: 160.1
click at [339, 292] on div "Body Normal Heading Large Heading Medium Heading Small Normal Hi {{builderFirst…" at bounding box center [567, 326] width 471 height 292
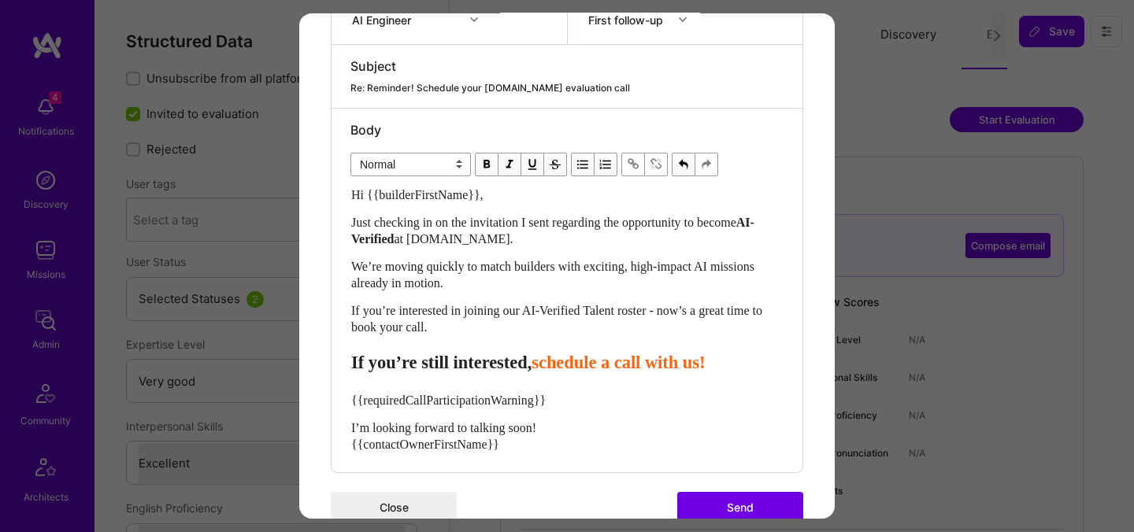
scroll to position [382, 0]
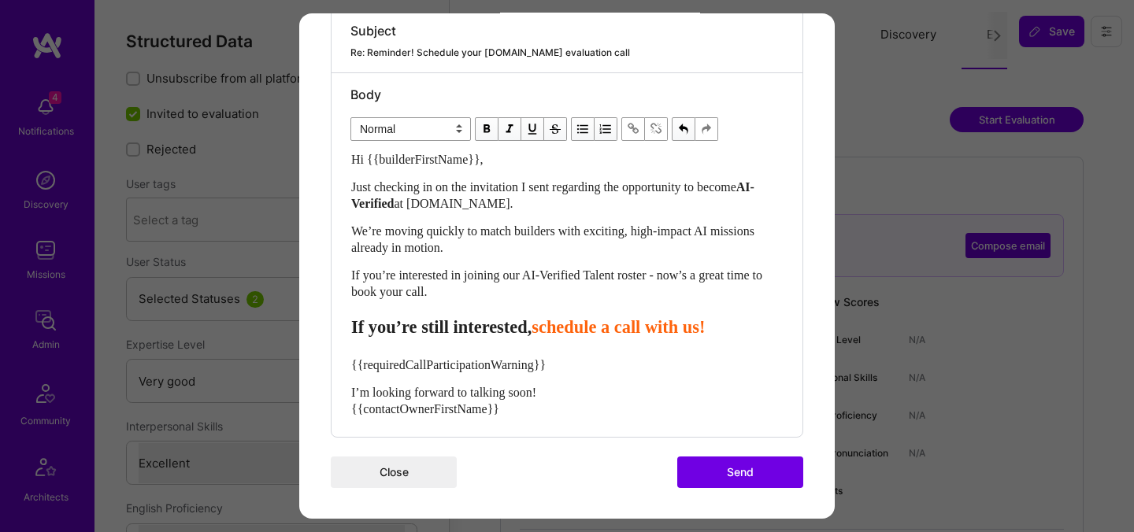
click at [672, 334] on span "schedule a call with us!" at bounding box center [618, 327] width 173 height 20
click at [585, 326] on span "schedule your call with us!" at bounding box center [631, 327] width 199 height 20
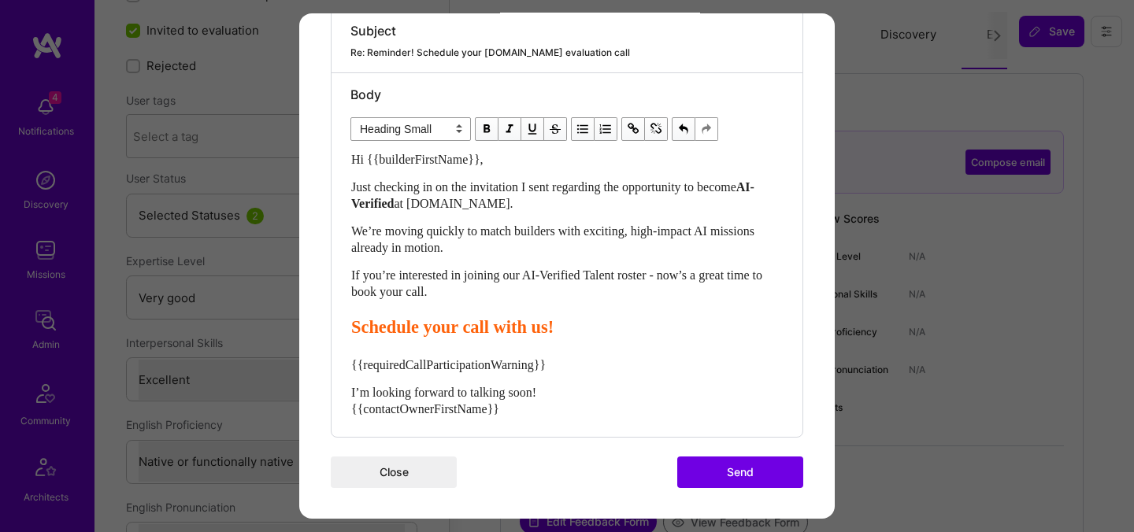
scroll to position [106, 0]
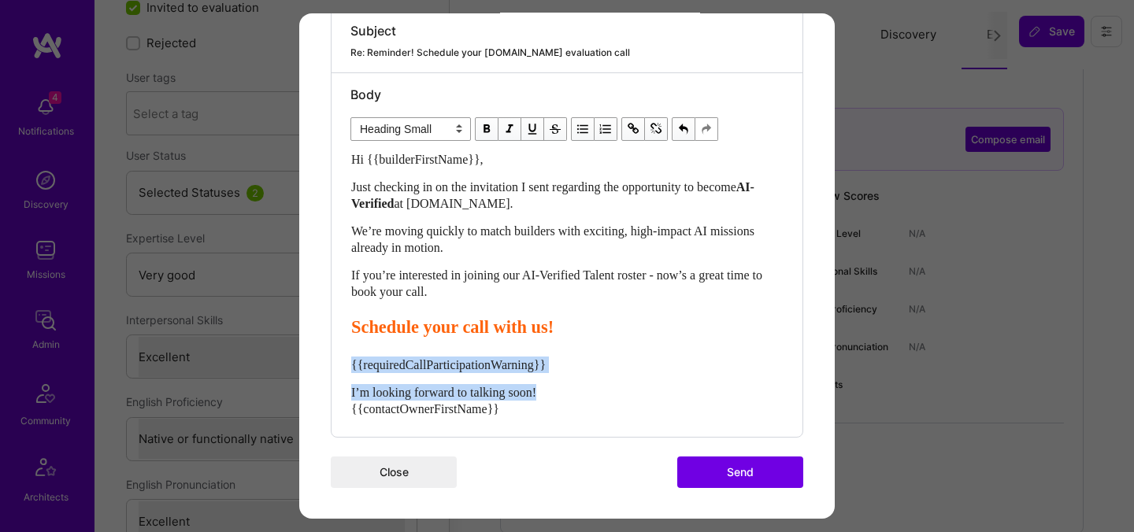
drag, startPoint x: 565, startPoint y: 388, endPoint x: 351, endPoint y: 368, distance: 214.4
click at [351, 368] on div "Hi {{builderFirstName}}, Just checking in on the invitation I sent regarding th…" at bounding box center [567, 284] width 432 height 266
select select "unstyled"
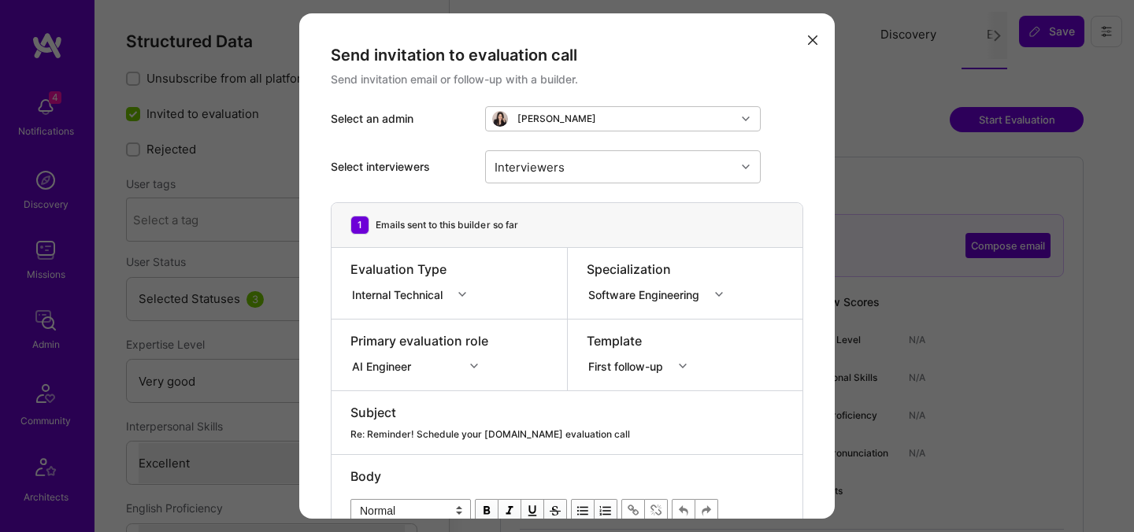
select select "5"
select select "7"
select select "CA"
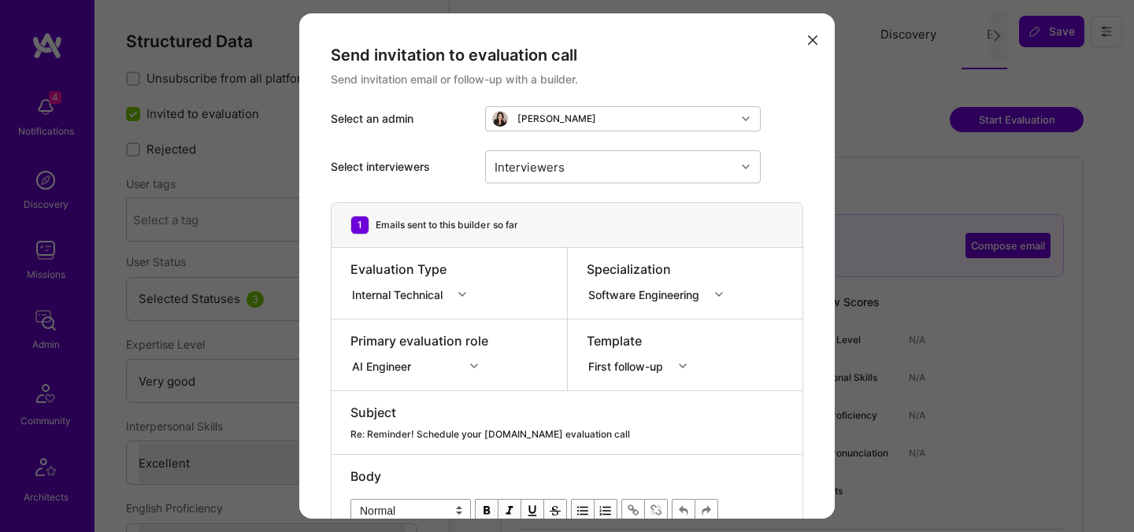
select select "Right Now"
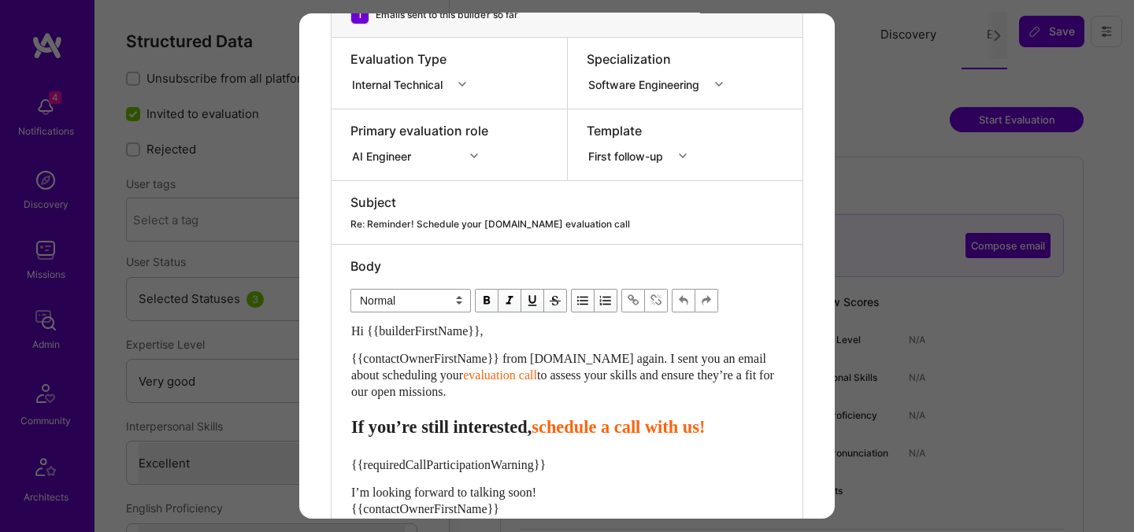
drag, startPoint x: 502, startPoint y: 386, endPoint x: 359, endPoint y: 341, distance: 149.5
click at [359, 341] on div "Hi {{builderFirstName}}, {{contactOwnerFirstName}} from [DOMAIN_NAME] again. I …" at bounding box center [567, 420] width 432 height 195
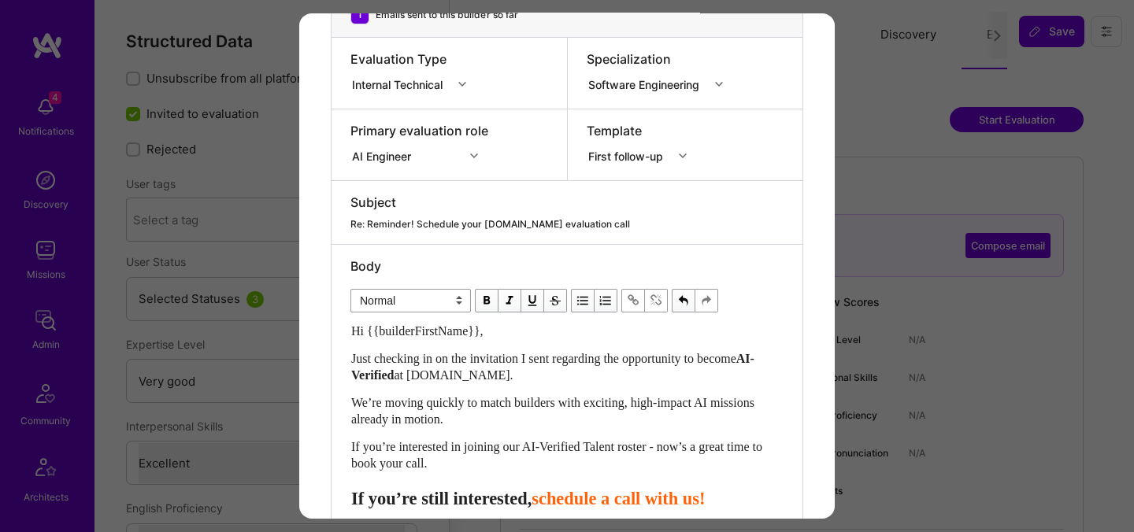
scroll to position [382, 0]
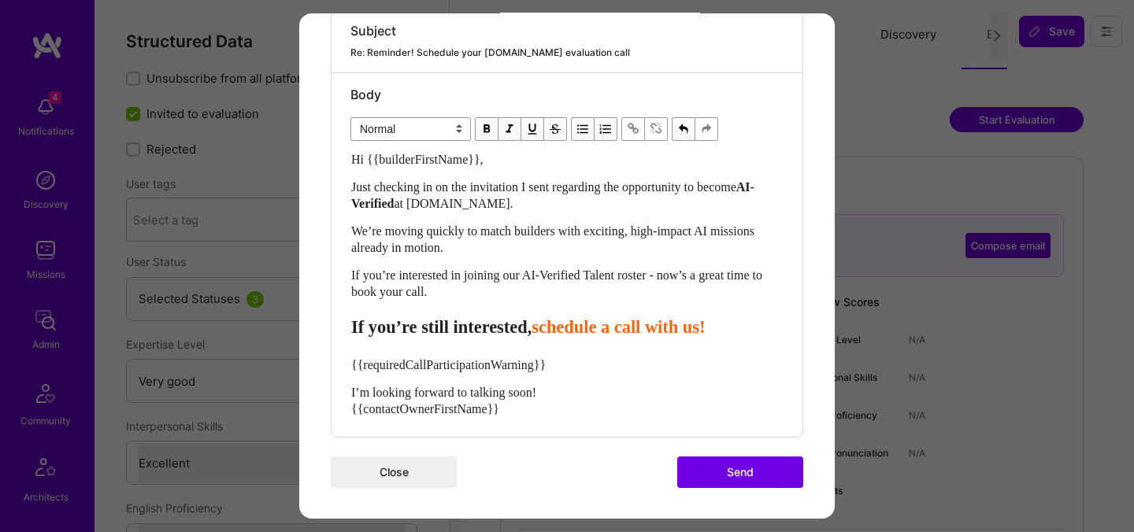
click at [667, 332] on span "schedule a call with us!" at bounding box center [618, 327] width 173 height 20
click at [584, 331] on span "schedule your call with us!" at bounding box center [631, 327] width 199 height 20
click at [582, 330] on span "sSchedule your call with us!" at bounding box center [637, 327] width 210 height 20
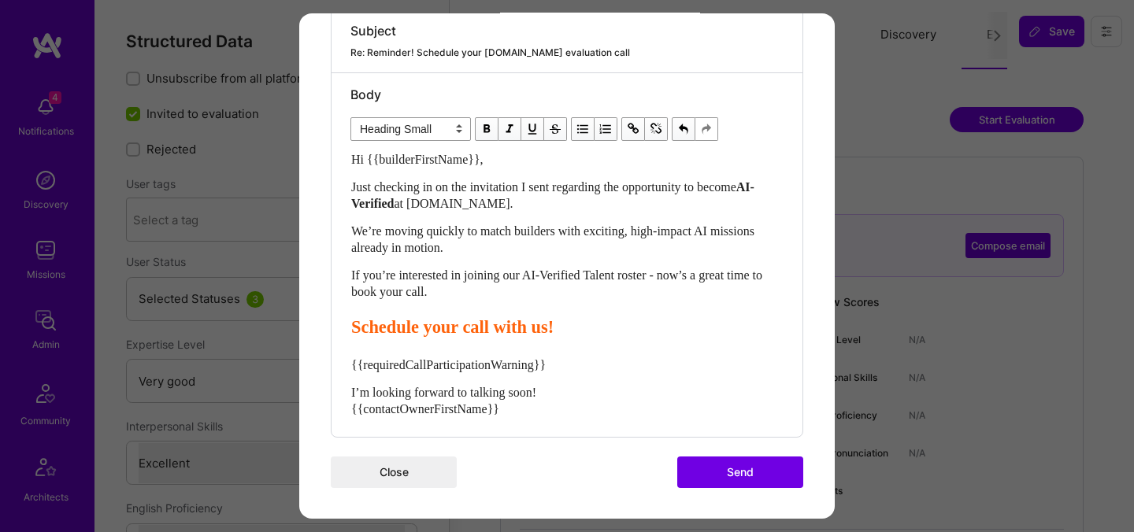
click at [536, 339] on div "Hi {{builderFirstName}}, Just checking in on the invitation I sent regarding th…" at bounding box center [567, 284] width 432 height 266
select select "unstyled"
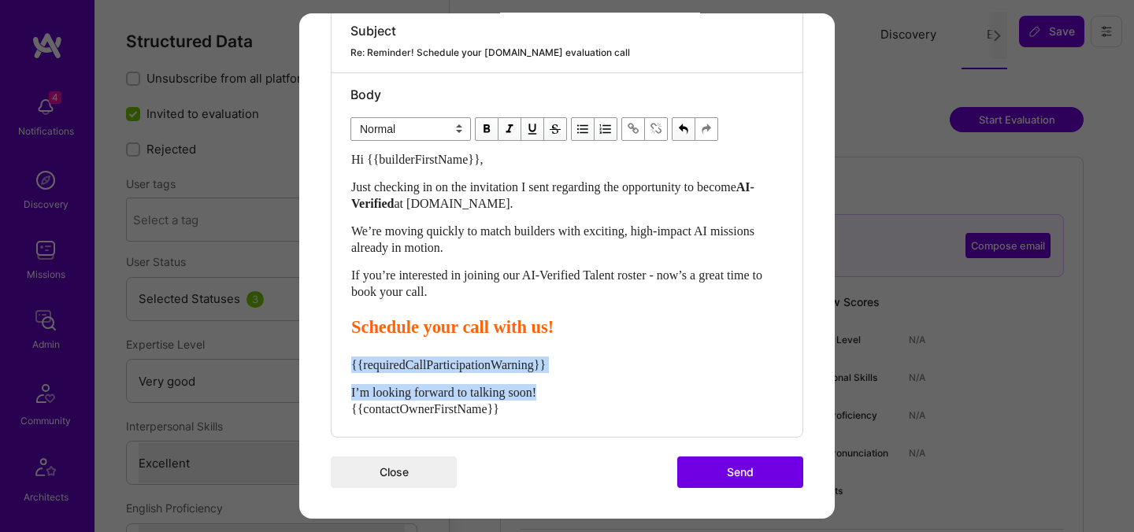
drag, startPoint x: 556, startPoint y: 395, endPoint x: 340, endPoint y: 365, distance: 217.9
click at [340, 365] on div "Body Normal Heading Large Heading Medium Heading Small Normal Hi {{builderFirst…" at bounding box center [567, 255] width 471 height 364
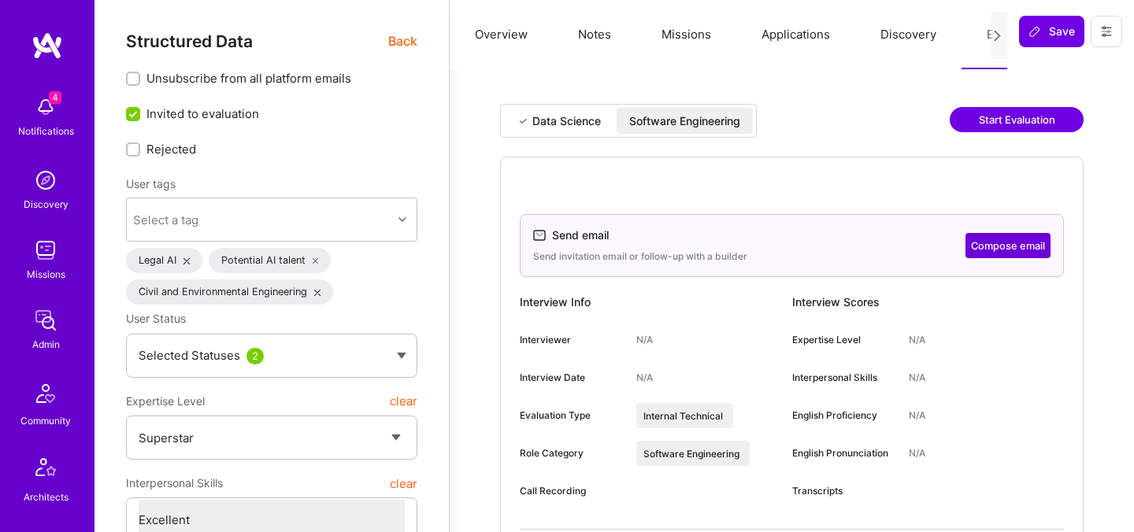
select select "7"
select select "US"
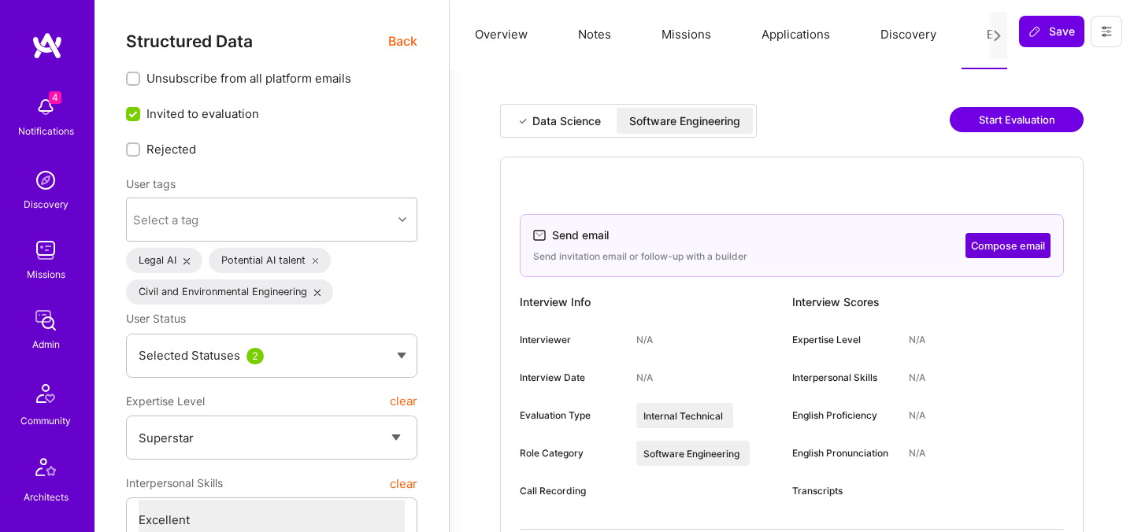
select select "Right Now"
click at [673, 115] on div "Software Engineering" at bounding box center [684, 121] width 111 height 16
click at [980, 245] on button "Compose email" at bounding box center [1008, 245] width 85 height 25
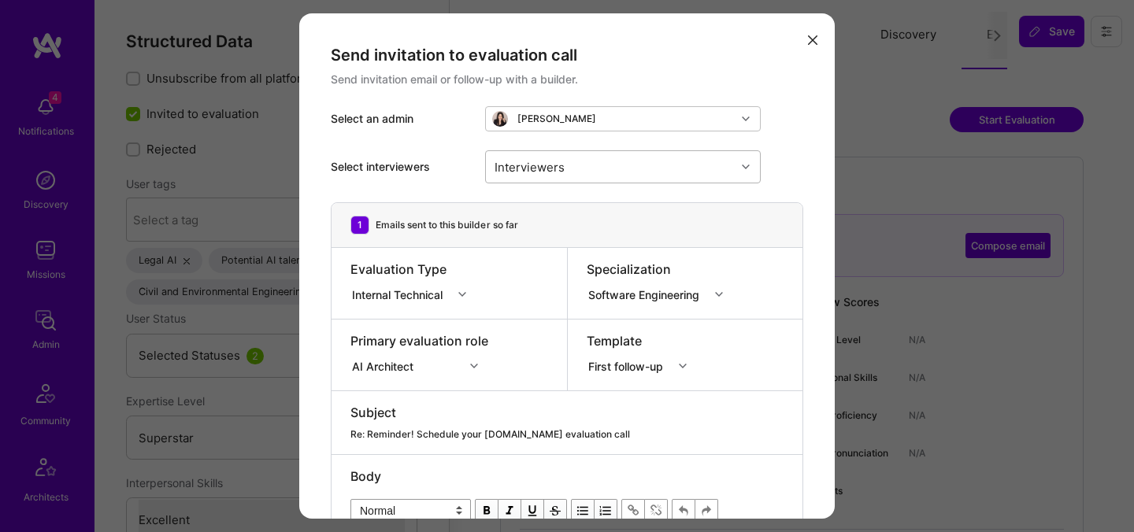
click at [539, 174] on div "Interviewers" at bounding box center [530, 166] width 78 height 23
click at [494, 309] on div "Evaluation Type Internal Technical" at bounding box center [449, 283] width 235 height 71
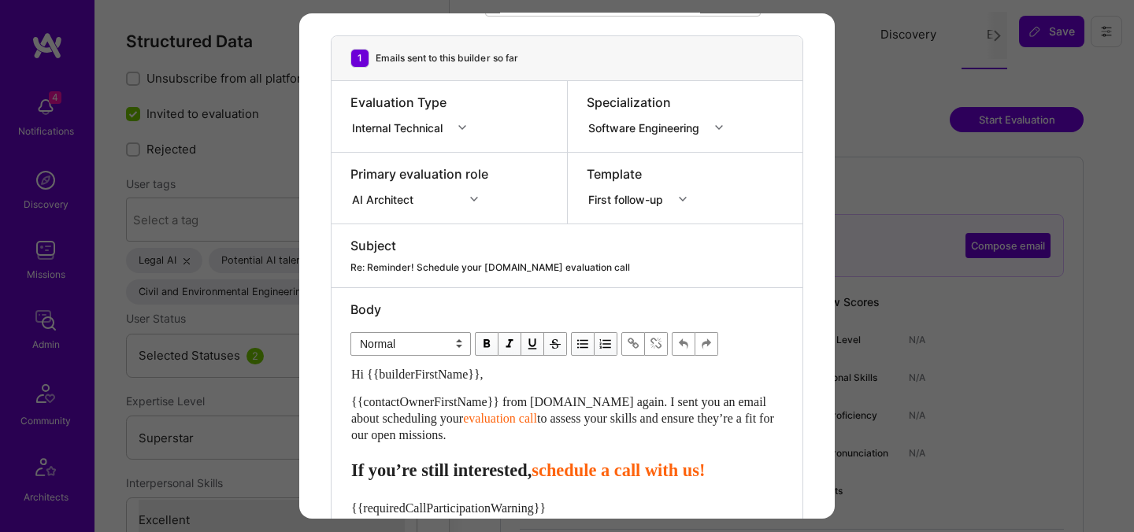
scroll to position [178, 0]
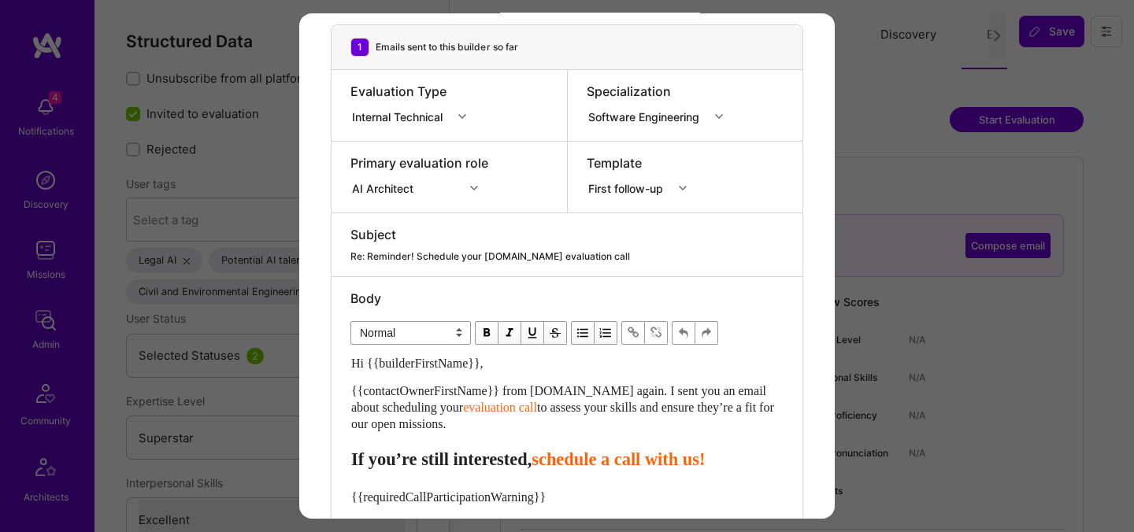
drag, startPoint x: 488, startPoint y: 427, endPoint x: 330, endPoint y: 391, distance: 161.6
click at [331, 391] on div "1 Emails sent to this builder so far Evaluation Type Internal Technical Special…" at bounding box center [567, 297] width 473 height 546
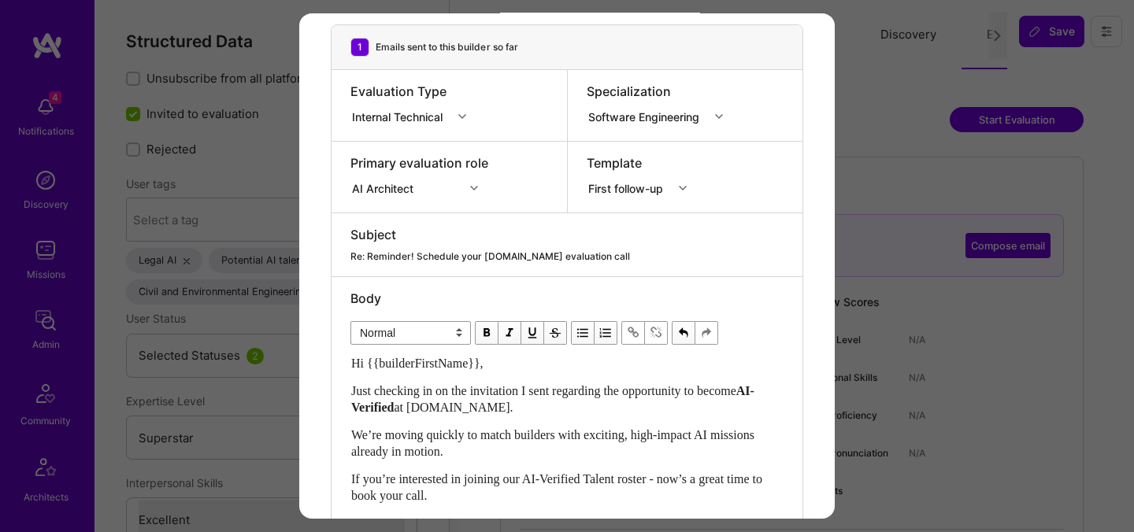
scroll to position [382, 0]
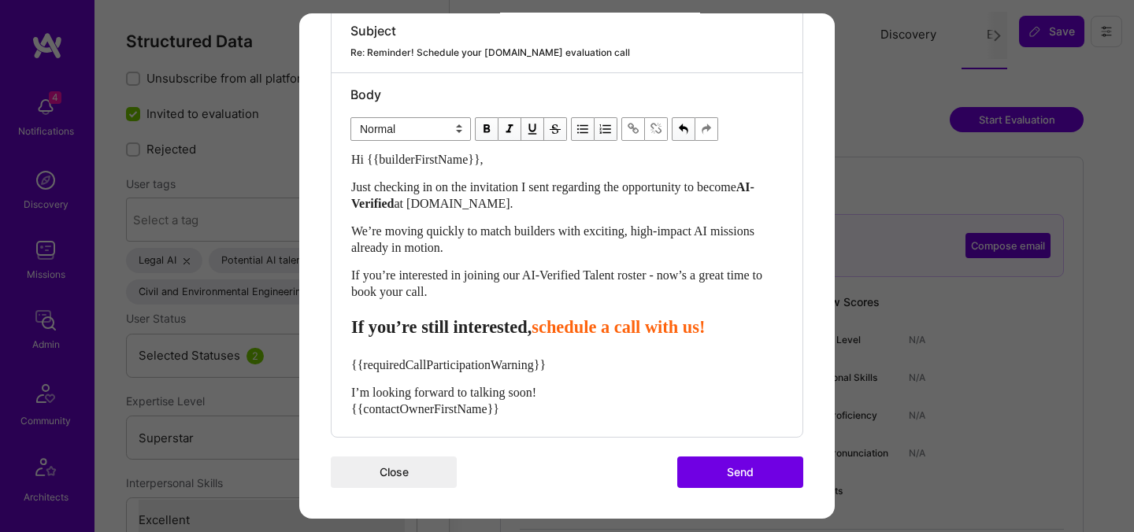
click at [664, 332] on span "schedule a call with us!" at bounding box center [618, 327] width 173 height 20
click at [590, 325] on span "schedule your call with us!" at bounding box center [631, 327] width 199 height 20
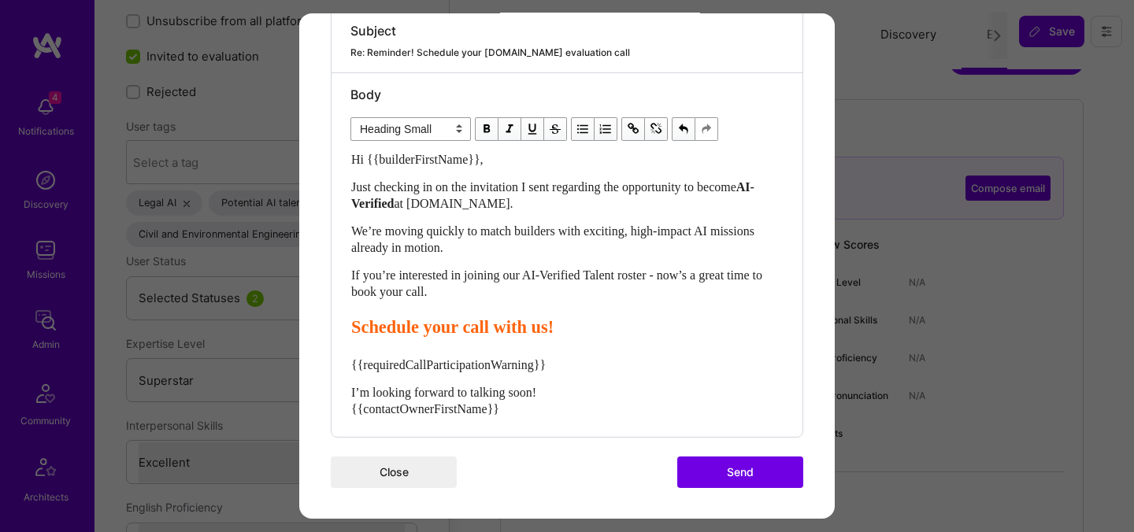
scroll to position [109, 0]
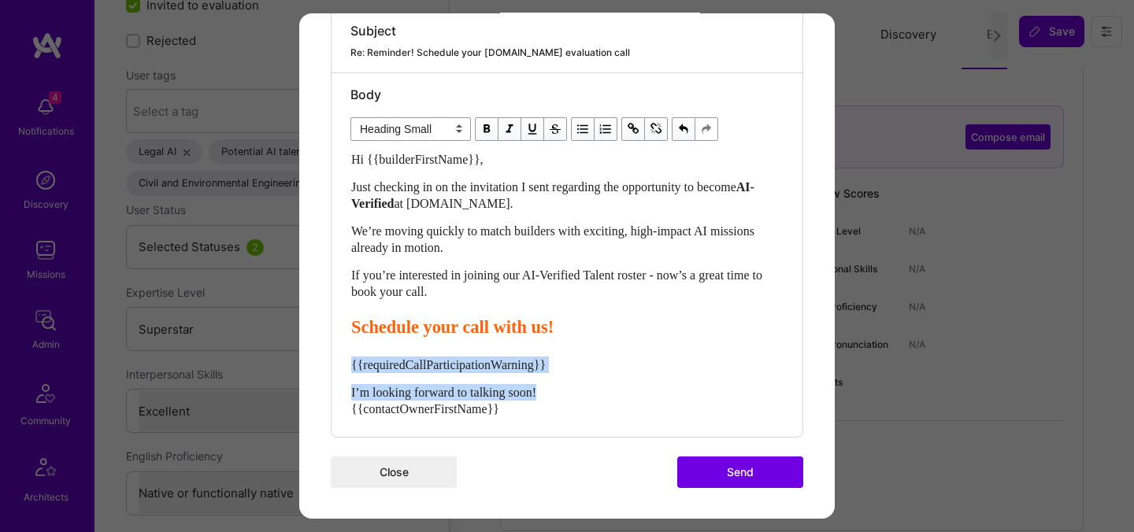
drag, startPoint x: 560, startPoint y: 391, endPoint x: 347, endPoint y: 362, distance: 215.5
click at [347, 362] on div "Body Normal Heading Large Heading Medium Heading Small Heading Small Hi {{build…" at bounding box center [567, 255] width 471 height 364
select select "unstyled"
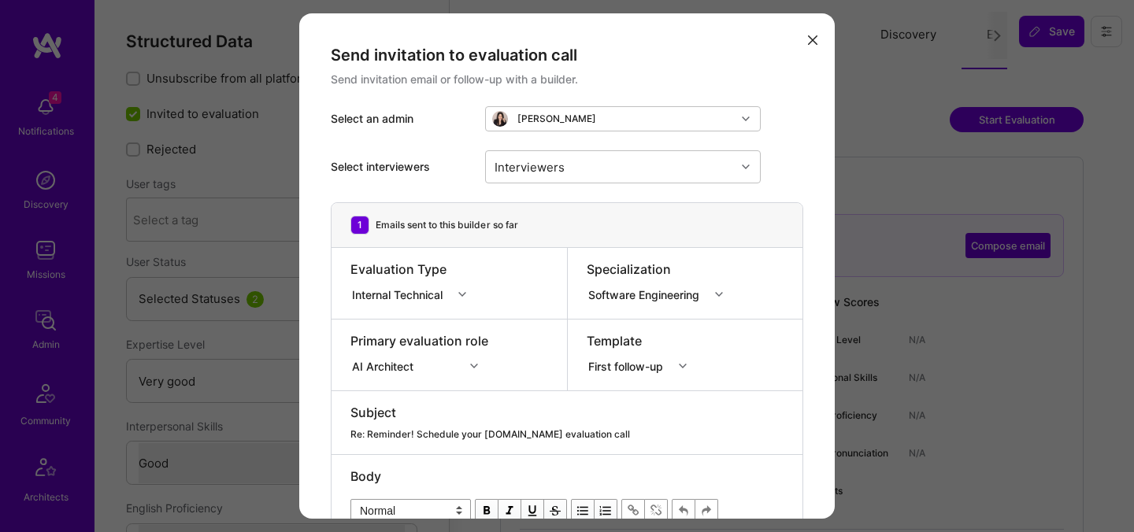
select select "5"
select select "4"
select select "7"
select select "6"
select select "US"
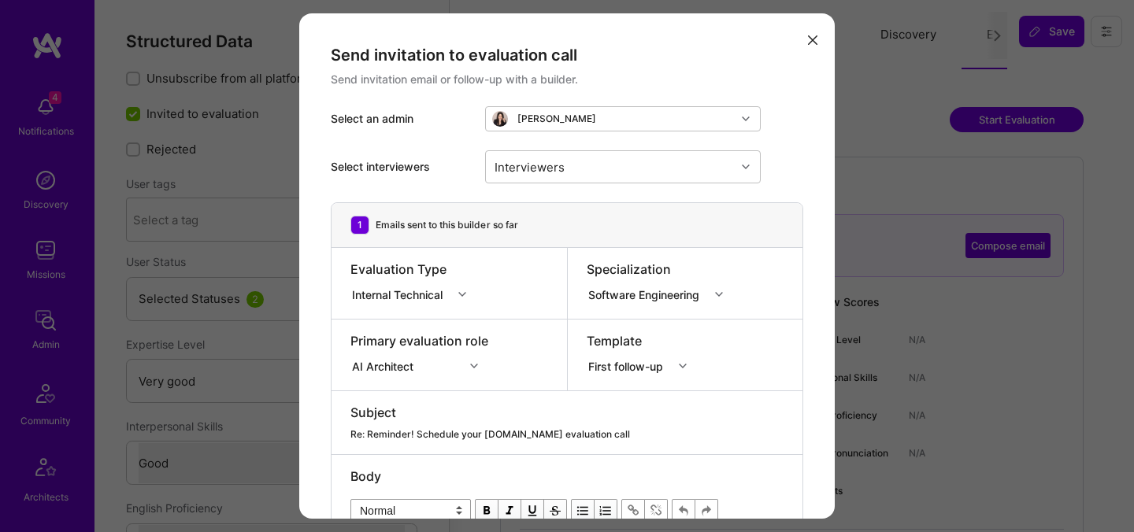
select select "Right Now"
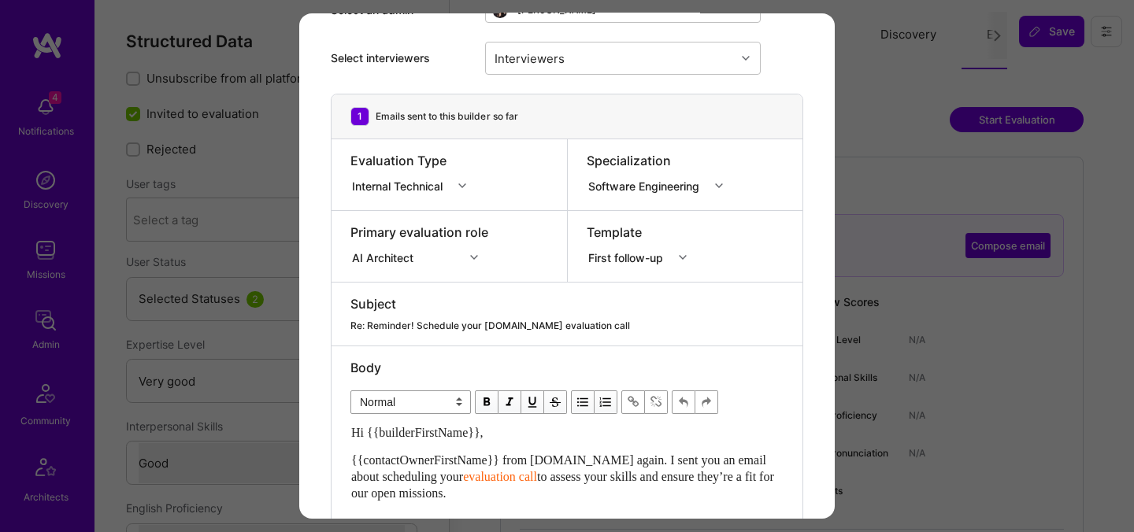
scroll to position [220, 0]
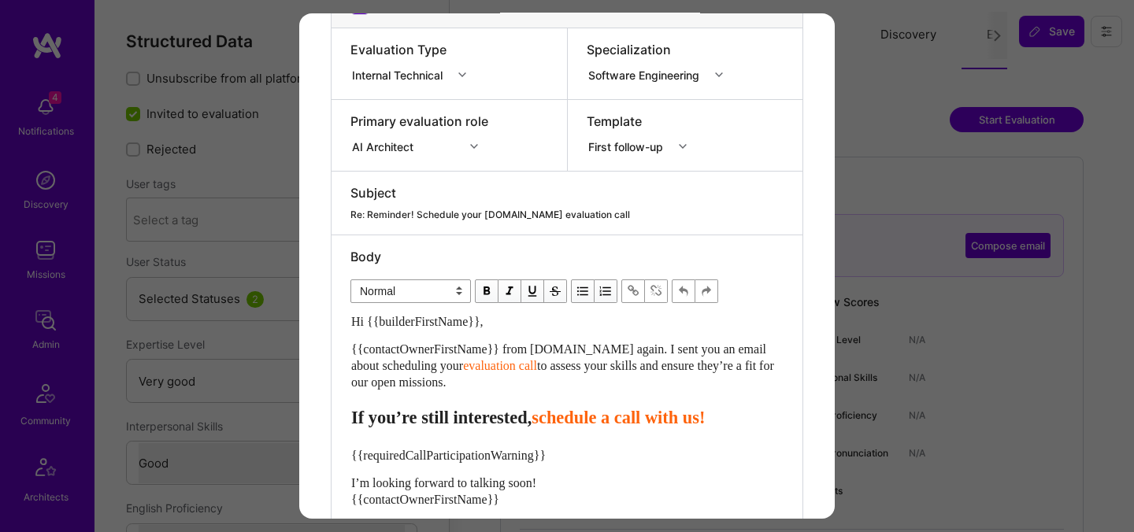
drag, startPoint x: 486, startPoint y: 382, endPoint x: 346, endPoint y: 352, distance: 143.4
click at [347, 352] on div "Body Normal Heading Large Heading Medium Heading Small Normal Hi {{builderFirst…" at bounding box center [567, 381] width 471 height 292
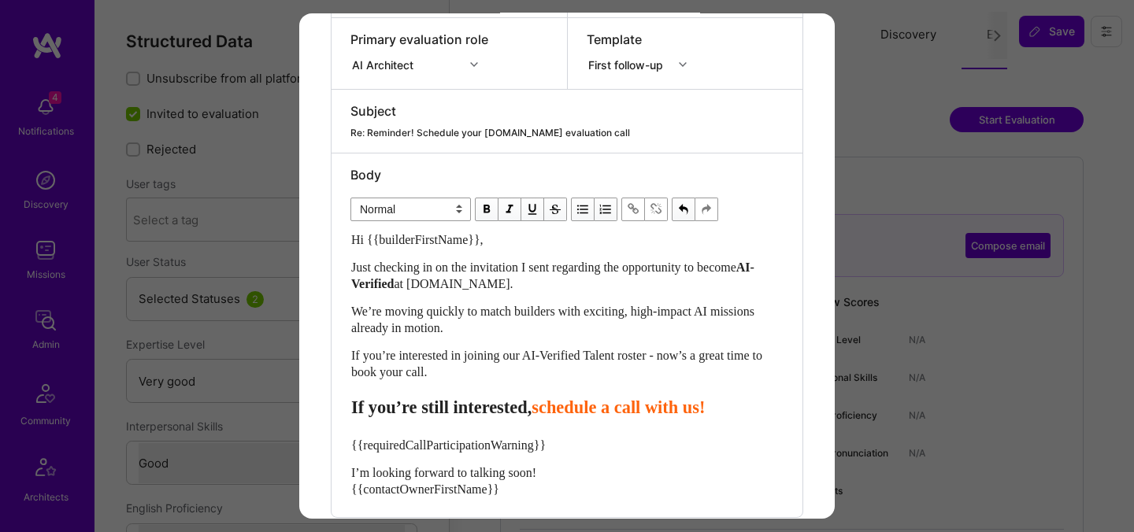
scroll to position [381, 0]
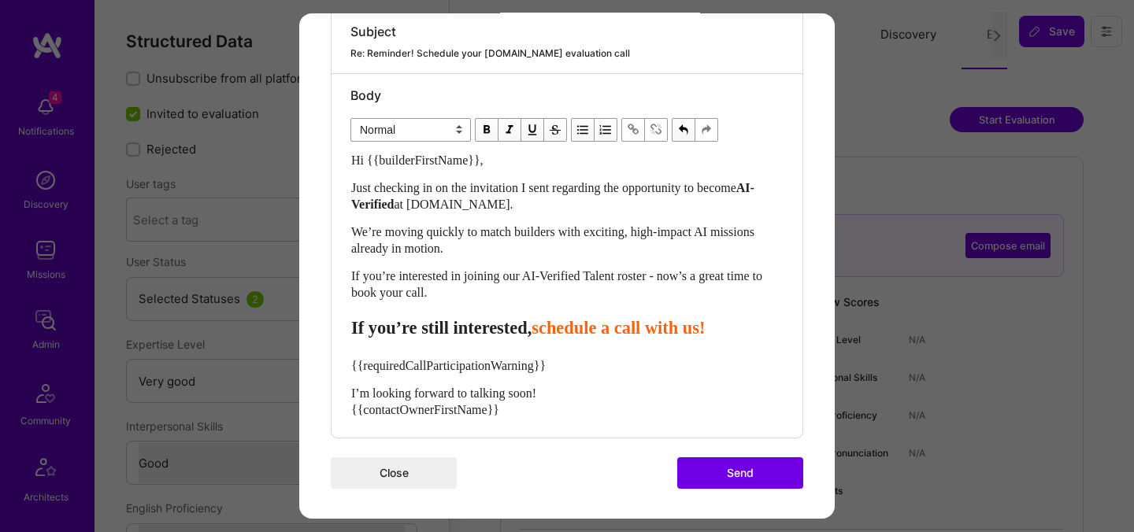
click at [666, 336] on span "schedule a call with us!" at bounding box center [618, 328] width 173 height 20
click at [593, 326] on span "schedule your call with us!" at bounding box center [631, 328] width 199 height 20
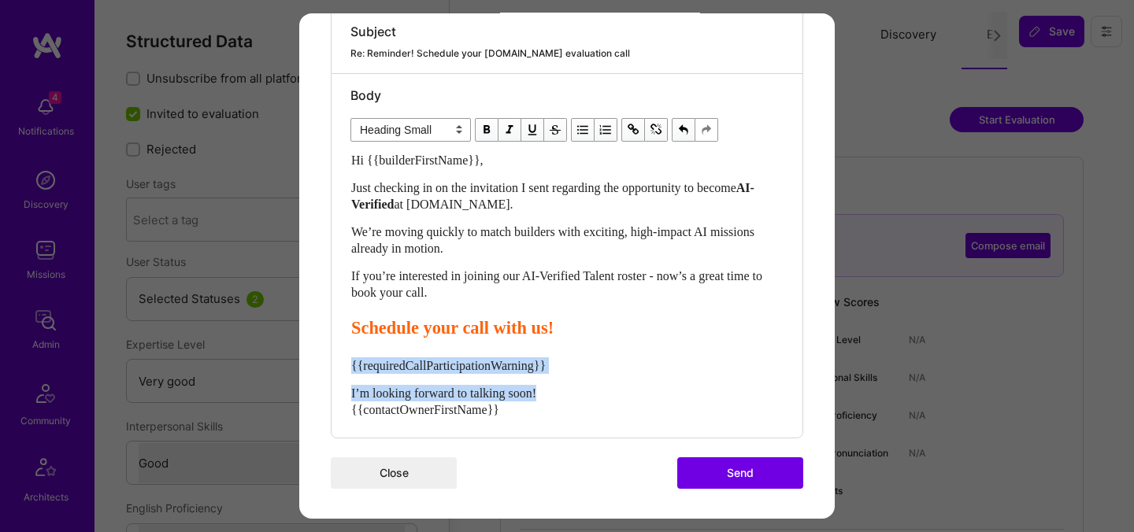
drag, startPoint x: 558, startPoint y: 391, endPoint x: 348, endPoint y: 366, distance: 211.0
click at [348, 366] on div "Body Normal Heading Large Heading Medium Heading Small Heading Small Hi {{build…" at bounding box center [567, 256] width 471 height 364
select select "unstyled"
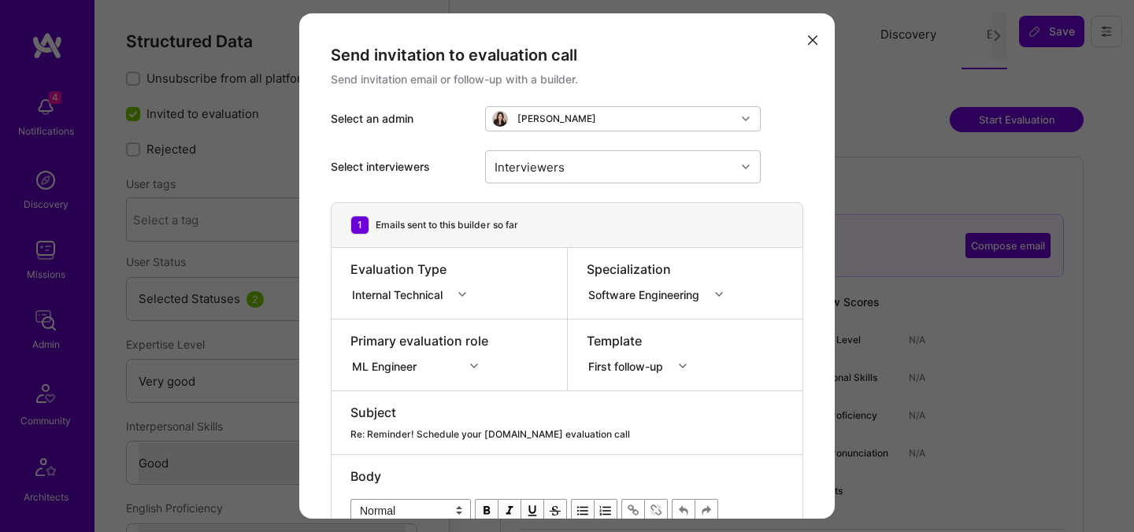
select select "5"
select select "4"
select select "6"
select select "7"
select select "BA"
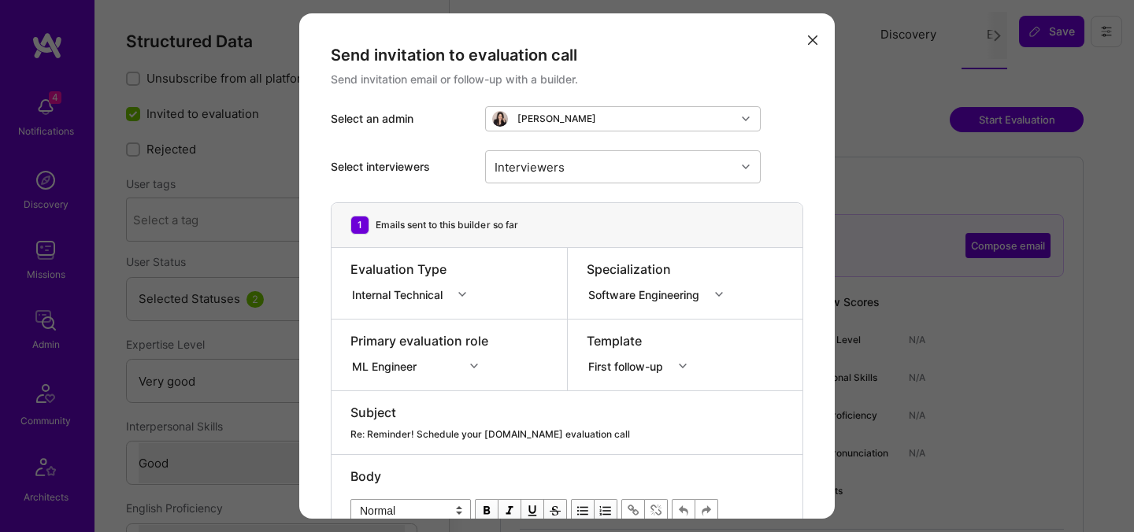
select select "Right Now"
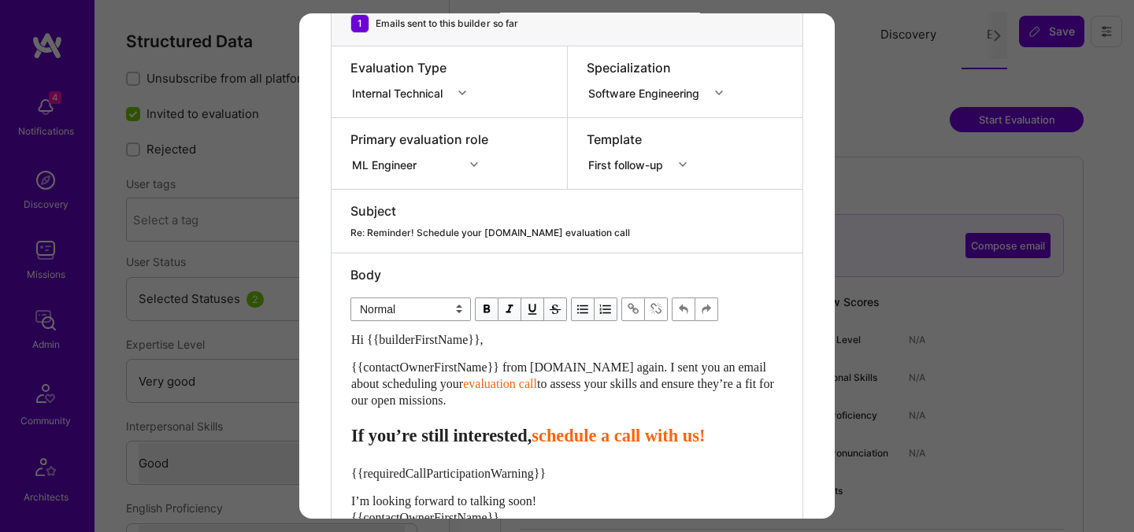
scroll to position [233, 0]
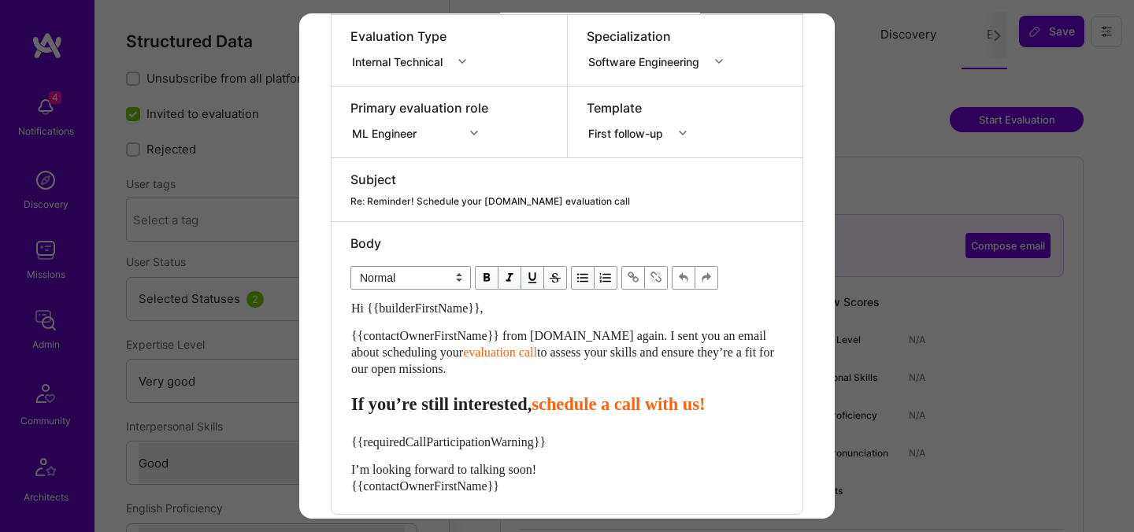
drag, startPoint x: 476, startPoint y: 372, endPoint x: 333, endPoint y: 339, distance: 146.2
click at [333, 339] on div "Body Normal Heading Large Heading Medium Heading Small Normal Hi {{builderFirst…" at bounding box center [567, 368] width 471 height 292
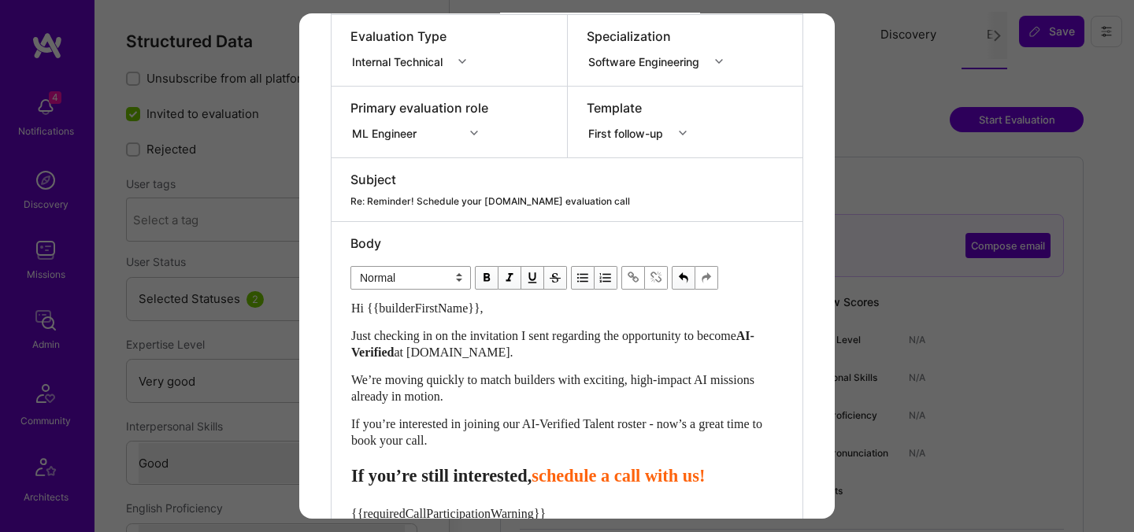
click at [666, 484] on span "schedule a call with us!" at bounding box center [618, 476] width 173 height 20
click at [587, 480] on span "schedule your call with us!" at bounding box center [631, 476] width 199 height 20
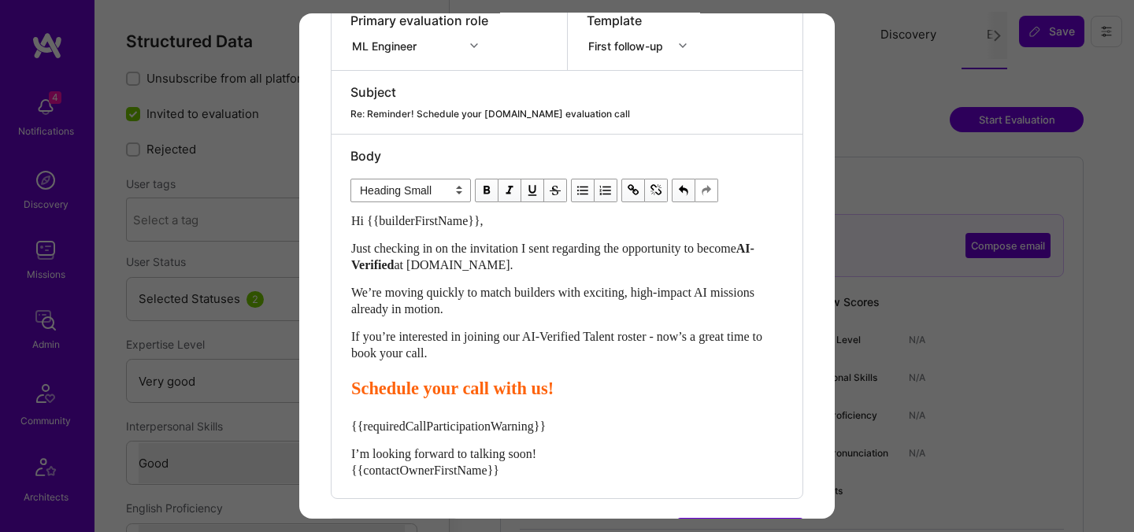
scroll to position [382, 0]
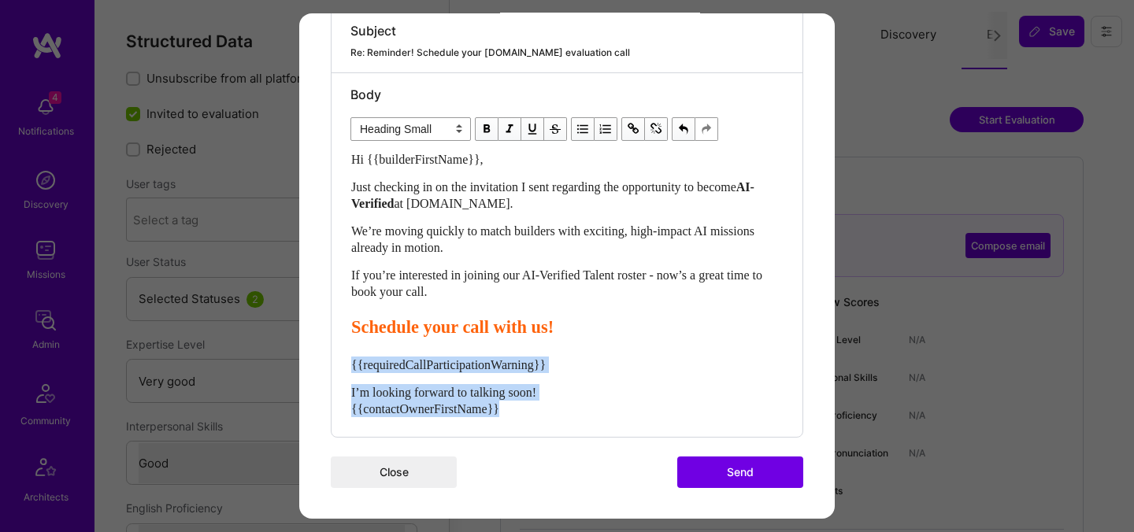
drag, startPoint x: 569, startPoint y: 401, endPoint x: 337, endPoint y: 363, distance: 234.6
click at [337, 363] on div "Body Normal Heading Large Heading Medium Heading Small Heading Small Hi {{build…" at bounding box center [567, 255] width 471 height 364
select select "unstyled"
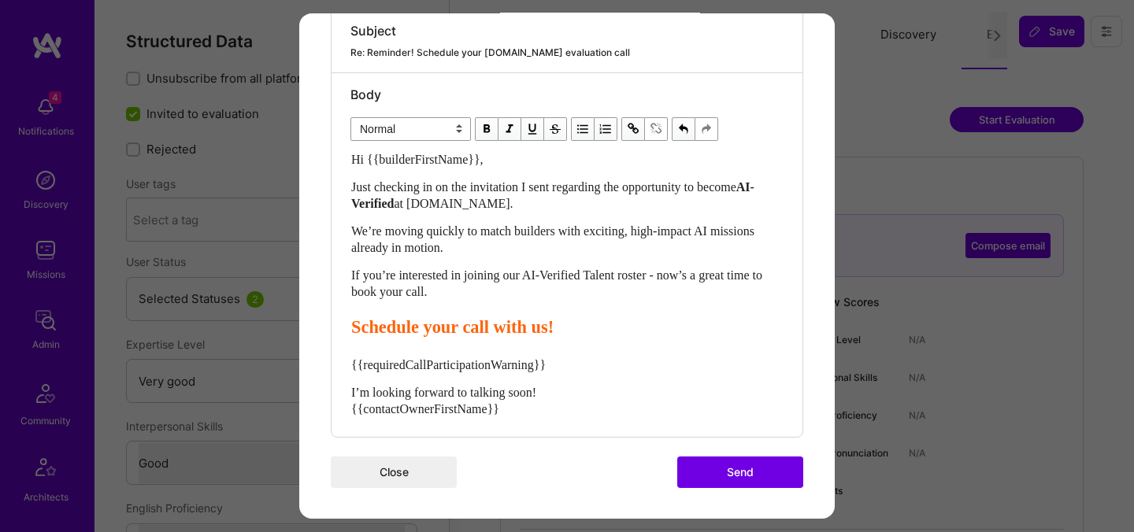
click at [588, 396] on div "I’m looking forward to talking soon! {{contactOwnerFirstName}}" at bounding box center [567, 400] width 432 height 33
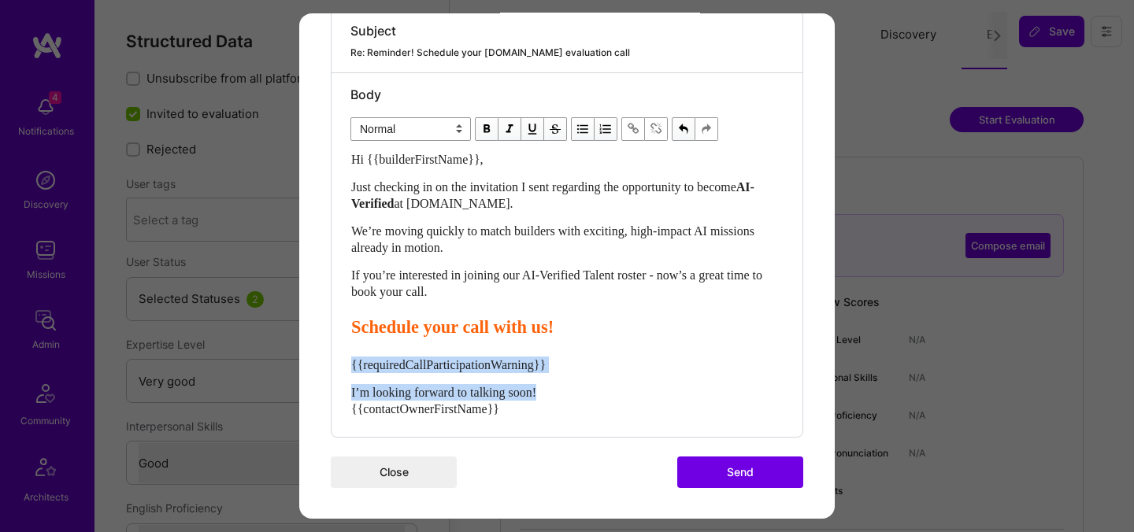
drag, startPoint x: 581, startPoint y: 394, endPoint x: 340, endPoint y: 365, distance: 242.8
click at [340, 365] on div "Body Normal Heading Large Heading Medium Heading Small Normal Hi {{builderFirst…" at bounding box center [567, 255] width 471 height 364
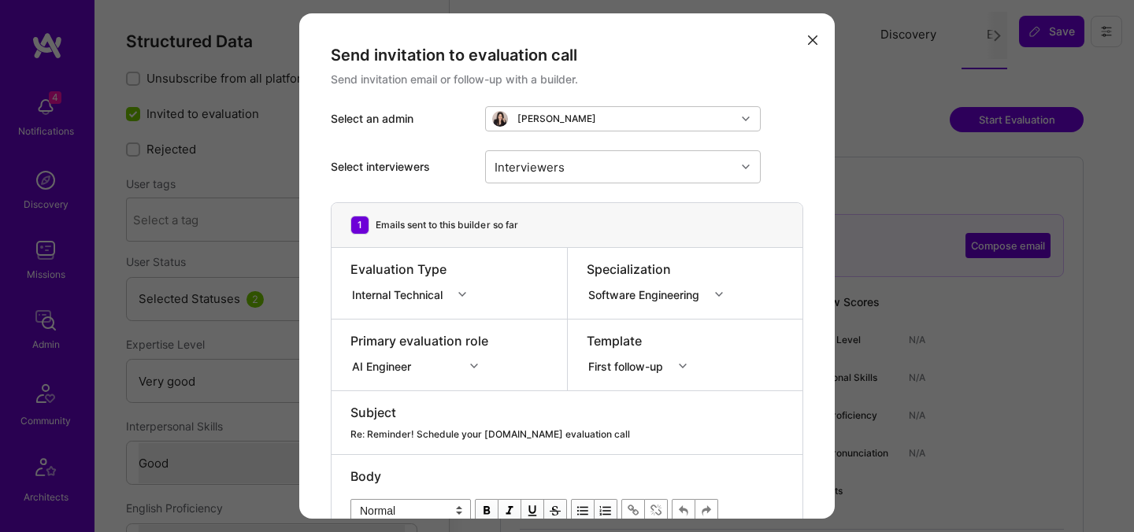
select select "5"
select select "4"
select select "7"
select select "US"
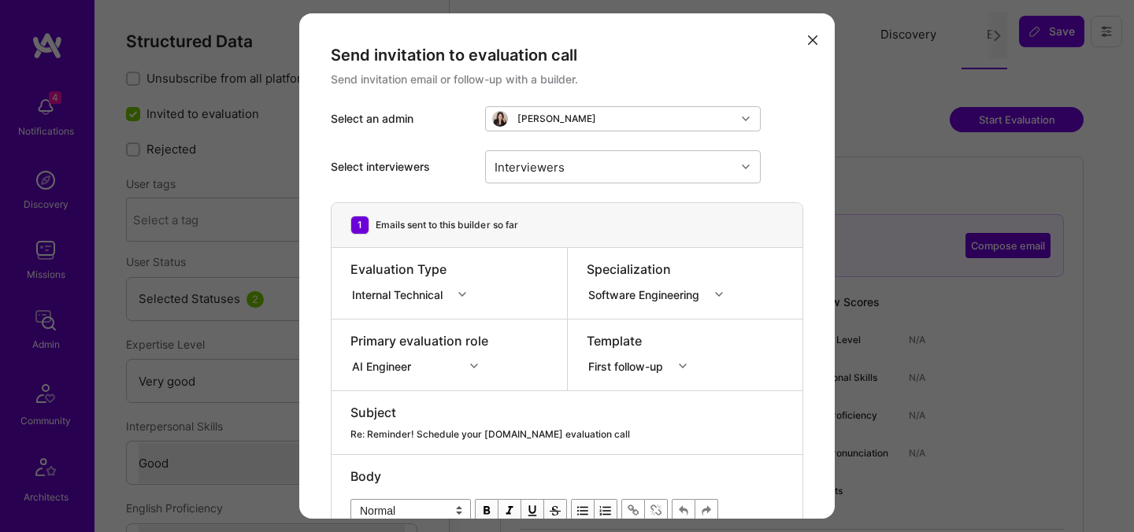
select select "Right Now"
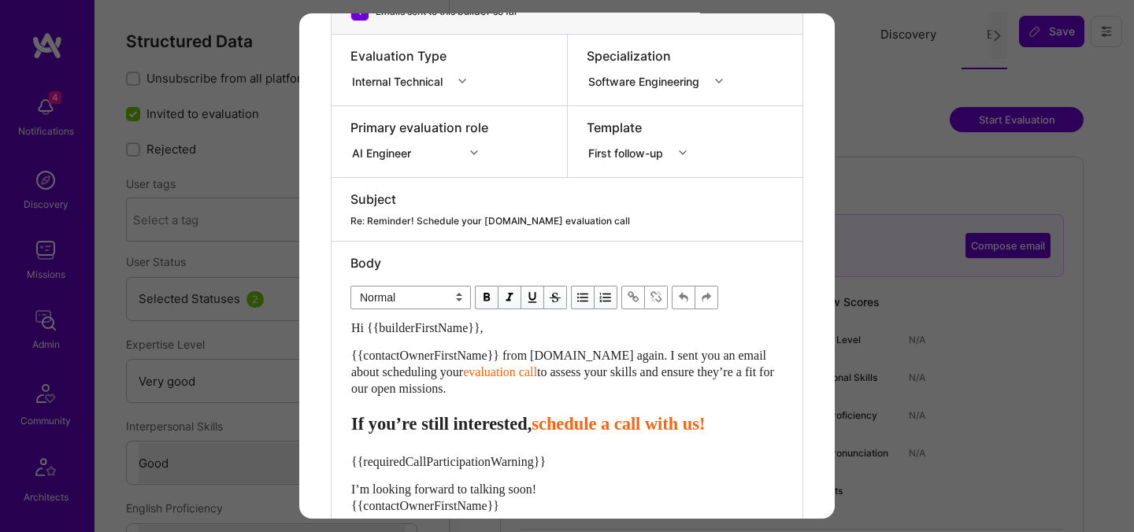
drag, startPoint x: 526, startPoint y: 388, endPoint x: 329, endPoint y: 358, distance: 199.3
click at [329, 358] on div "Send invitation to evaluation call Send invitation email or follow-up with a bu…" at bounding box center [567, 208] width 536 height 817
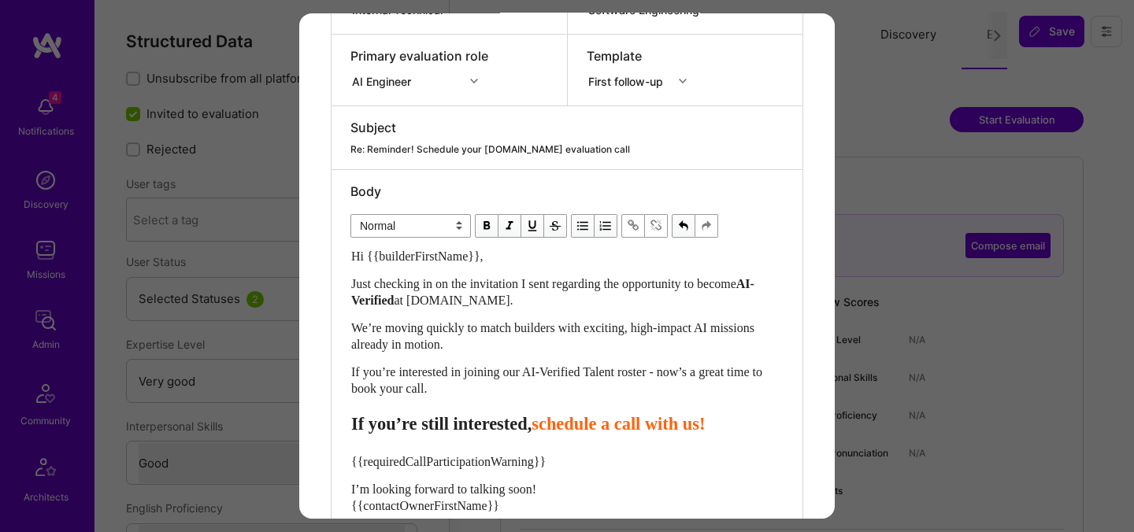
scroll to position [382, 0]
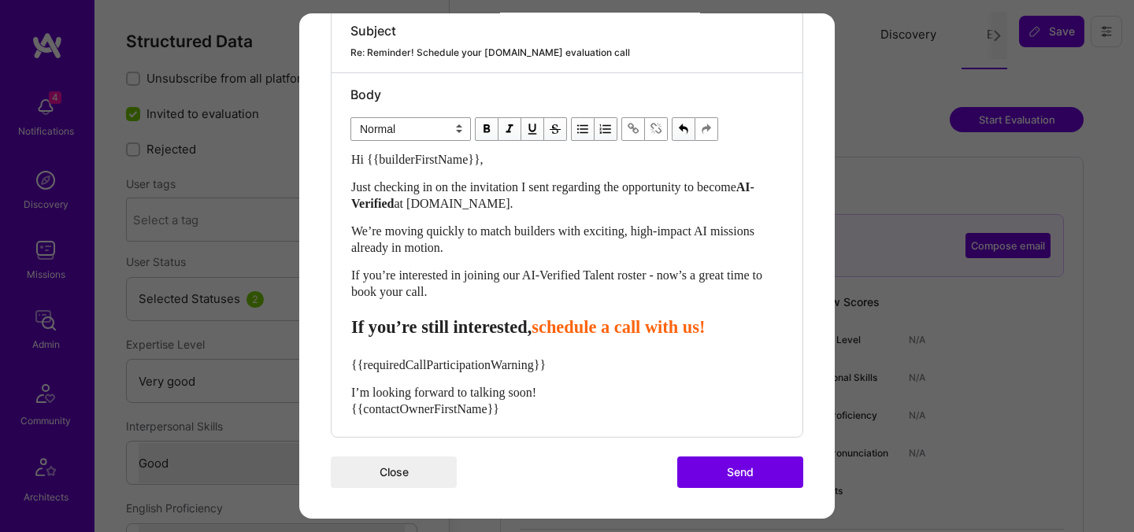
click at [669, 336] on span "schedule a call with us!" at bounding box center [618, 327] width 173 height 20
click at [590, 327] on span "schedule your call with us!" at bounding box center [631, 327] width 199 height 20
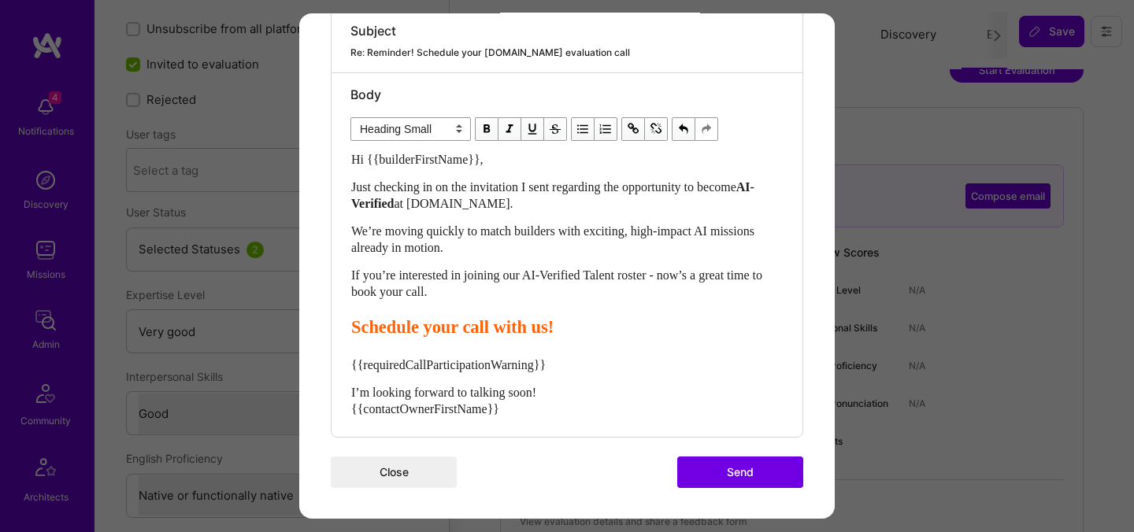
scroll to position [96, 0]
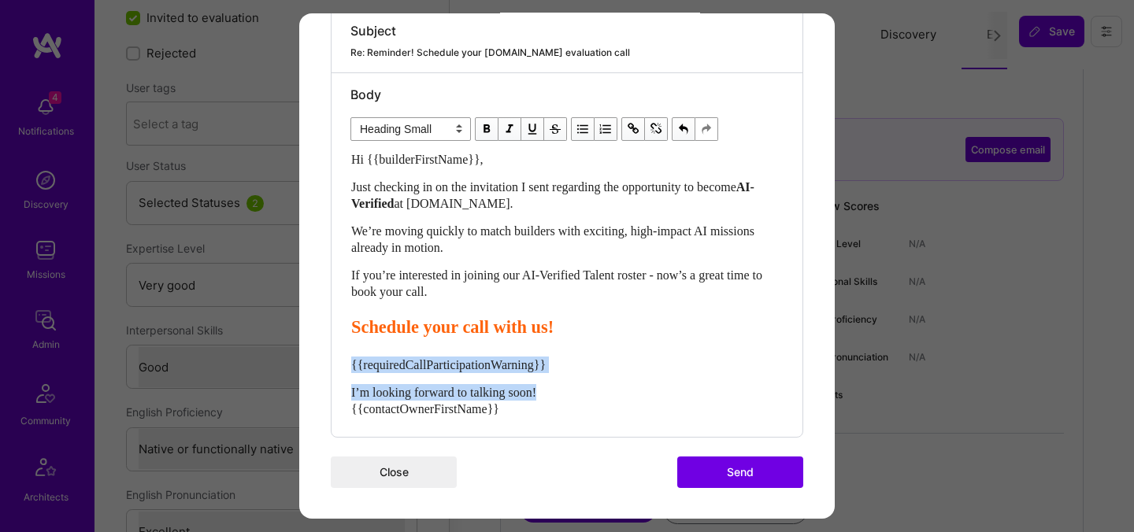
drag, startPoint x: 557, startPoint y: 398, endPoint x: 339, endPoint y: 359, distance: 220.8
click at [339, 359] on div "Body Normal Heading Large Heading Medium Heading Small Heading Small Hi {{build…" at bounding box center [567, 255] width 471 height 364
select select "unstyled"
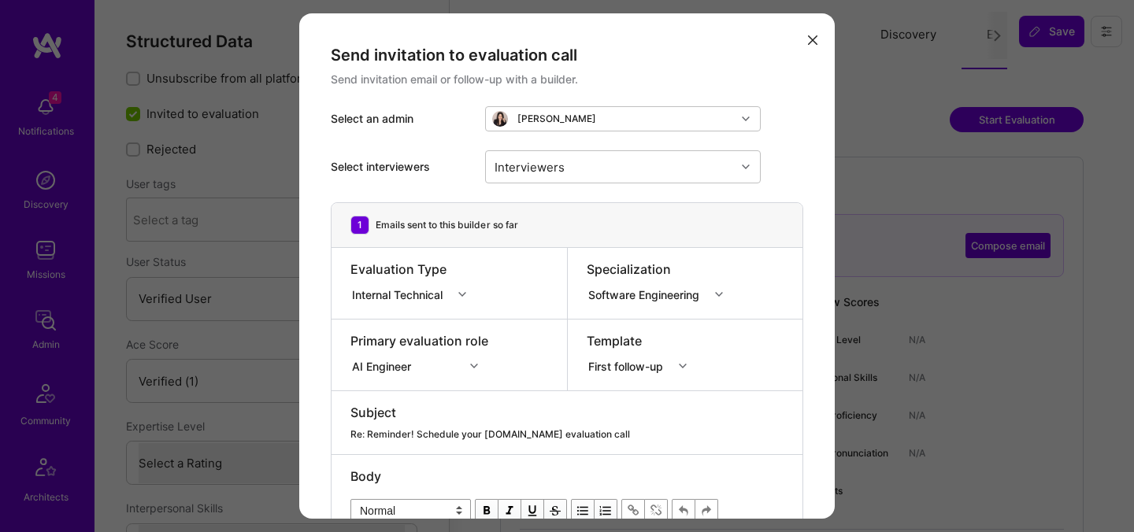
select select "Verified"
select select "US"
select select "Right Now"
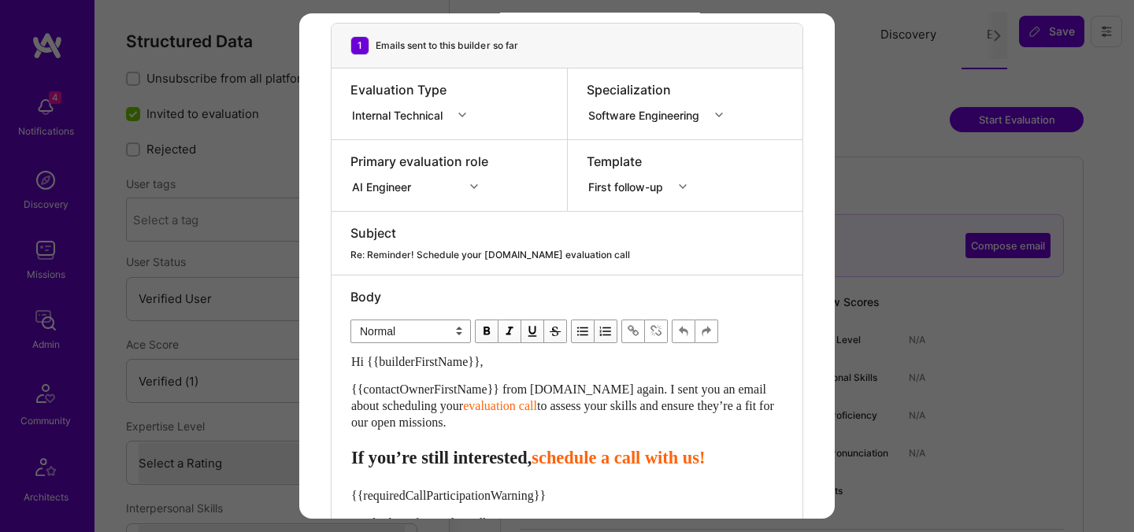
drag, startPoint x: 495, startPoint y: 423, endPoint x: 347, endPoint y: 391, distance: 150.8
click at [347, 391] on div "Body Normal Heading Large Heading Medium Heading Small Normal Hi {{builderFirst…" at bounding box center [567, 422] width 471 height 292
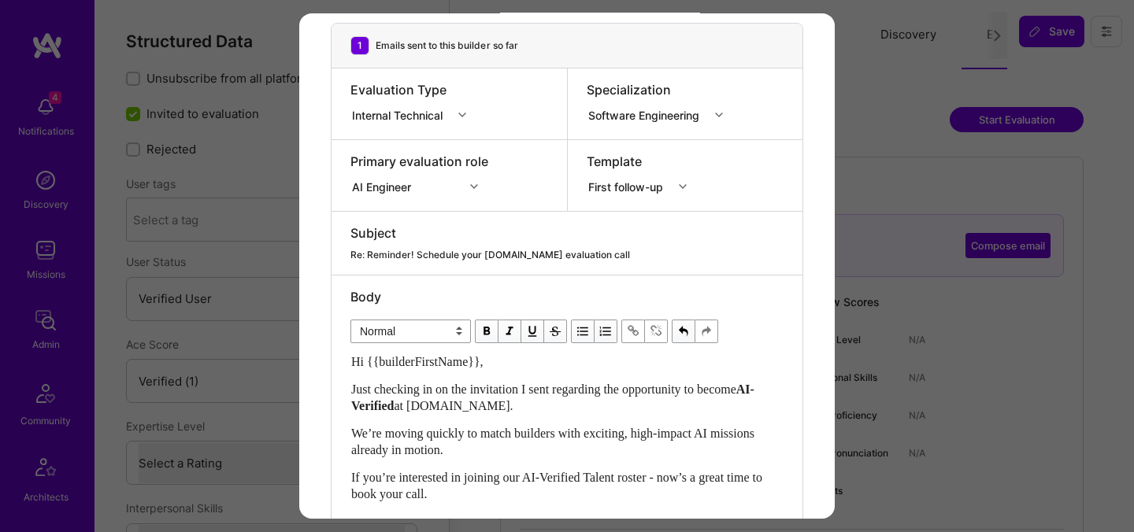
scroll to position [382, 0]
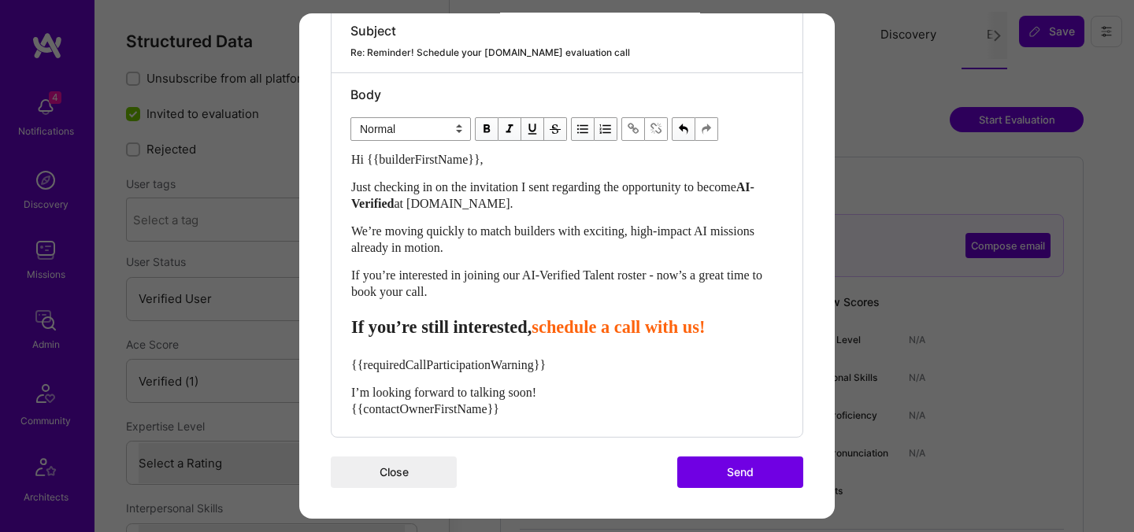
click at [665, 330] on span "schedule a call with us!" at bounding box center [618, 327] width 173 height 20
click at [588, 336] on span "schedule your call with us!" at bounding box center [631, 327] width 199 height 20
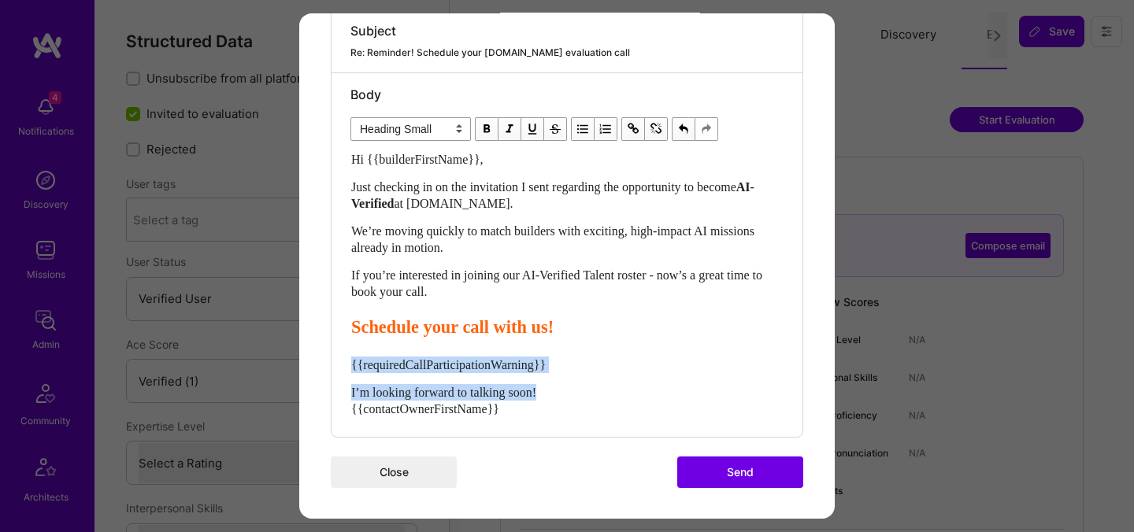
drag, startPoint x: 580, startPoint y: 398, endPoint x: 339, endPoint y: 364, distance: 242.6
click at [339, 364] on div "Body Normal Heading Large Heading Medium Heading Small Heading Small Hi {{build…" at bounding box center [567, 255] width 471 height 364
select select "unstyled"
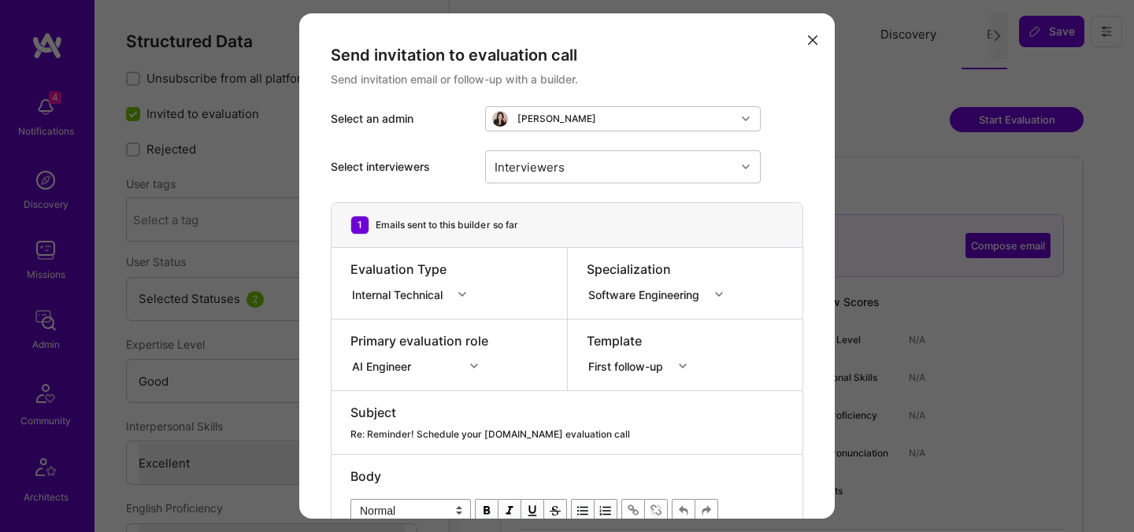
select select "4"
select select "7"
select select "BR"
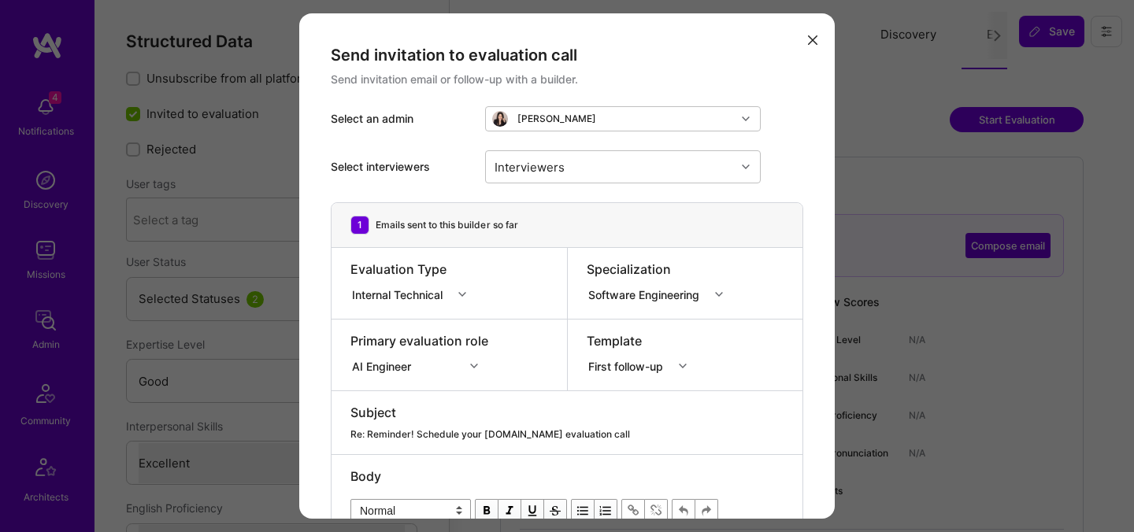
select select "Not Available"
select select "1 Month"
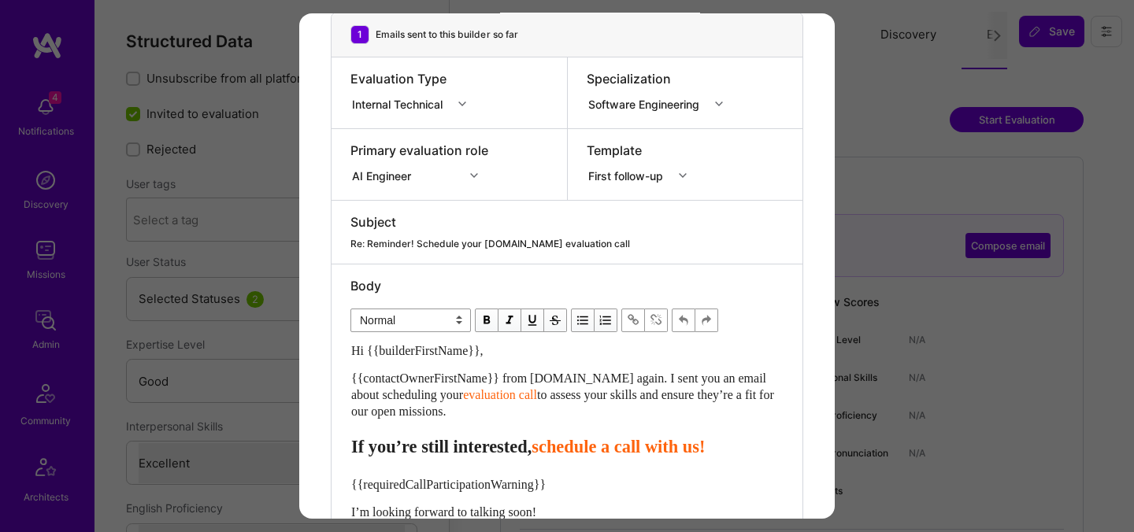
drag, startPoint x: 498, startPoint y: 417, endPoint x: 340, endPoint y: 383, distance: 161.3
click at [340, 383] on div "Body Normal Heading Large Heading Medium Heading Small Normal Hi {{builderFirst…" at bounding box center [567, 411] width 471 height 292
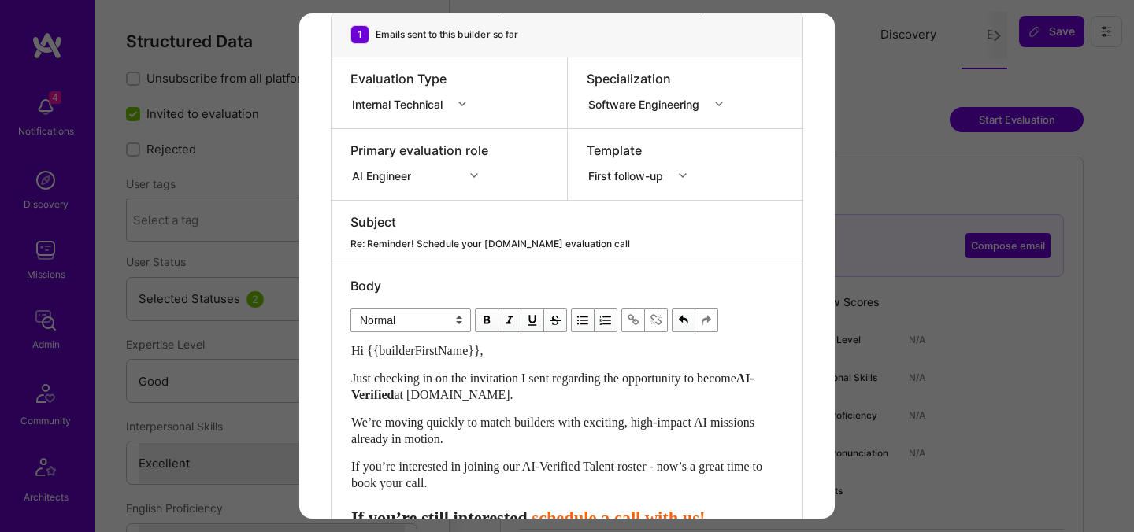
scroll to position [382, 0]
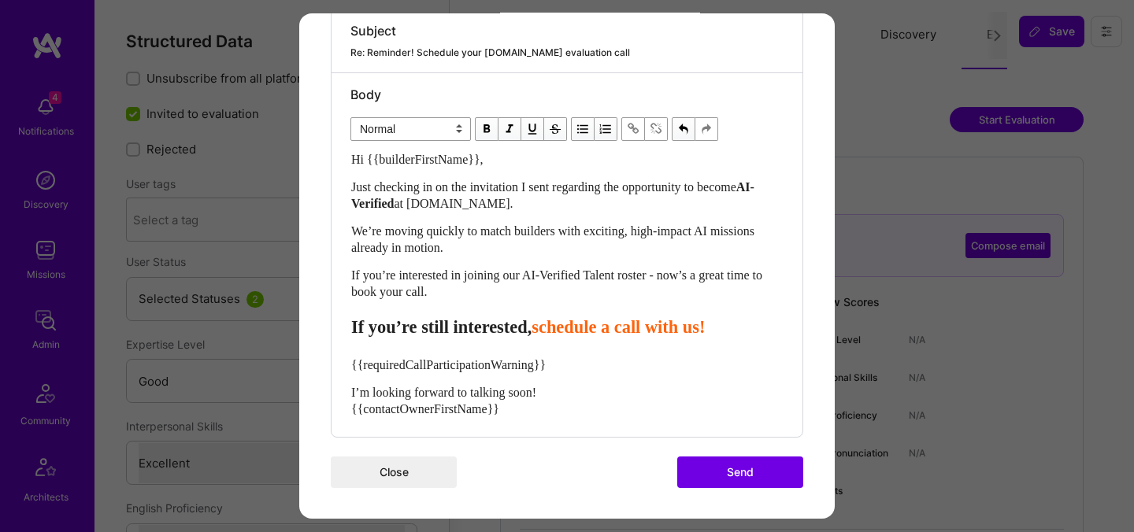
click at [662, 334] on span "schedule a call with us!" at bounding box center [618, 327] width 173 height 20
click at [586, 330] on span "schedule your call with us!" at bounding box center [631, 327] width 199 height 20
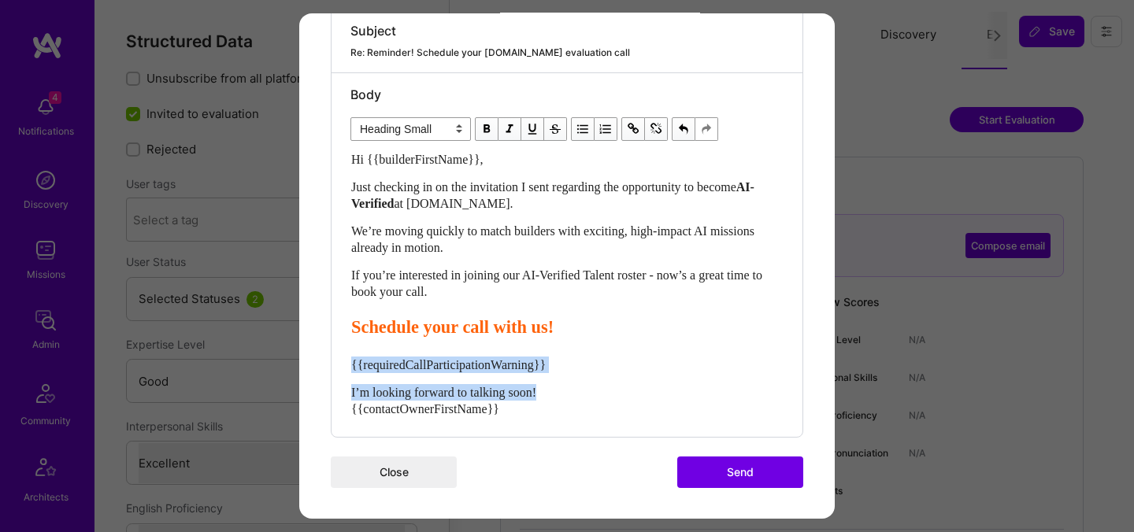
drag, startPoint x: 604, startPoint y: 396, endPoint x: 347, endPoint y: 363, distance: 258.9
click at [347, 363] on div "Body Normal Heading Large Heading Medium Heading Small Heading Small Hi {{build…" at bounding box center [567, 255] width 471 height 364
select select "unstyled"
